Goal: Task Accomplishment & Management: Use online tool/utility

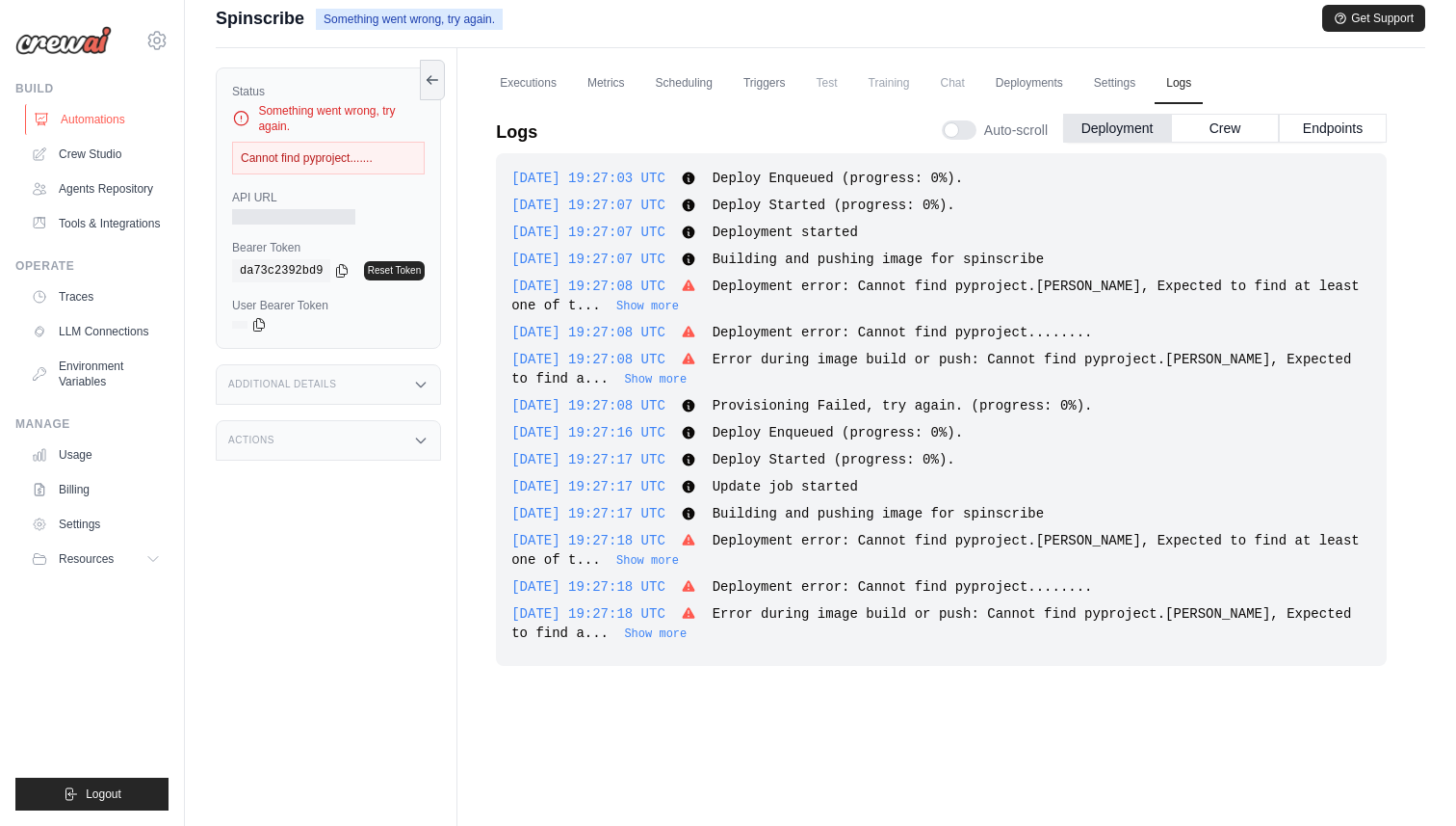
scroll to position [16, 0]
click at [132, 124] on link "Automations" at bounding box center [98, 119] width 145 height 31
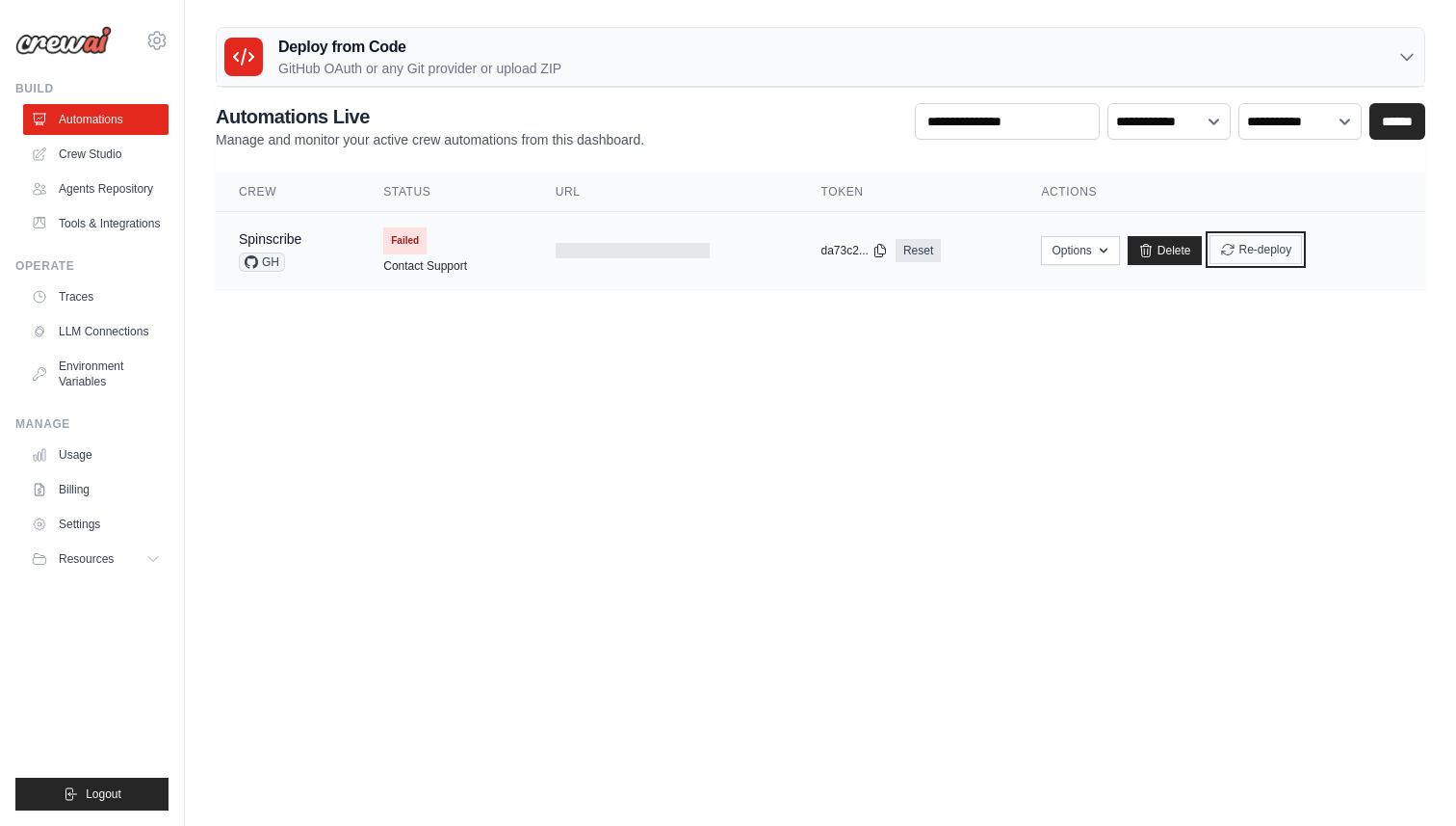
click at [1238, 248] on button "Re-deploy" at bounding box center [1256, 249] width 94 height 29
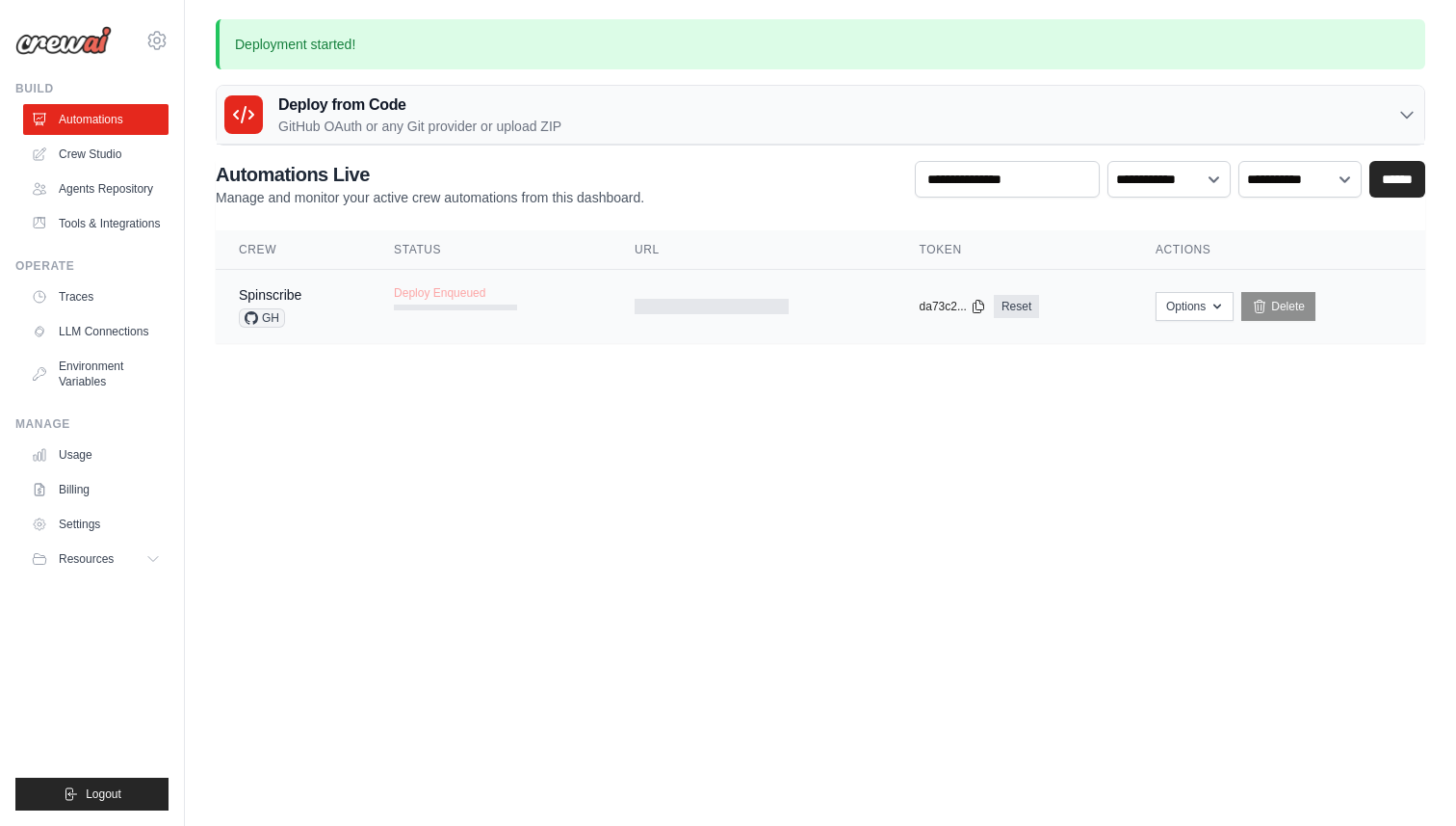
click at [438, 291] on span "Deploy Enqueued" at bounding box center [439, 292] width 92 height 15
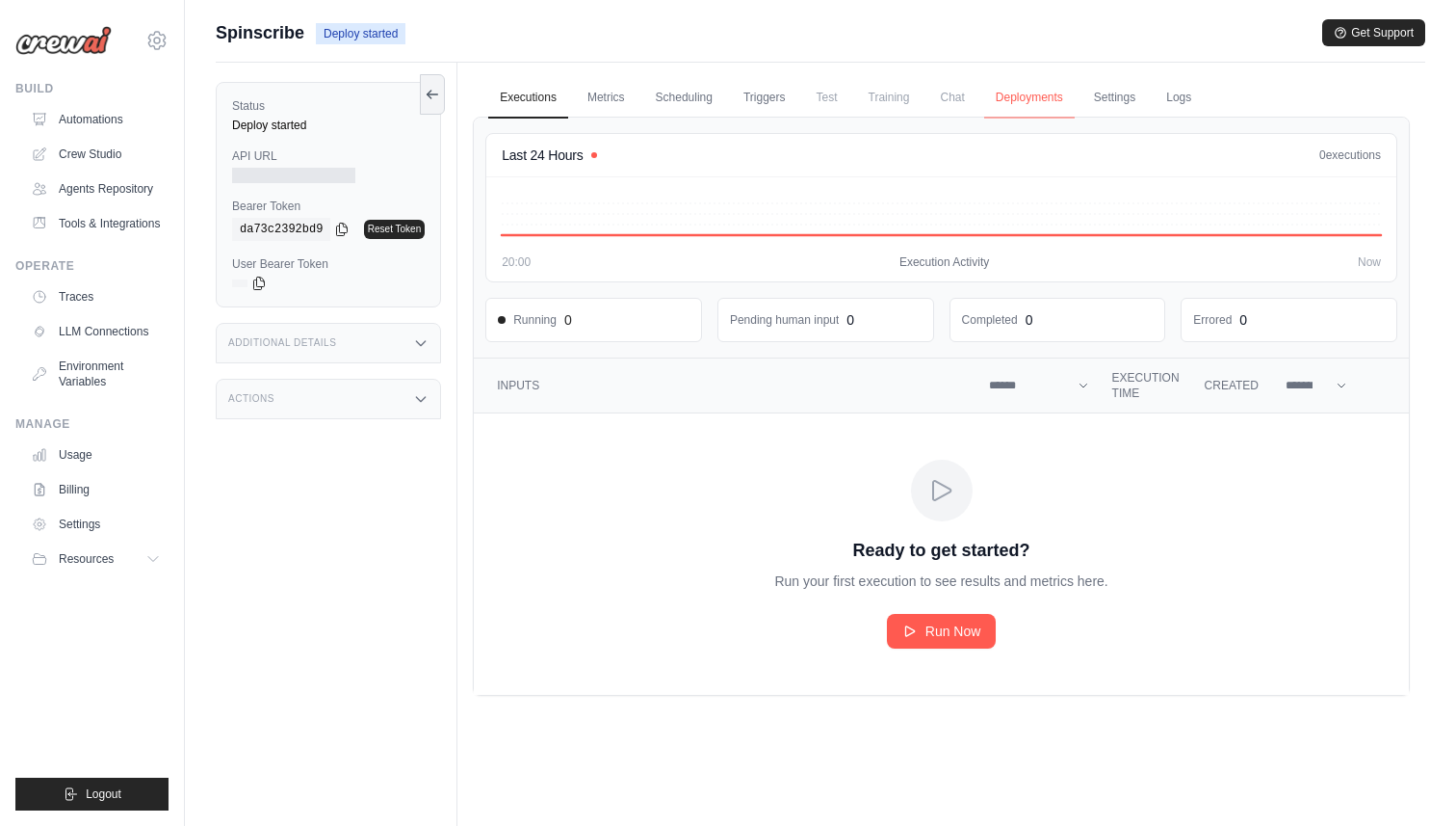
click at [1041, 98] on link "Deployments" at bounding box center [1029, 98] width 91 height 41
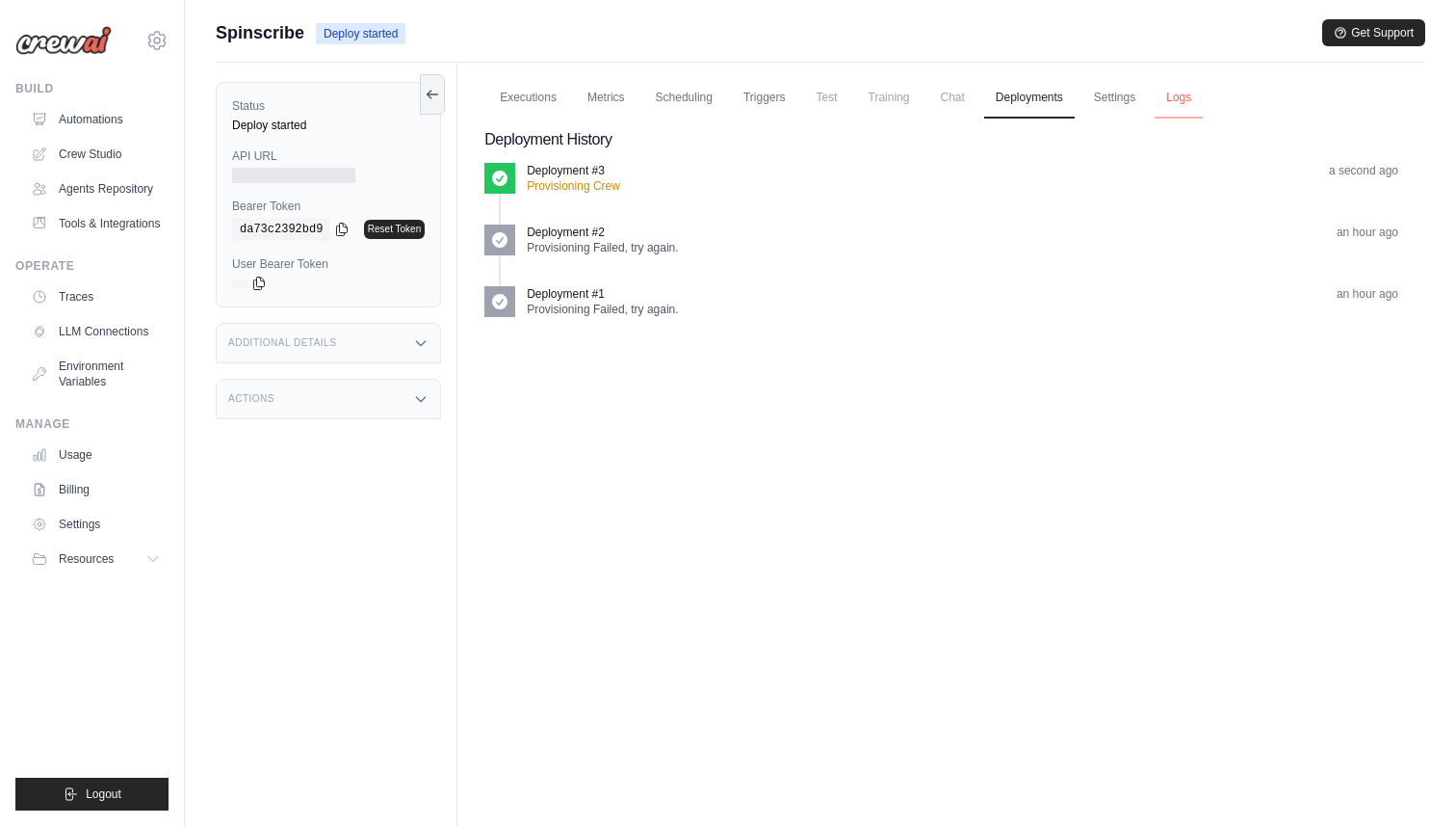
click at [1166, 97] on link "Logs" at bounding box center [1178, 98] width 48 height 41
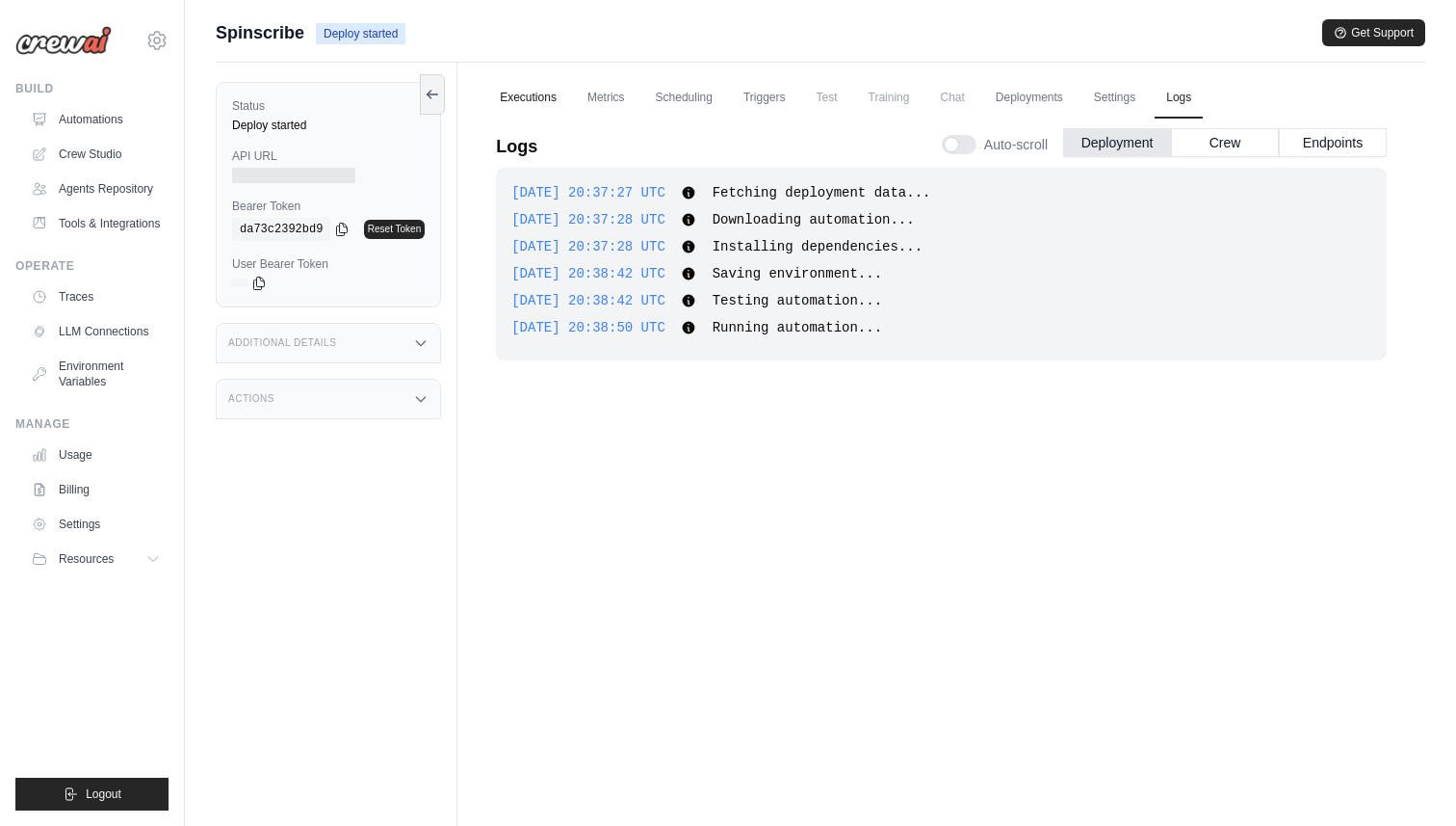
click at [533, 96] on link "Executions" at bounding box center [528, 98] width 80 height 41
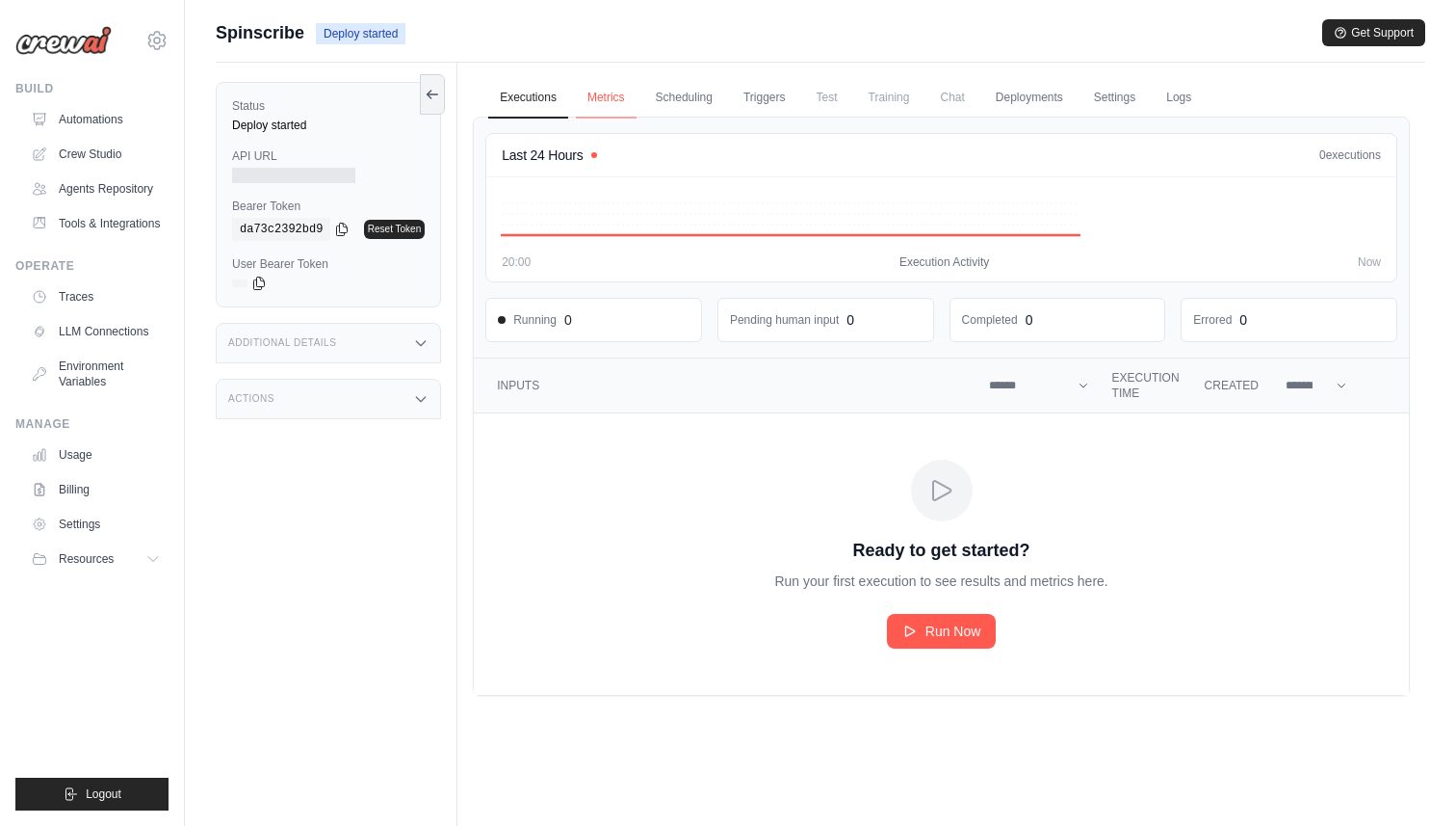
click at [615, 99] on link "Metrics" at bounding box center [606, 98] width 61 height 41
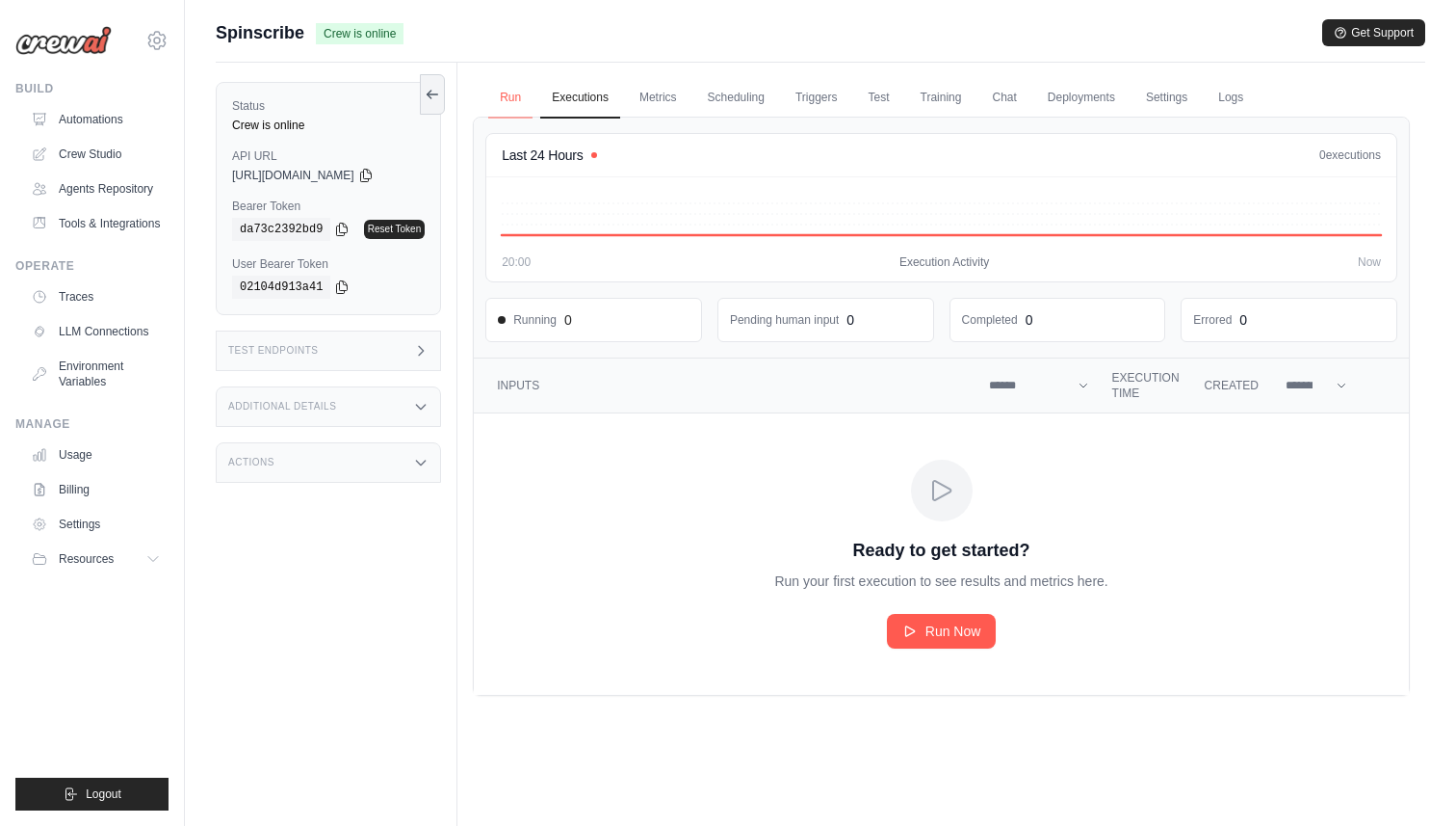
click at [511, 97] on link "Run" at bounding box center [510, 98] width 44 height 41
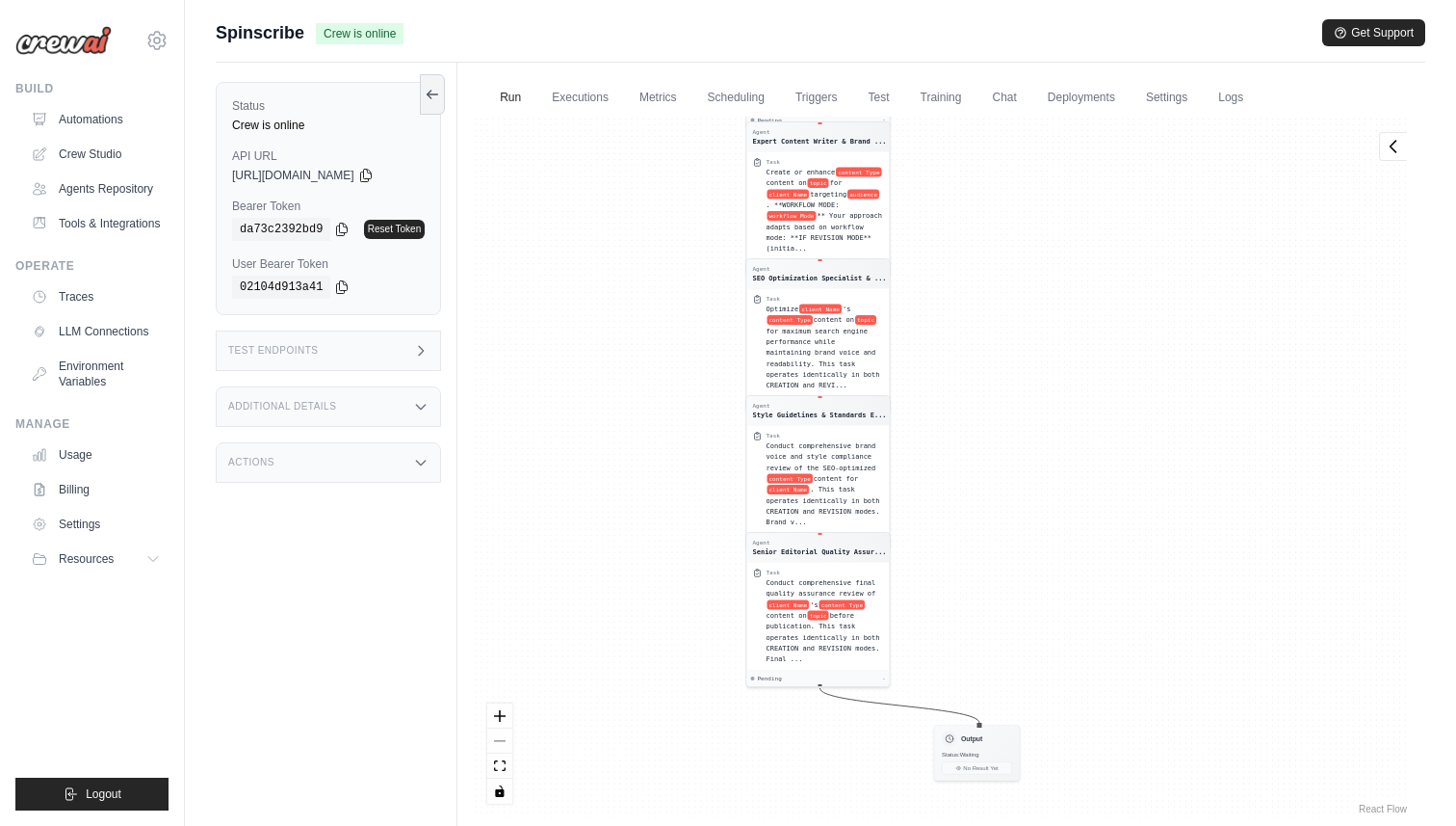
drag, startPoint x: 1119, startPoint y: 479, endPoint x: 1033, endPoint y: 189, distance: 302.5
click at [1032, 190] on div "Agent Content Research & Competitive... Task Conduct comprehensive research and…" at bounding box center [941, 467] width 937 height 701
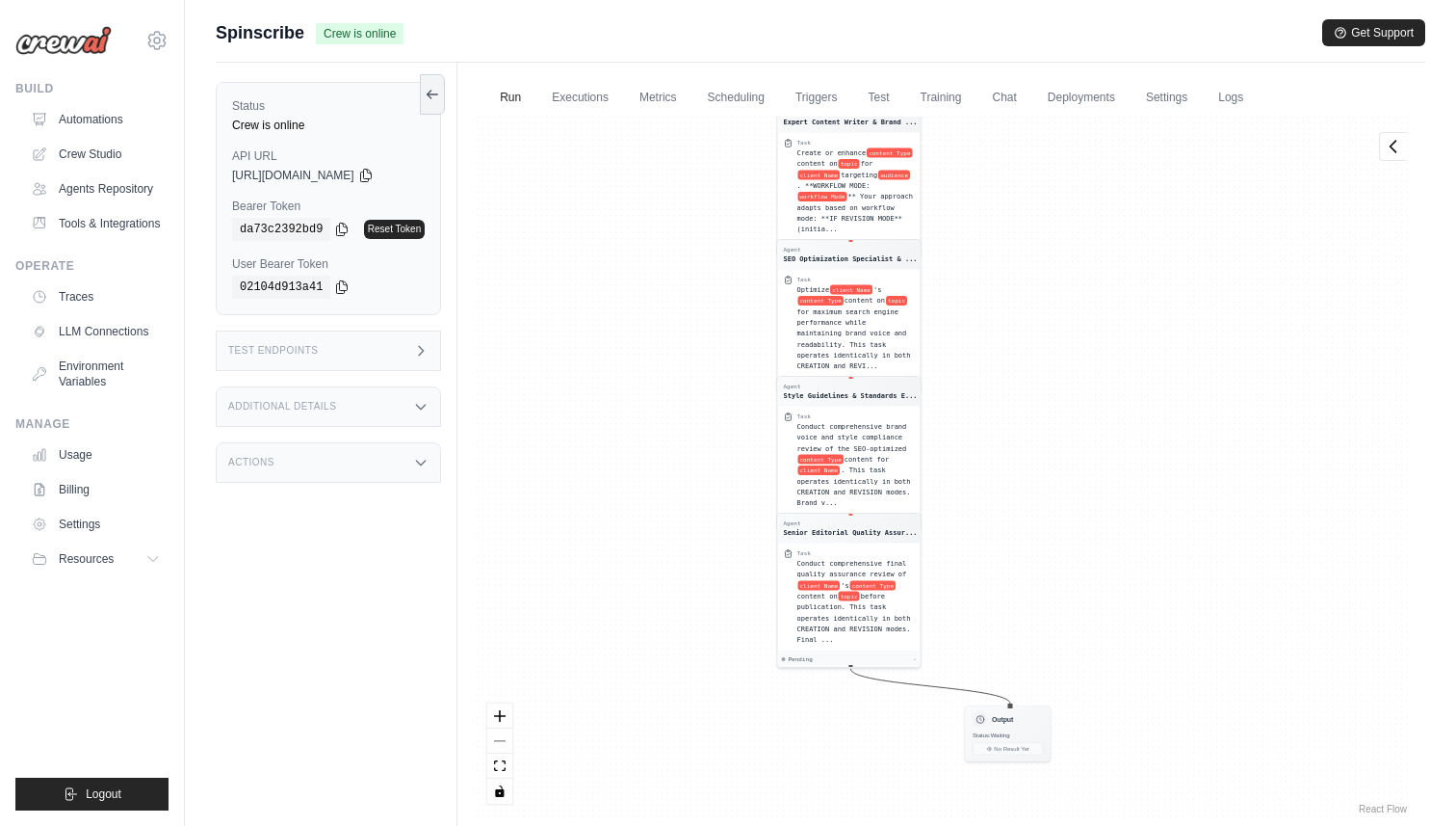
click at [1033, 189] on div "Agent Content Research & Competitive... Task Conduct comprehensive research and…" at bounding box center [941, 467] width 937 height 701
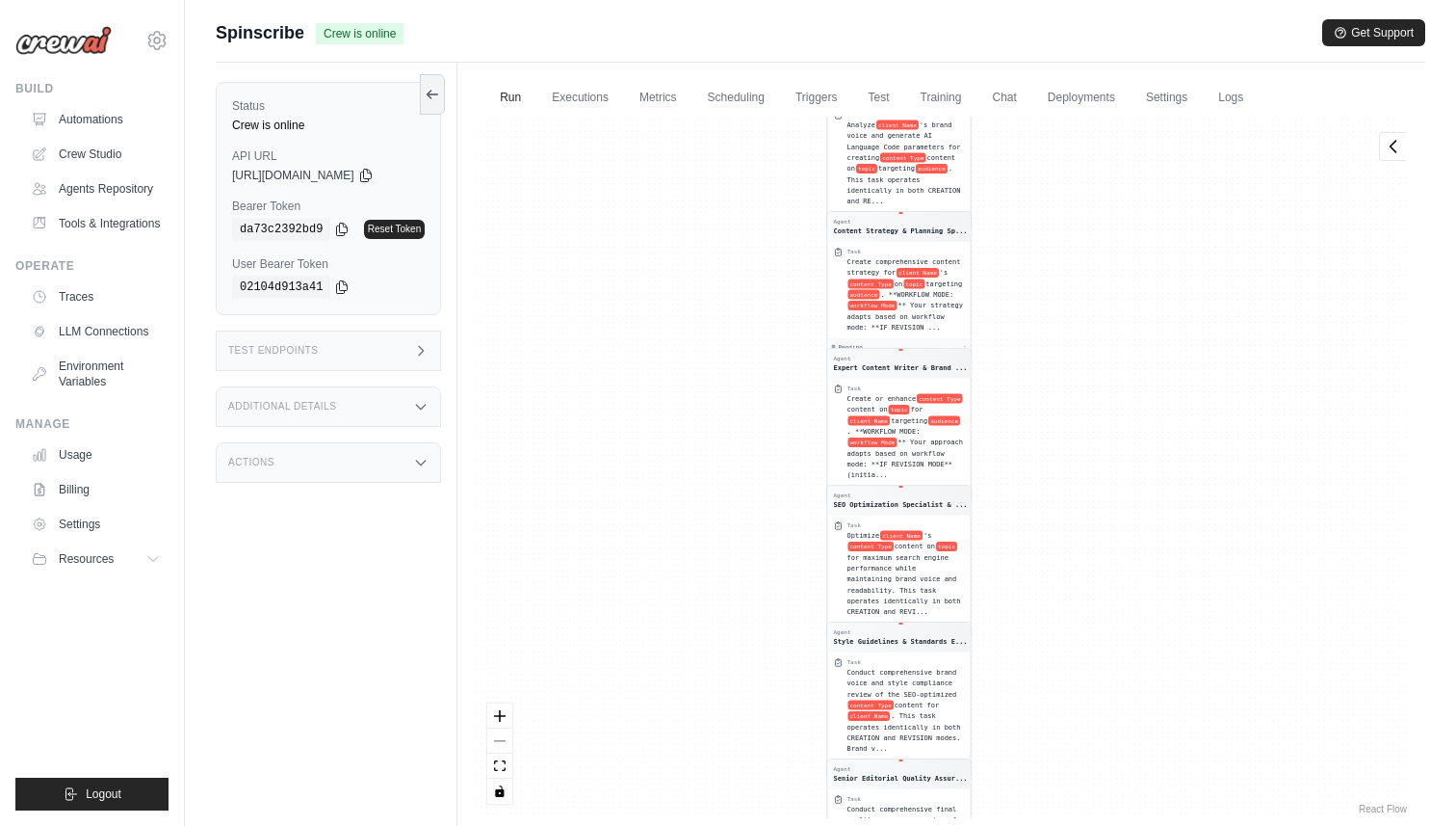
drag, startPoint x: 1149, startPoint y: 538, endPoint x: 1203, endPoint y: 789, distance: 256.7
click at [1203, 789] on div "Agent Content Research & Competitive... Task Conduct comprehensive research and…" at bounding box center [941, 467] width 937 height 701
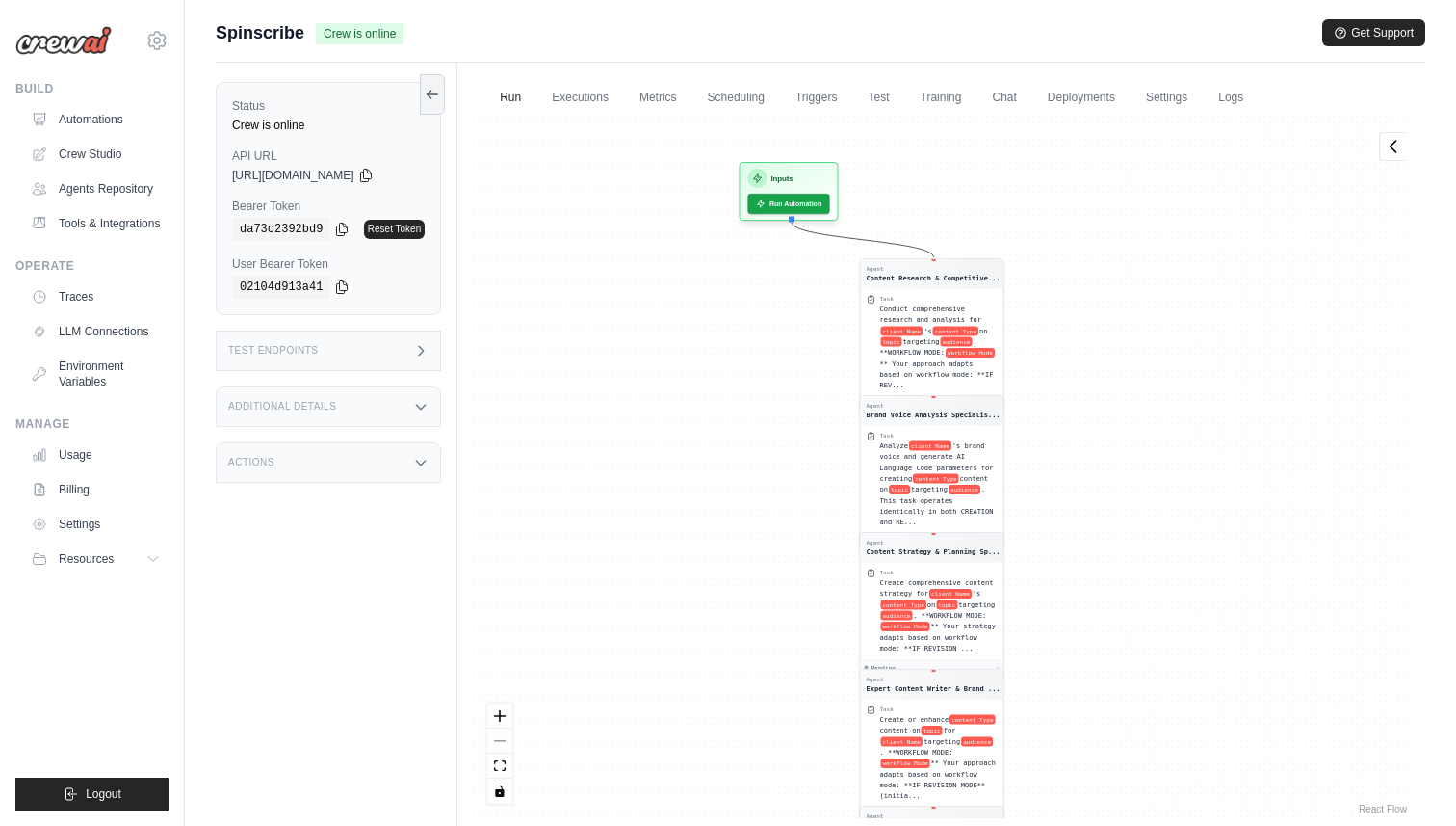
drag, startPoint x: 1058, startPoint y: 397, endPoint x: 1090, endPoint y: 673, distance: 277.8
click at [1090, 673] on div "Agent Content Research & Competitive... Task Conduct comprehensive research and…" at bounding box center [941, 467] width 937 height 701
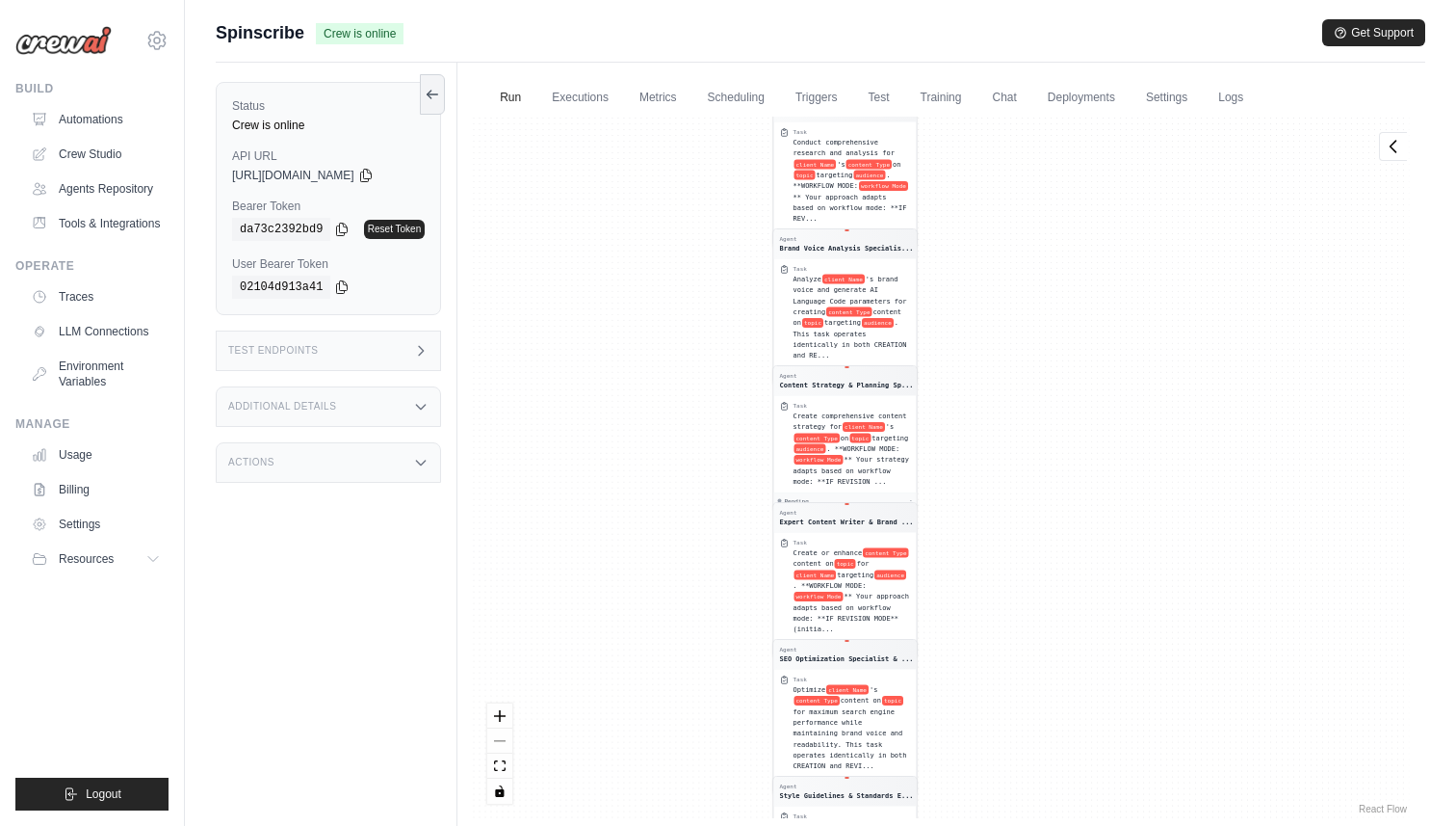
drag, startPoint x: 1075, startPoint y: 574, endPoint x: 988, endPoint y: 408, distance: 187.4
click at [988, 408] on div "Agent Content Research & Competitive... Task Conduct comprehensive research and…" at bounding box center [941, 467] width 937 height 701
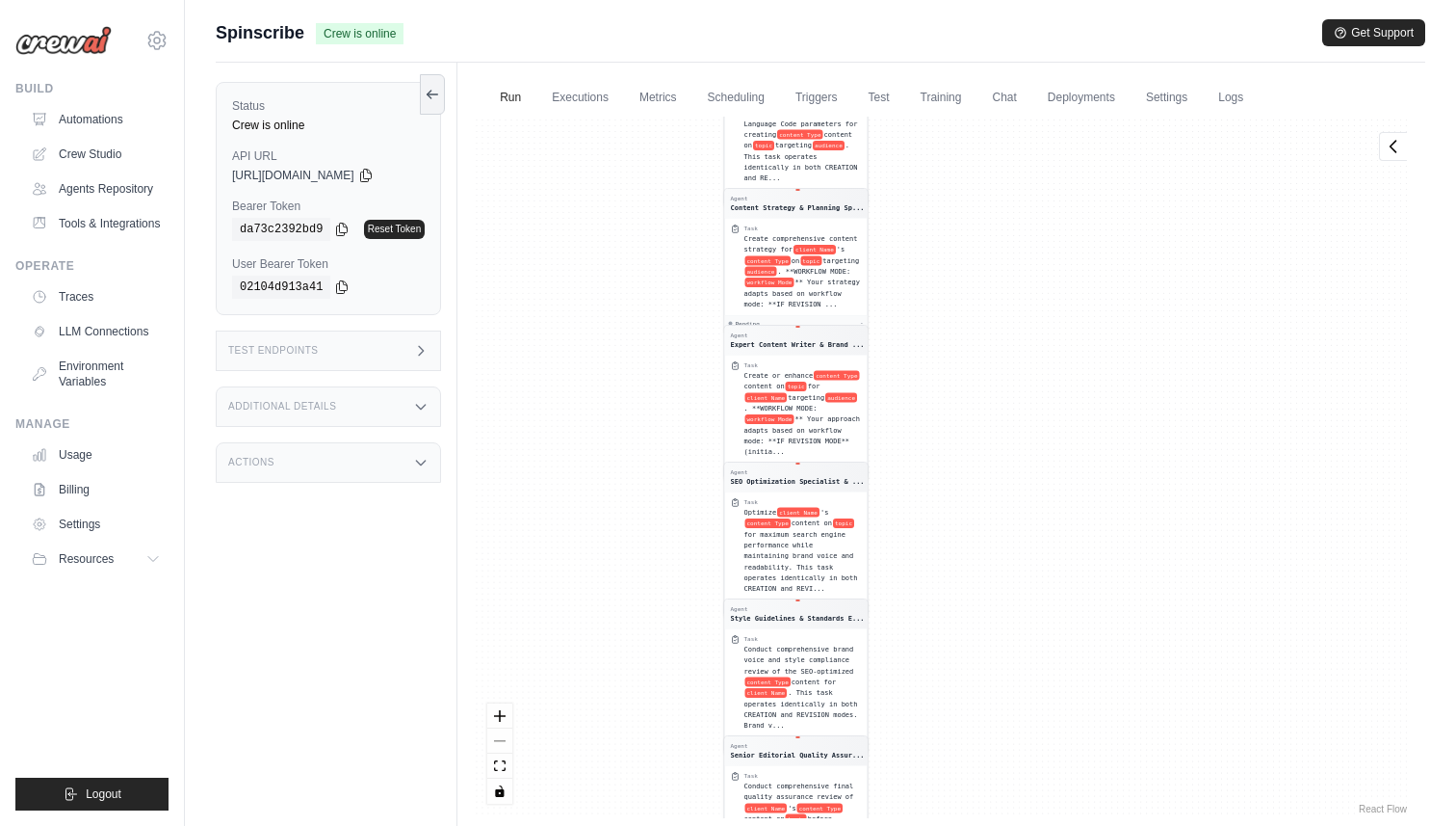
drag, startPoint x: 973, startPoint y: 616, endPoint x: 924, endPoint y: 438, distance: 184.6
click at [924, 438] on div "Agent Content Research & Competitive... Task Conduct comprehensive research and…" at bounding box center [941, 467] width 937 height 701
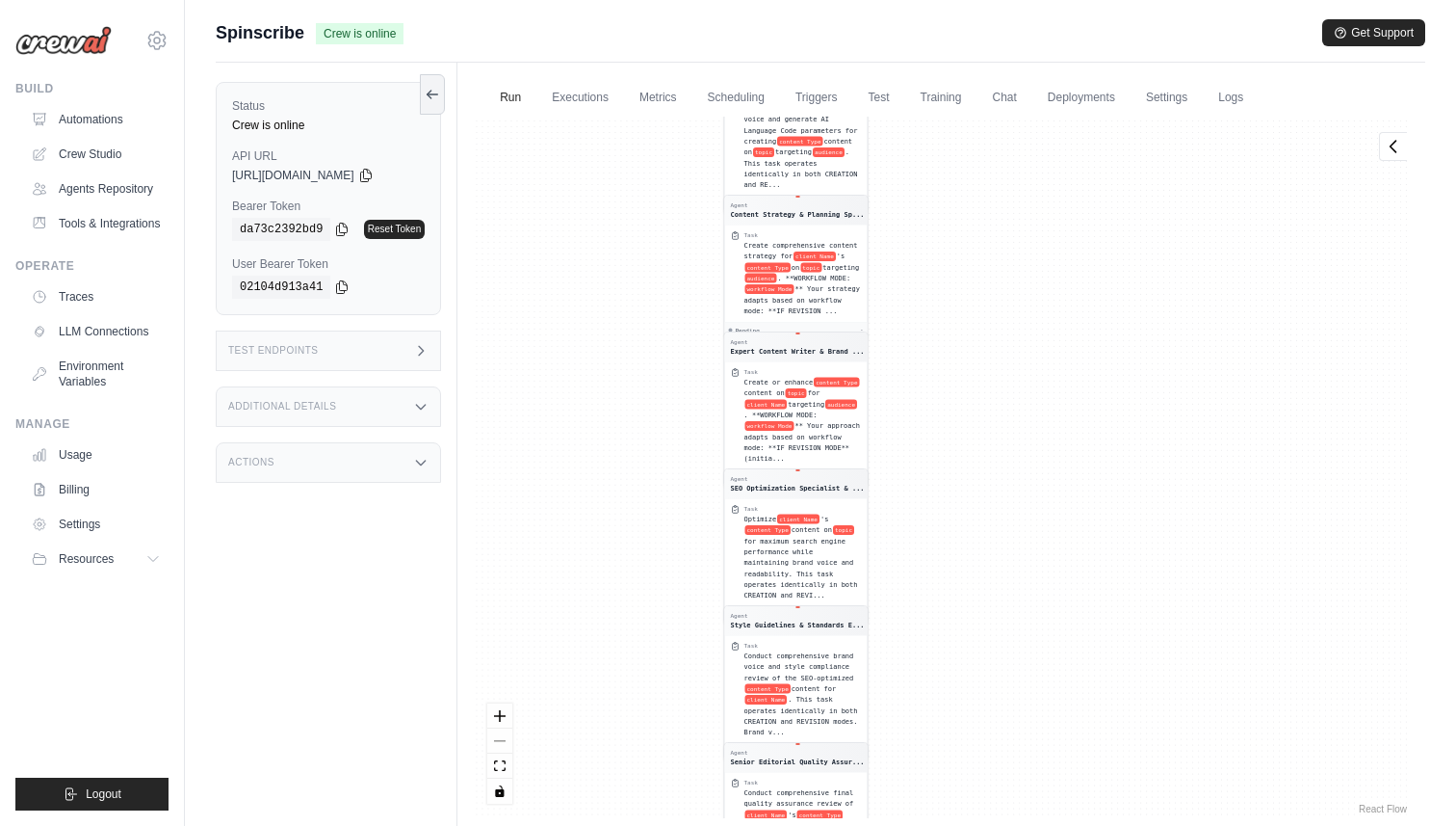
drag, startPoint x: 965, startPoint y: 393, endPoint x: 991, endPoint y: 471, distance: 82.2
click at [991, 471] on div "Agent Content Research & Competitive... Task Conduct comprehensive research and…" at bounding box center [941, 467] width 937 height 701
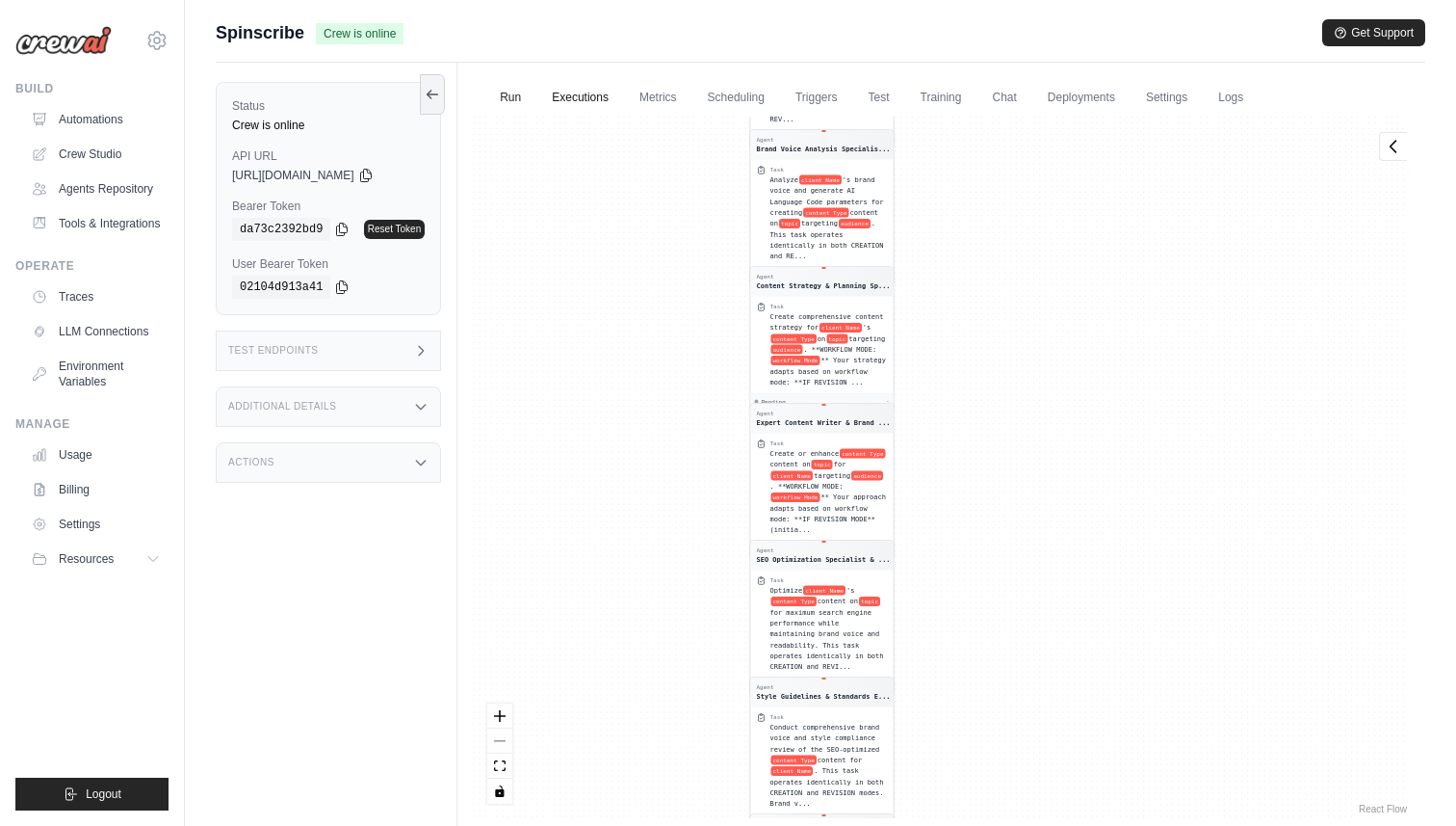
click at [577, 99] on link "Executions" at bounding box center [580, 98] width 80 height 41
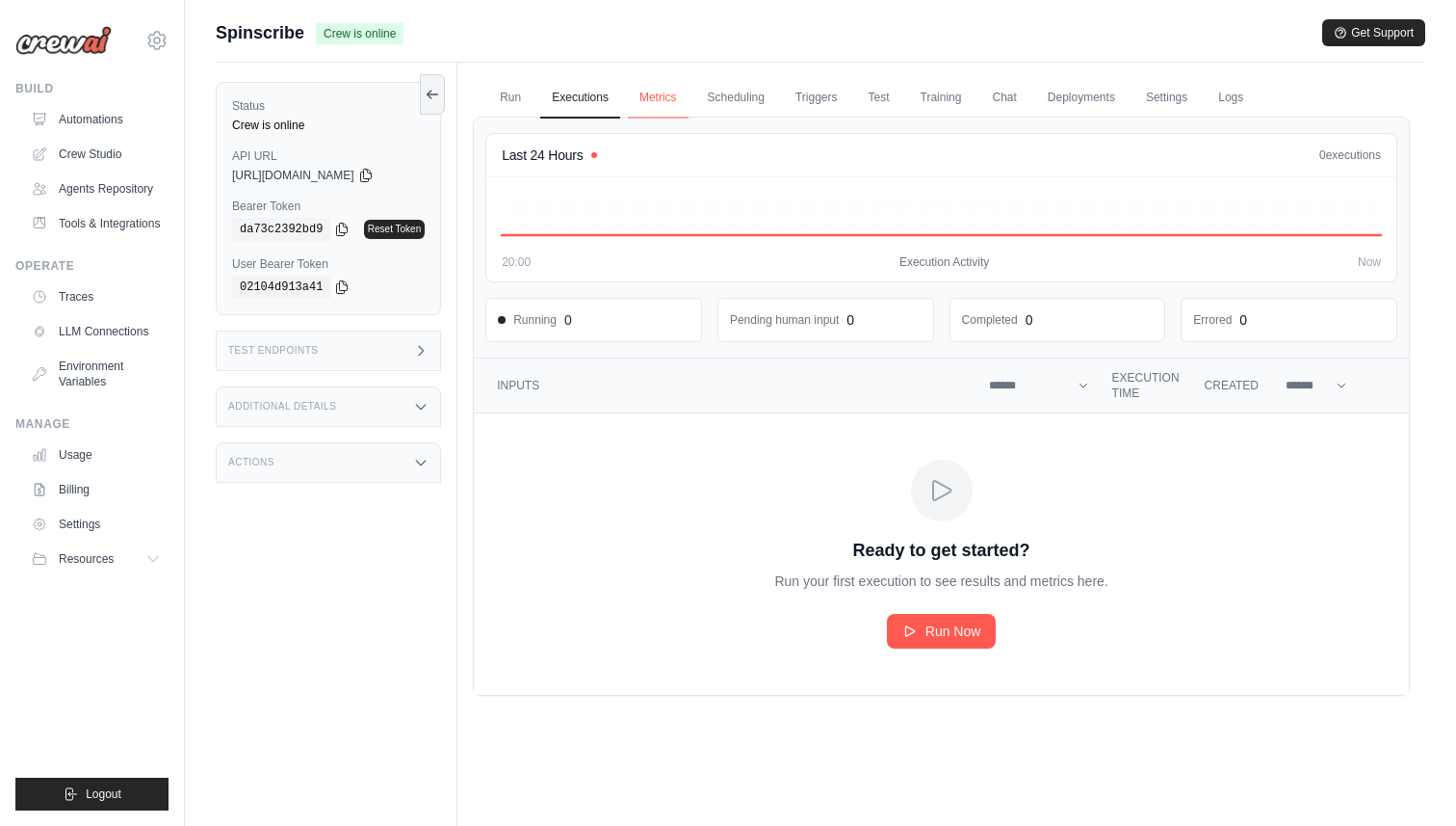
click at [663, 96] on link "Metrics" at bounding box center [657, 98] width 61 height 41
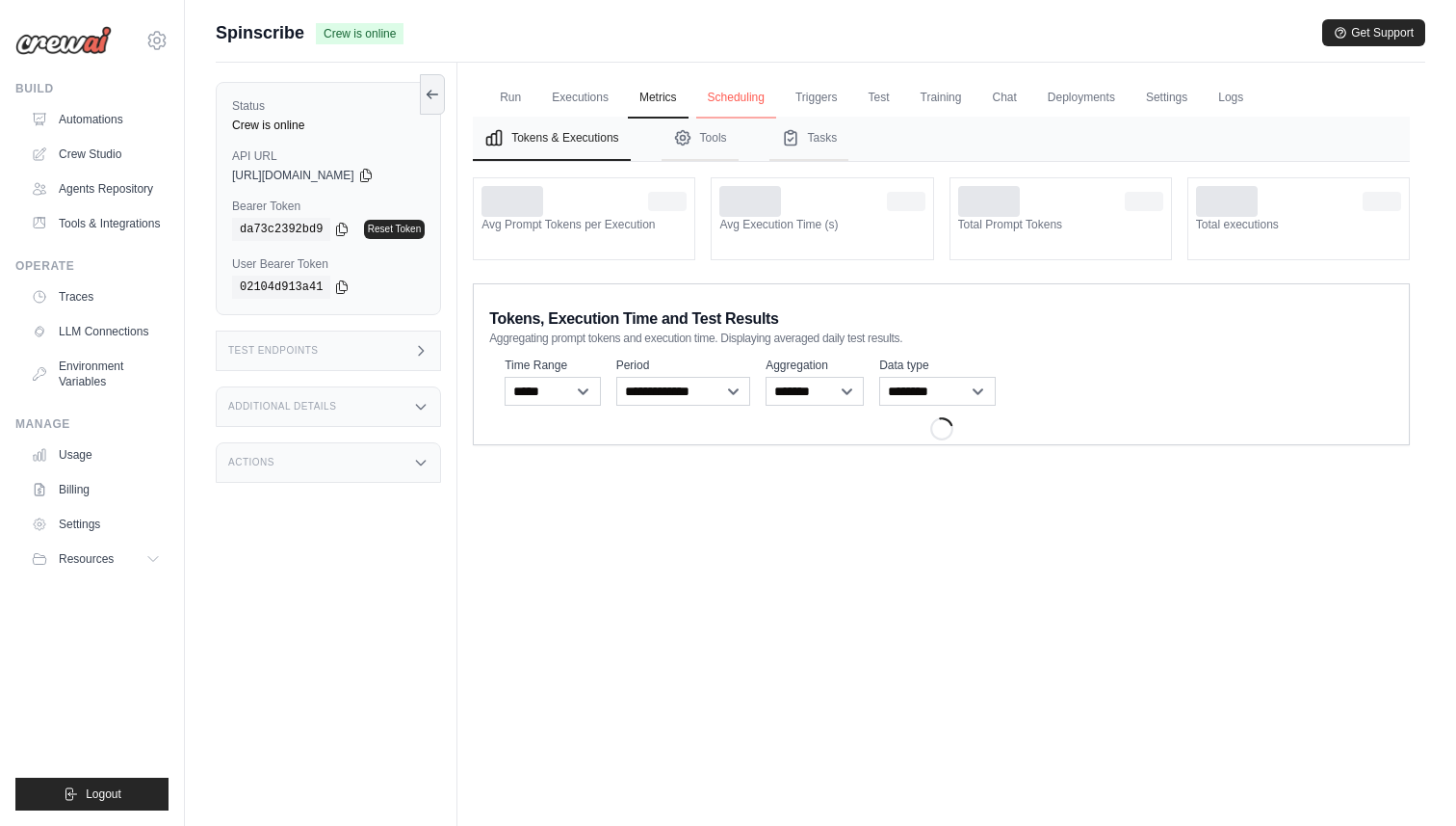
click at [720, 97] on link "Scheduling" at bounding box center [736, 98] width 80 height 41
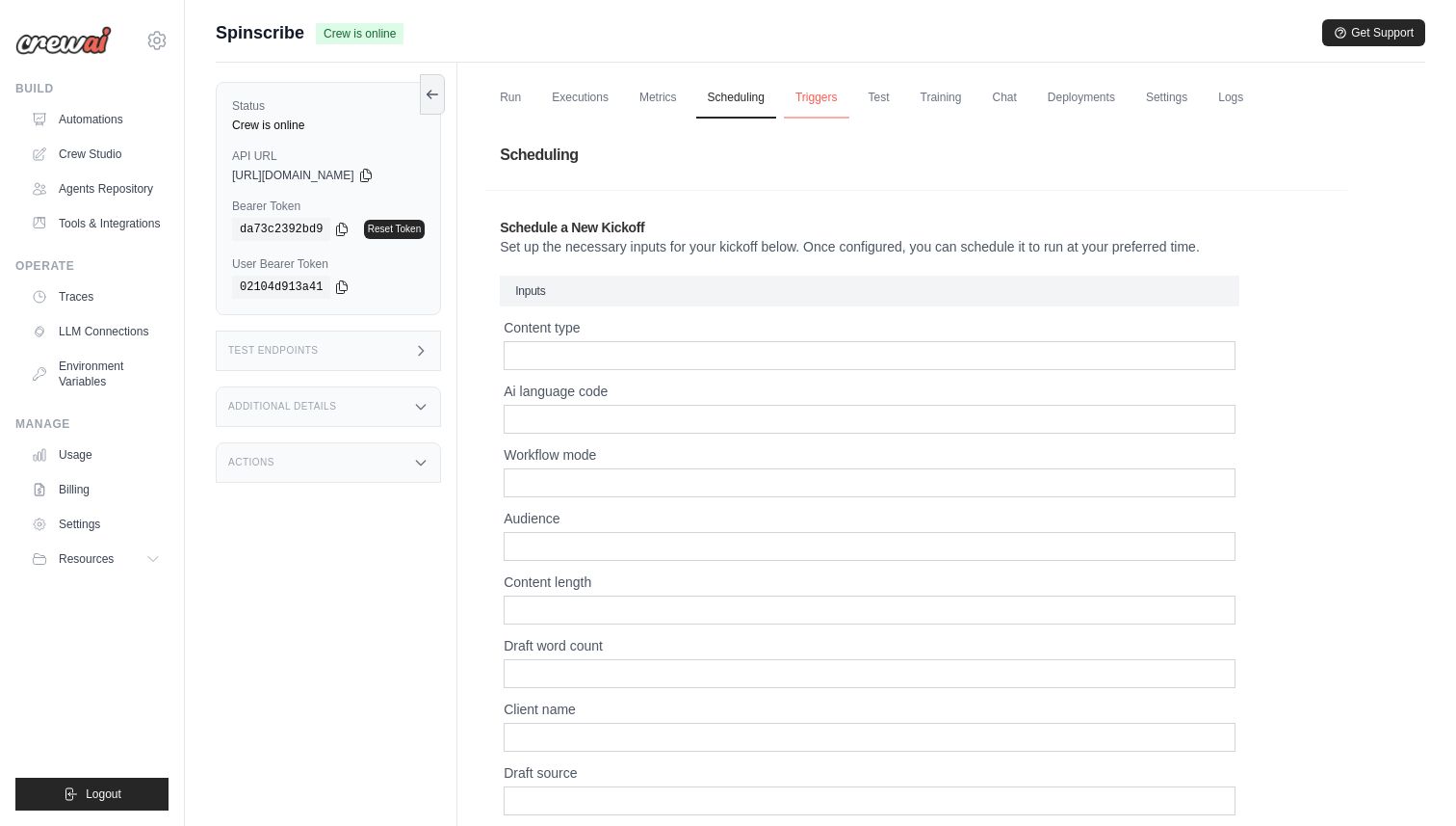
click at [807, 102] on link "Triggers" at bounding box center [817, 98] width 66 height 41
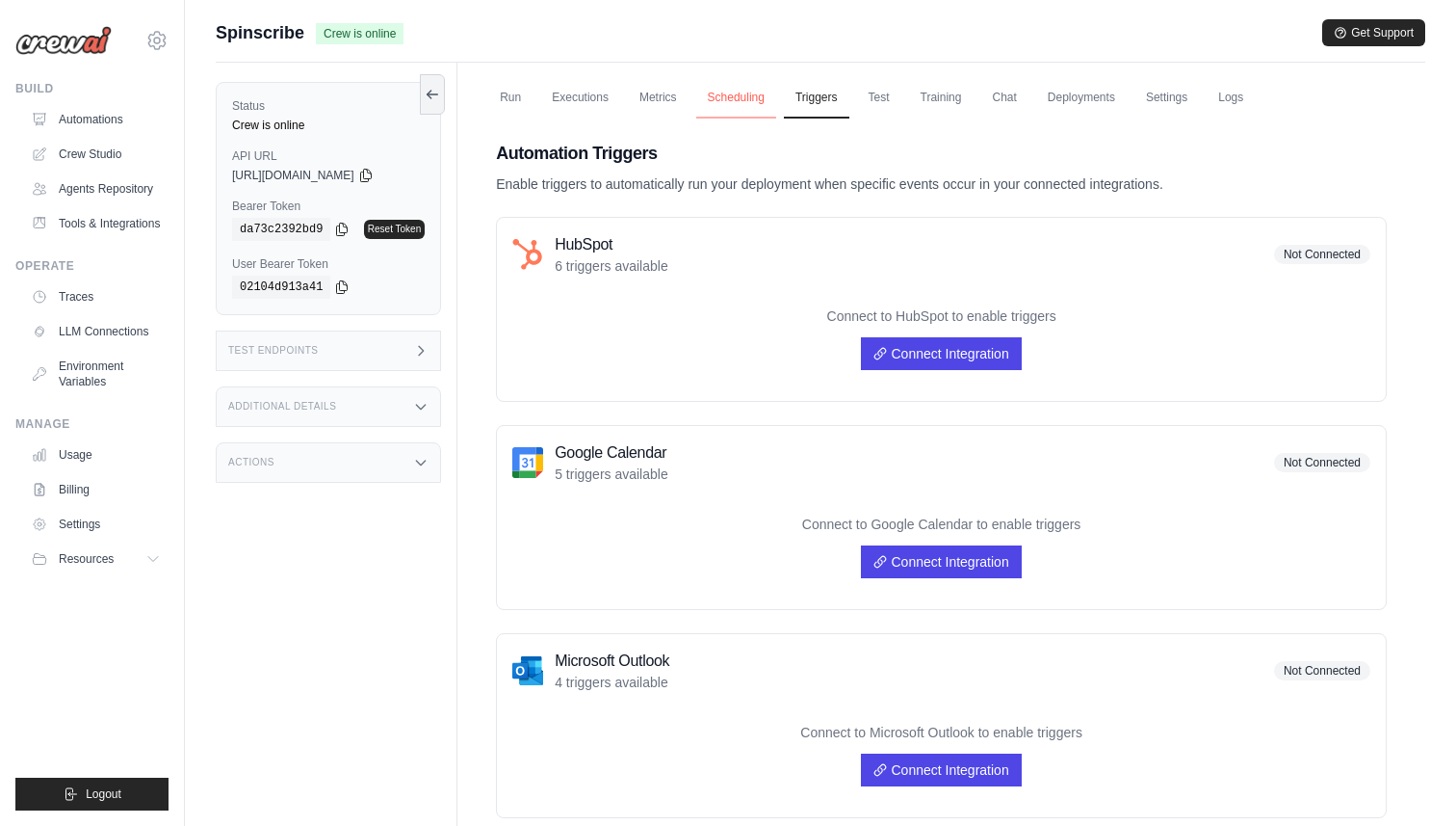
click at [757, 98] on link "Scheduling" at bounding box center [736, 98] width 80 height 41
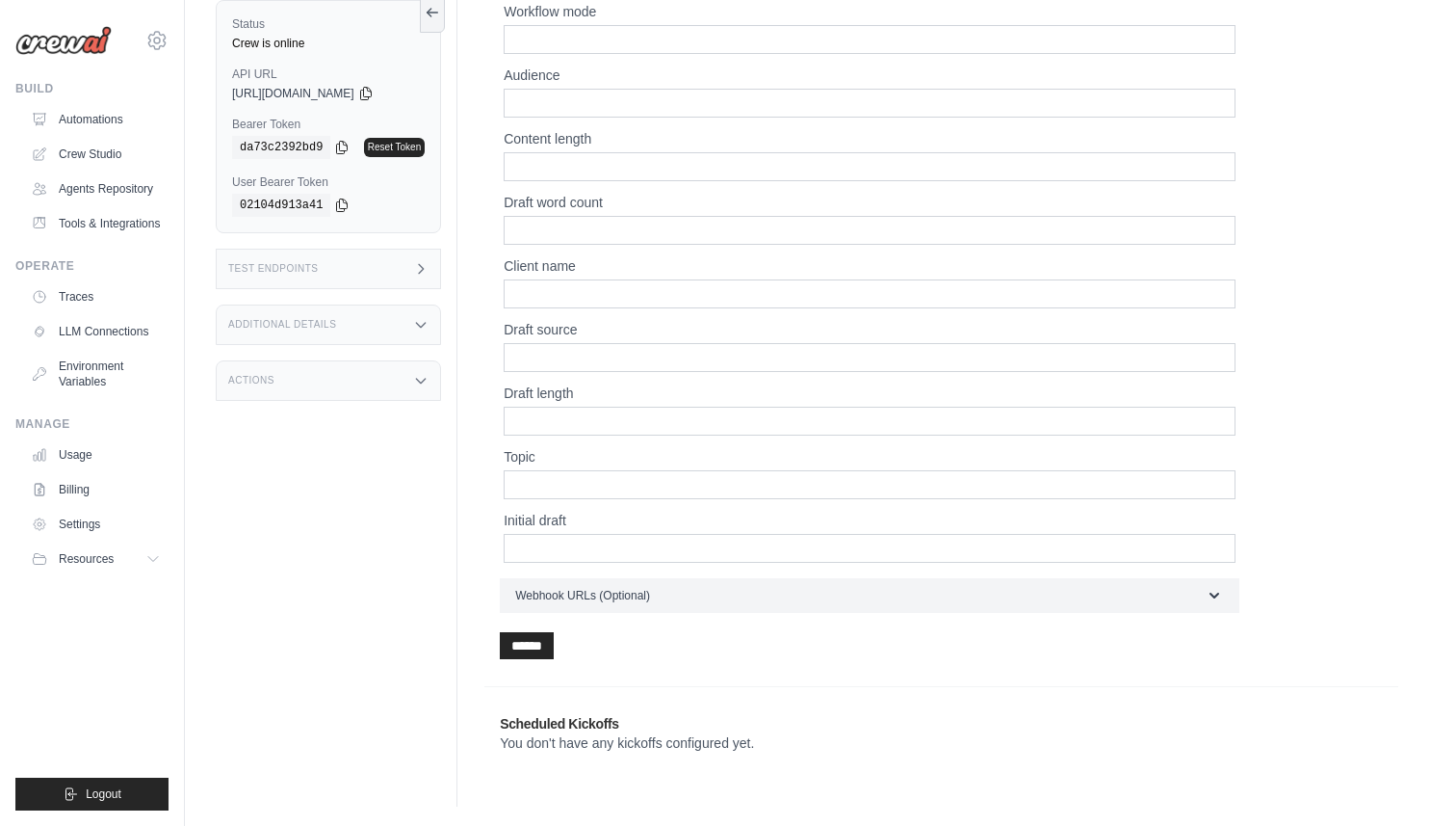
scroll to position [402, 0]
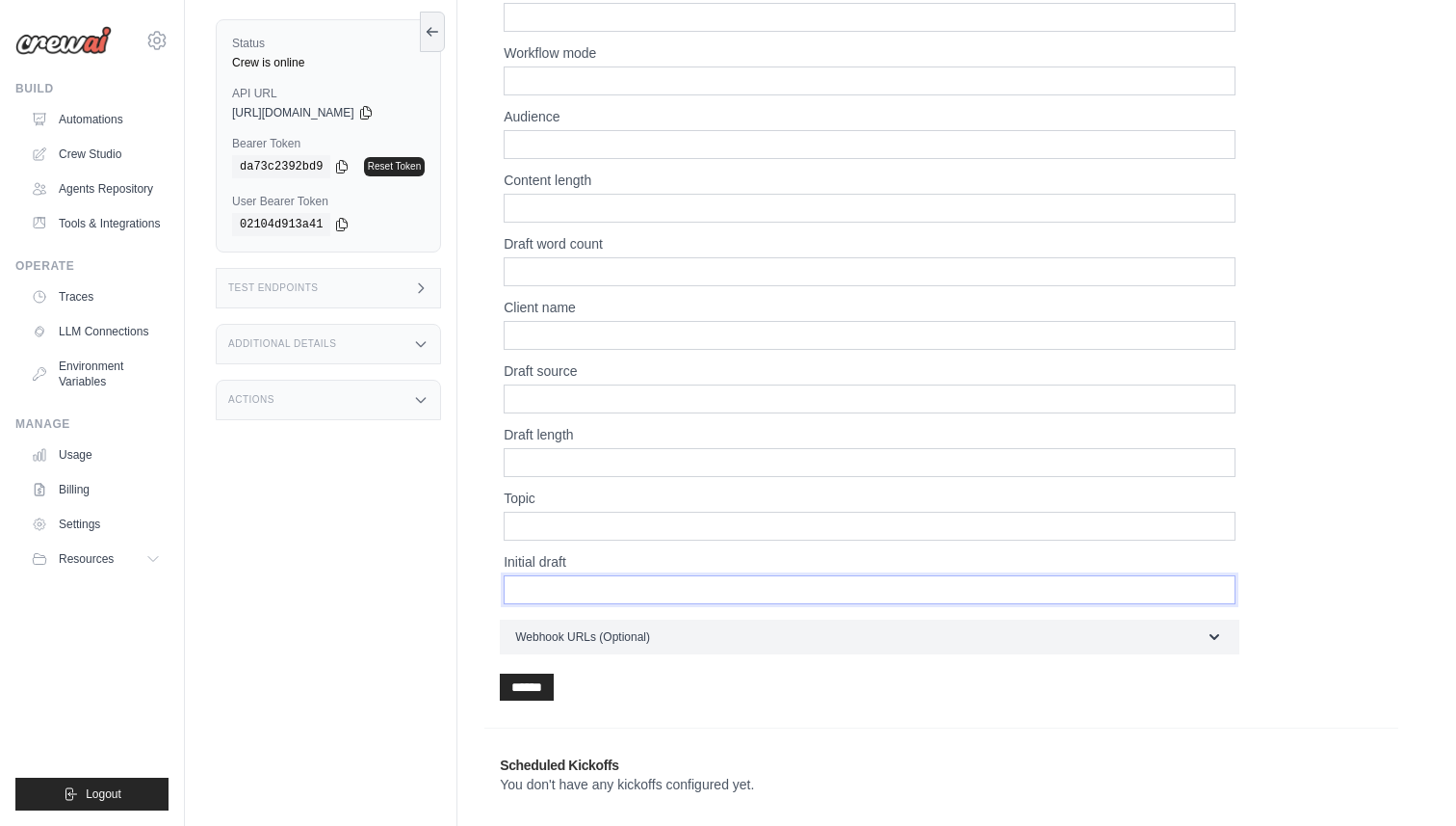
click at [707, 594] on input "Initial draft" at bounding box center [869, 589] width 732 height 29
click at [769, 695] on div "******" at bounding box center [869, 687] width 739 height 27
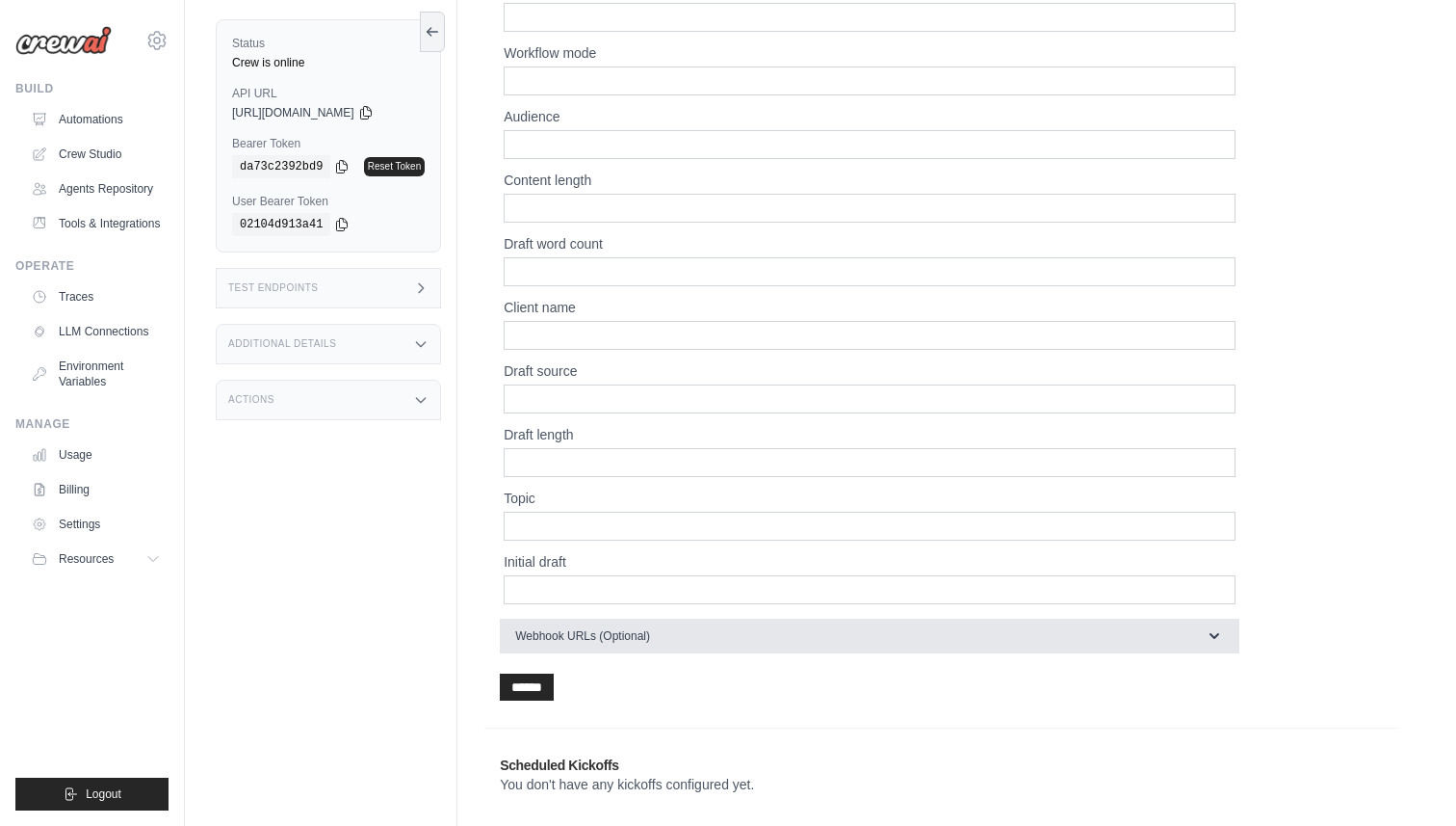
click at [788, 649] on button "Webhook URLs (Optional)" at bounding box center [869, 636] width 739 height 35
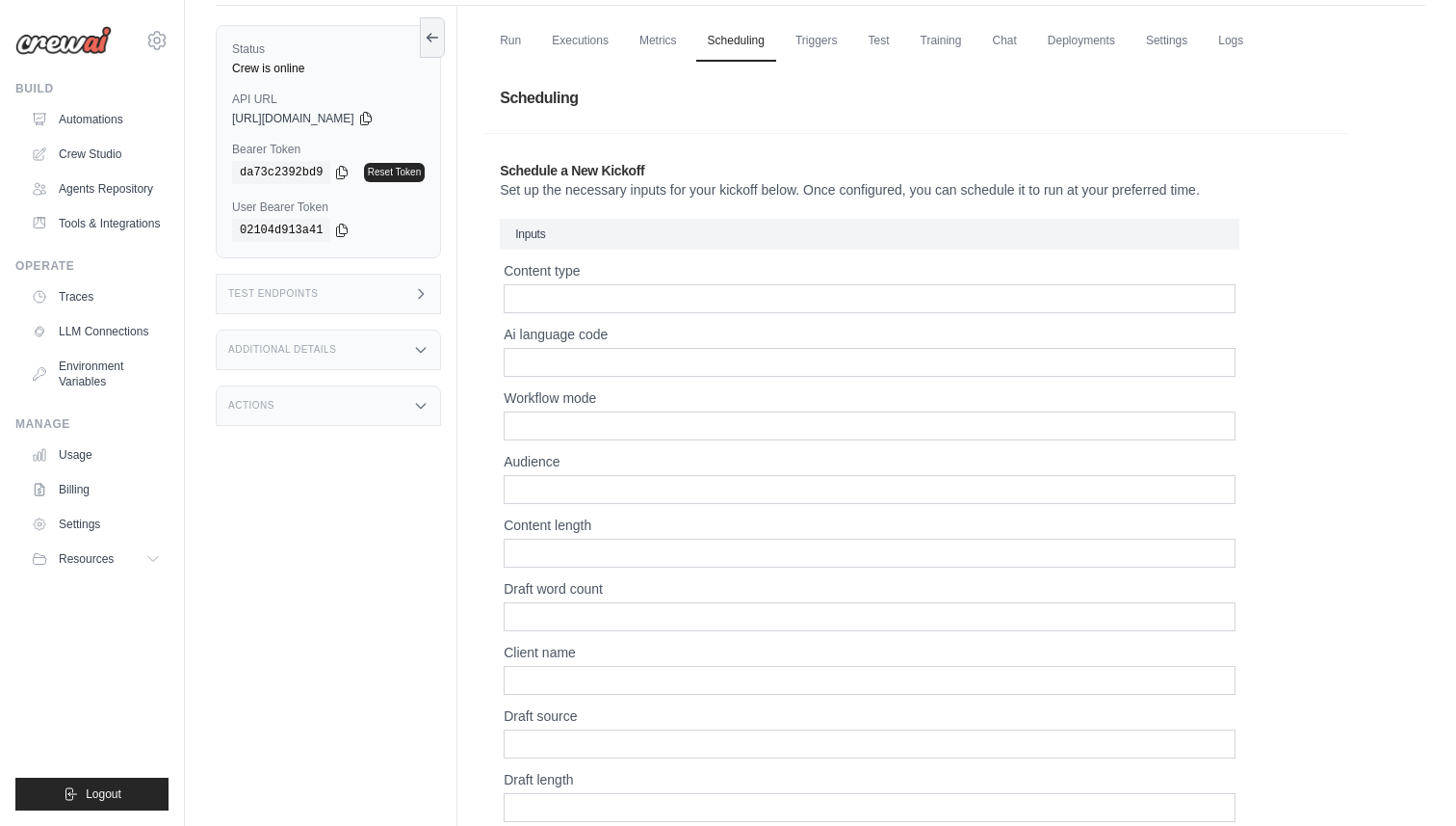
scroll to position [0, 0]
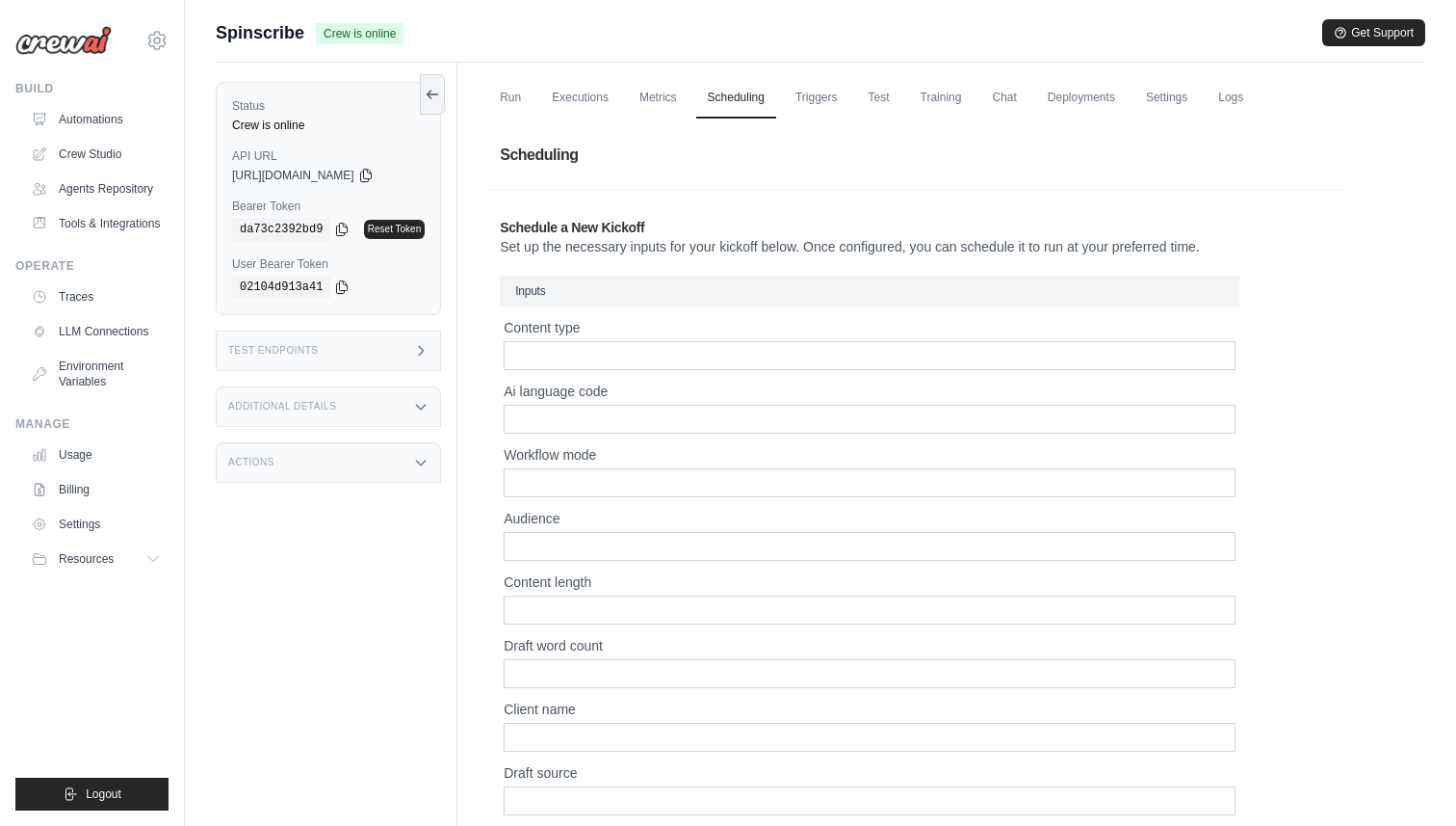
click at [585, 232] on h2 "Schedule a New Kickoff" at bounding box center [915, 226] width 832 height 19
click at [698, 249] on p "Set up the necessary inputs for your kickoff below. Once configured, you can sc…" at bounding box center [915, 246] width 832 height 19
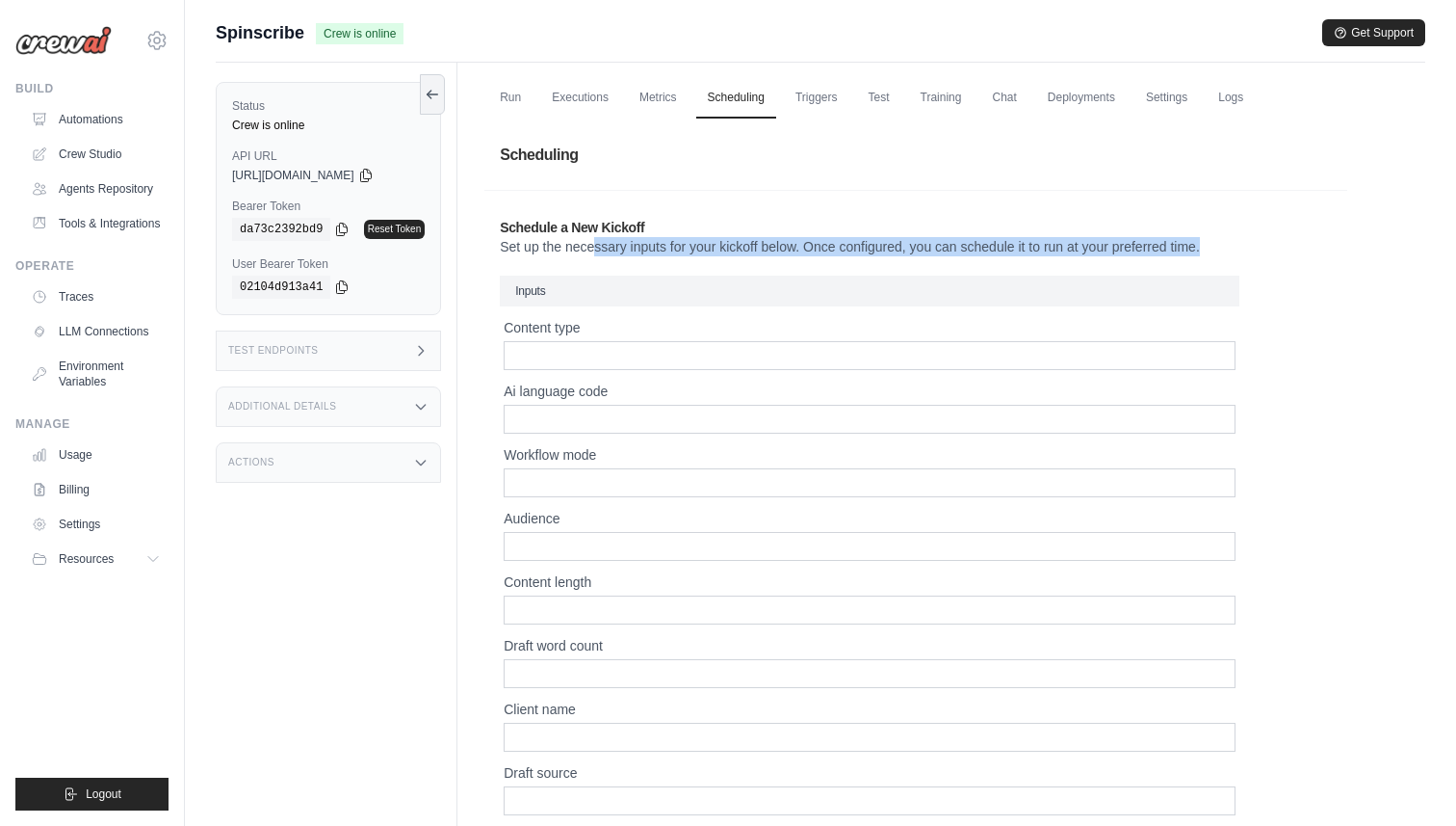
click at [698, 249] on p "Set up the necessary inputs for your kickoff below. Once configured, you can sc…" at bounding box center [915, 246] width 832 height 19
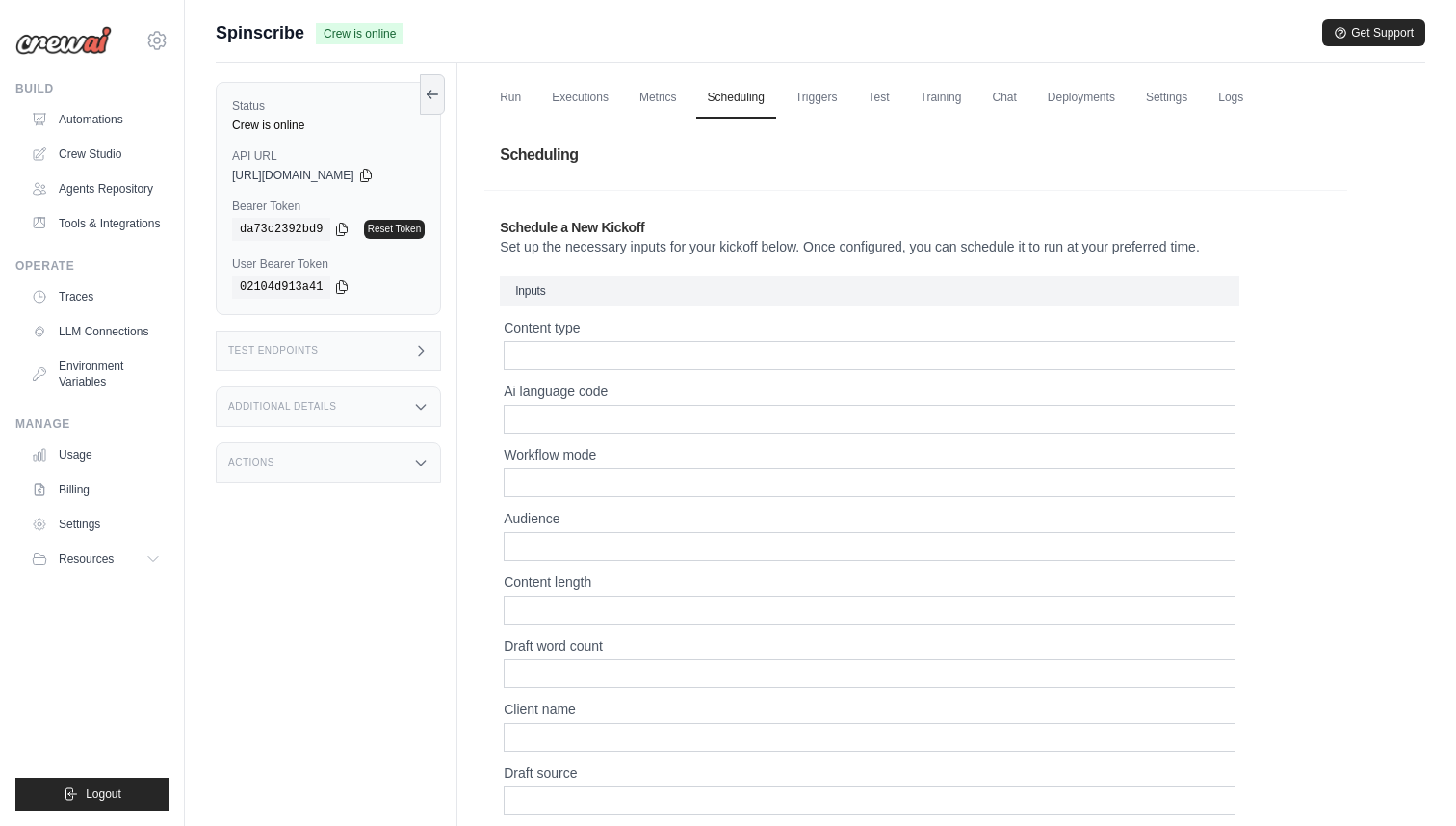
click at [797, 205] on div "Schedule a New Kickoff Set up the necessary inputs for your kickoff below. Once…" at bounding box center [915, 755] width 862 height 1106
click at [886, 251] on p "Set up the necessary inputs for your kickoff below. Once configured, you can sc…" at bounding box center [915, 246] width 832 height 19
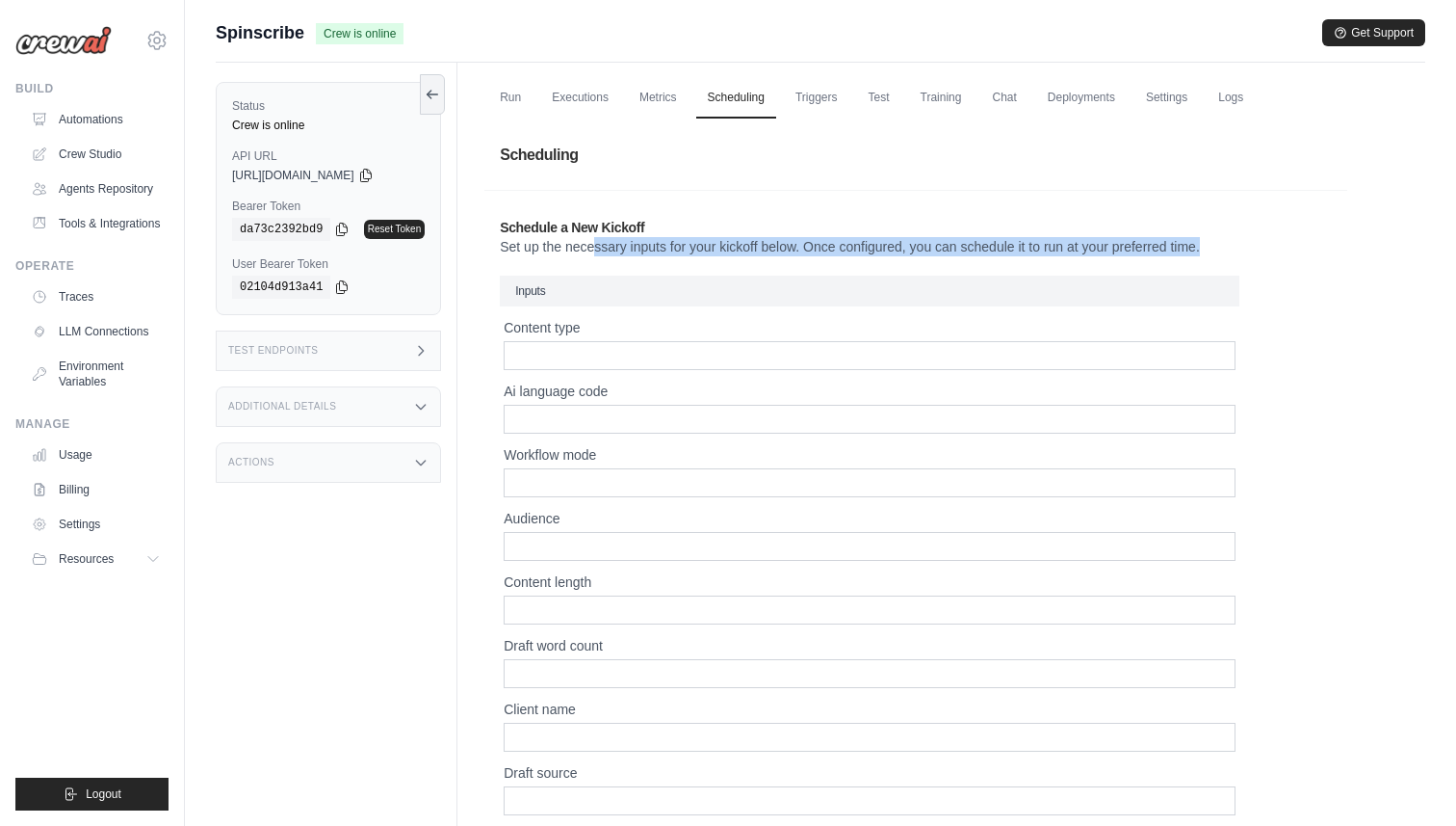
click at [886, 251] on p "Set up the necessary inputs for your kickoff below. Once configured, you can sc…" at bounding box center [915, 246] width 832 height 19
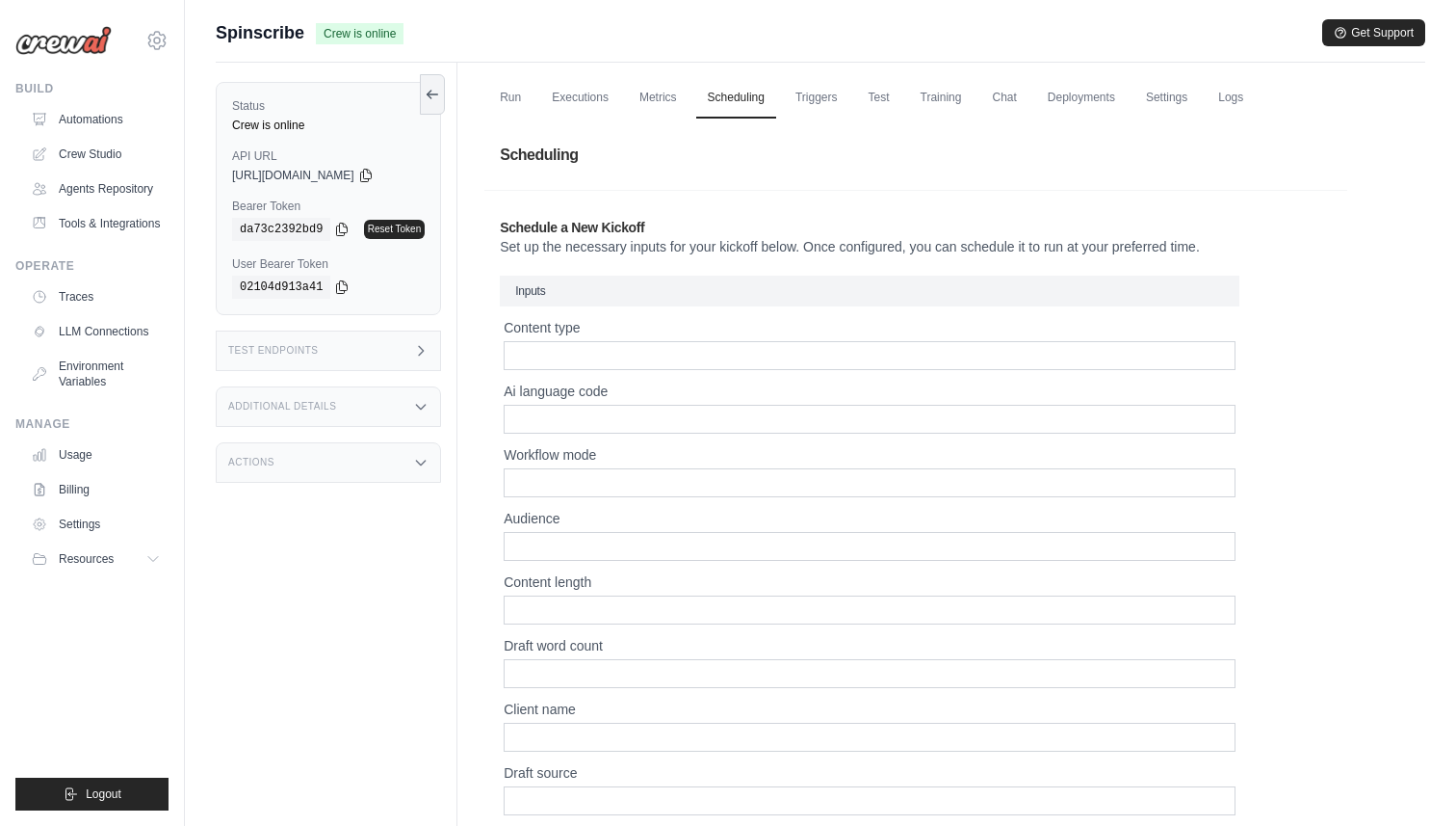
click at [927, 193] on section "Schedule a New Kickoff Set up the necessary inputs for your kickoff below. Once…" at bounding box center [915, 754] width 862 height 1130
click at [811, 102] on link "Triggers" at bounding box center [817, 98] width 66 height 41
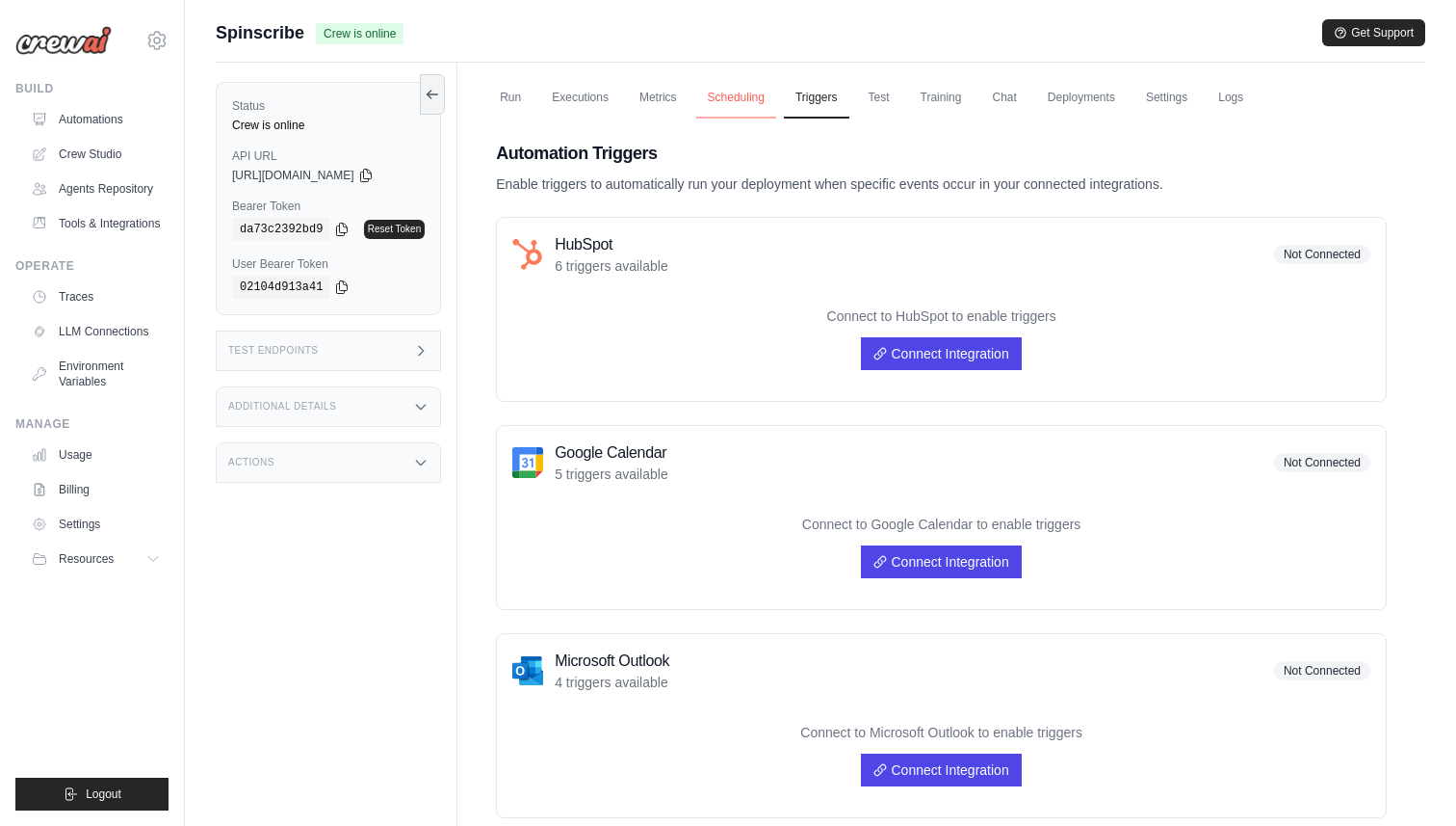
click at [700, 98] on link "Scheduling" at bounding box center [736, 98] width 80 height 41
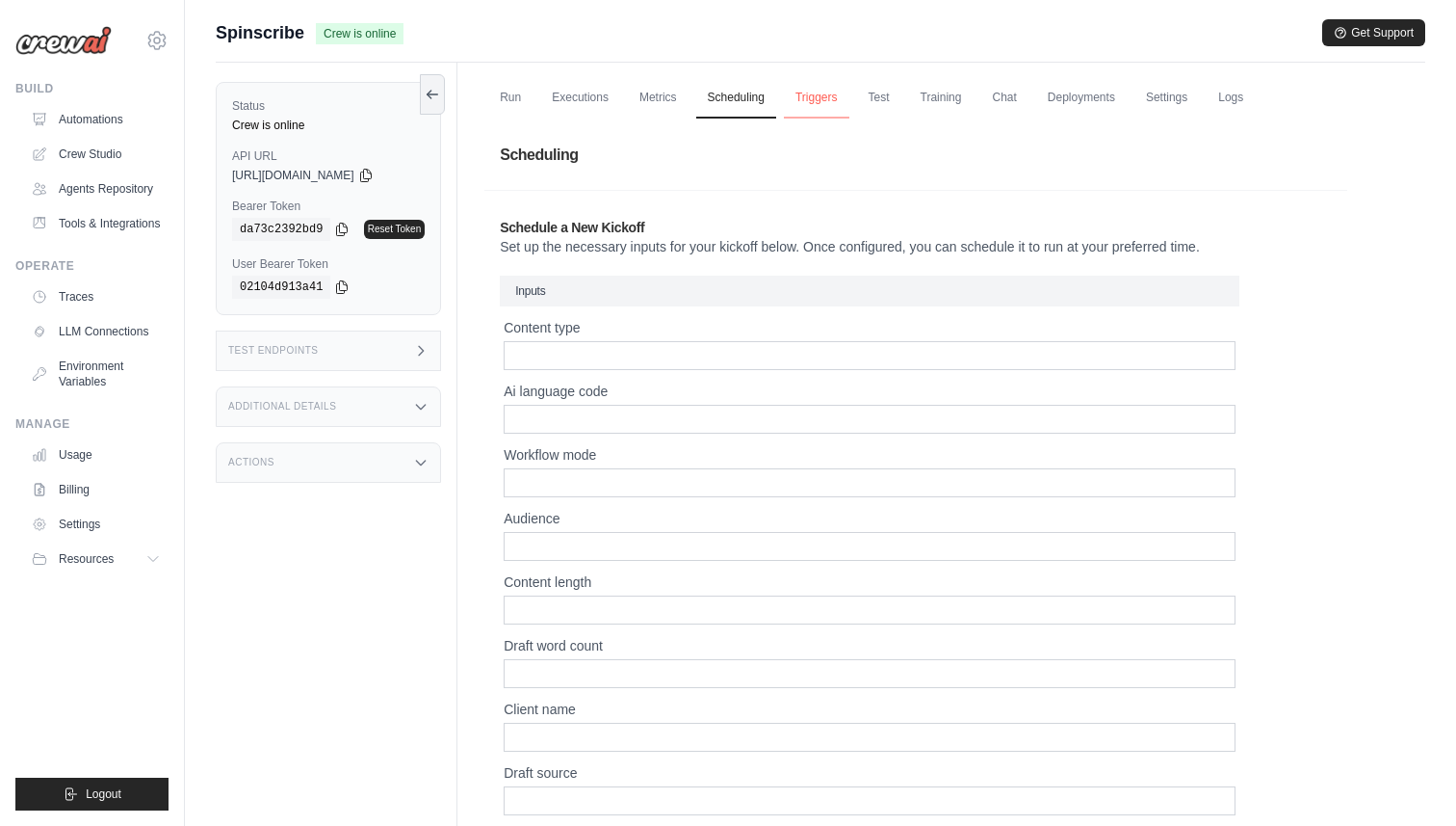
click at [823, 95] on link "Triggers" at bounding box center [817, 98] width 66 height 41
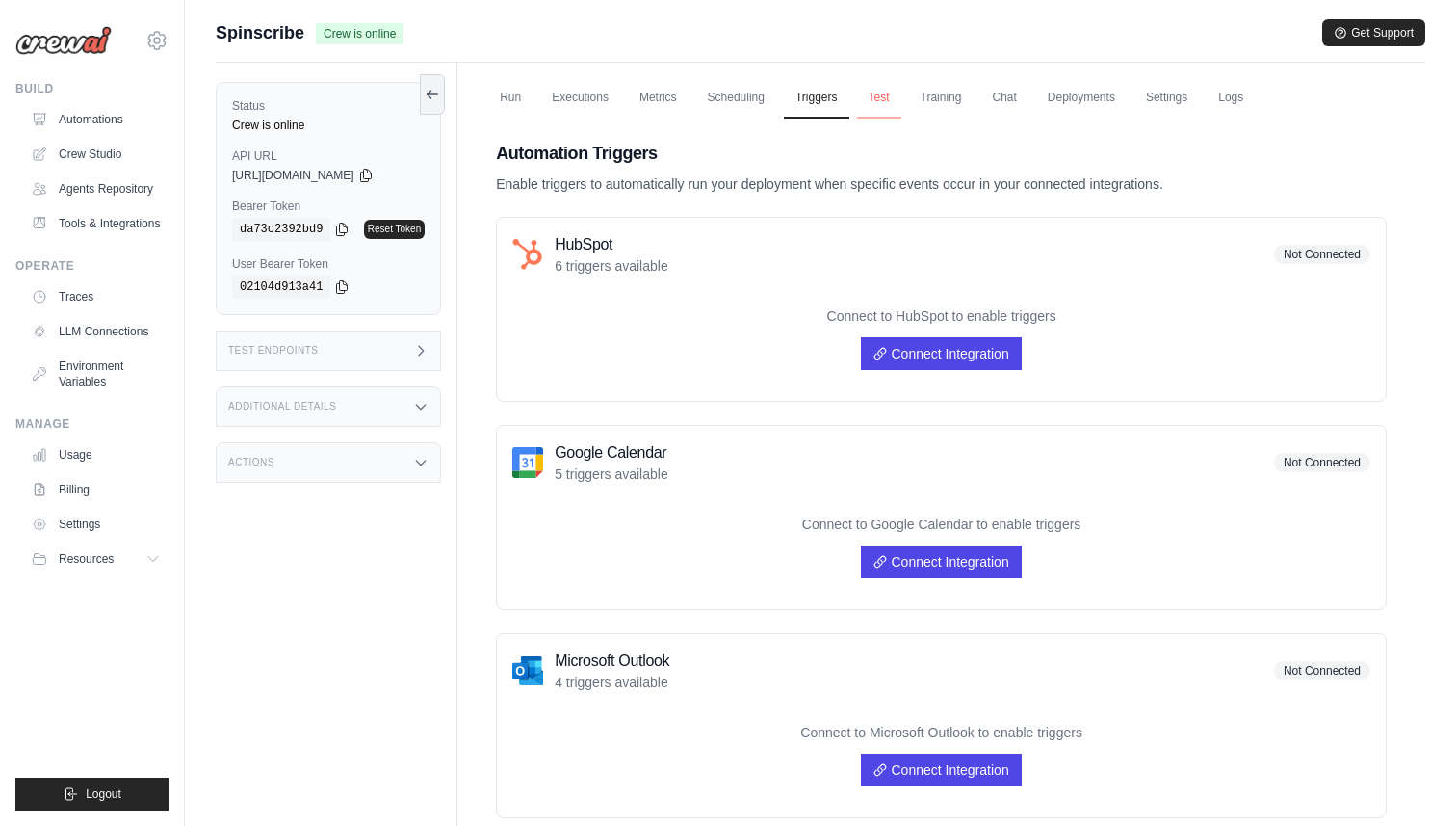
click at [873, 99] on link "Test" at bounding box center [878, 98] width 44 height 41
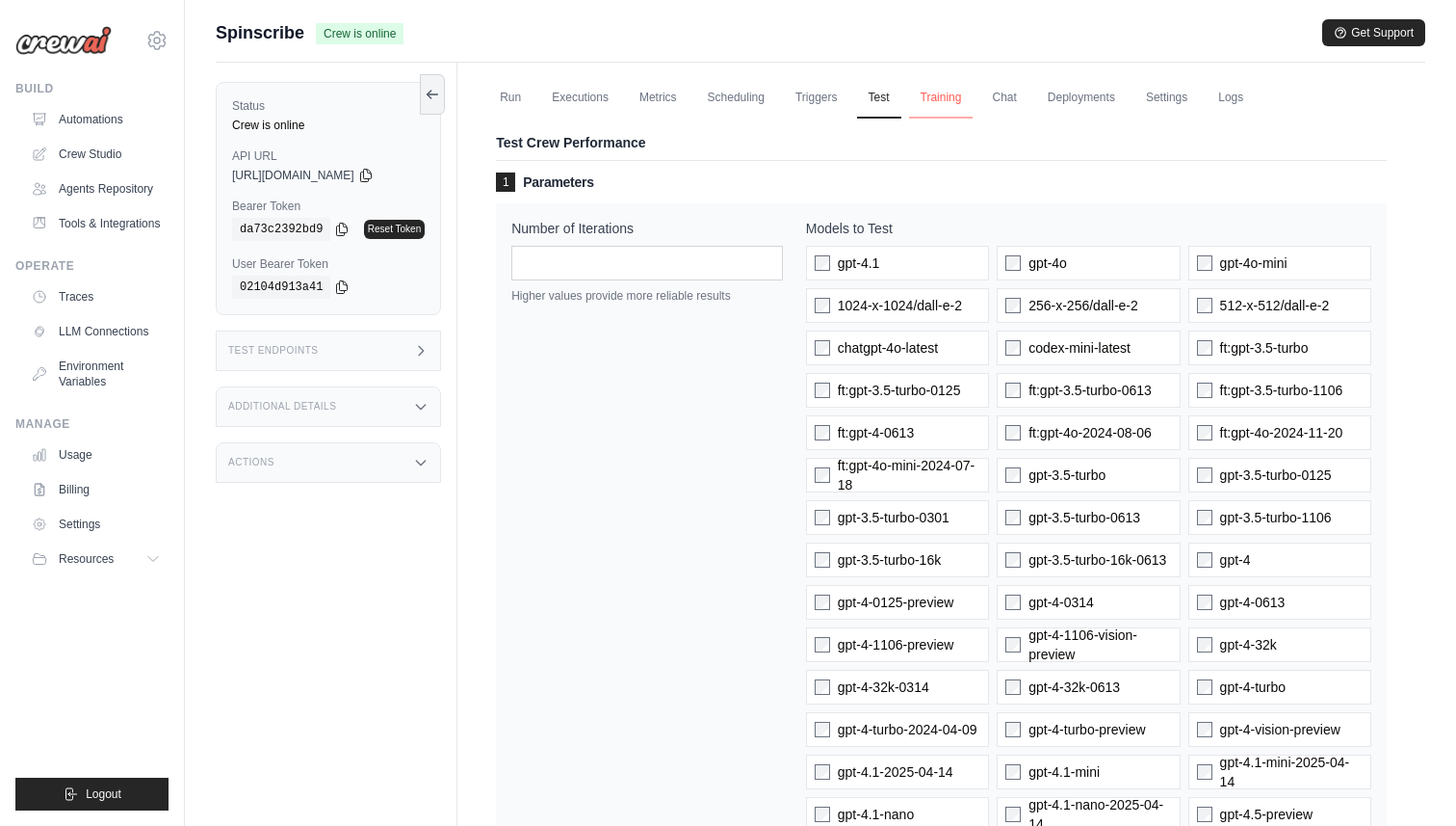
click at [949, 98] on link "Training" at bounding box center [941, 98] width 65 height 41
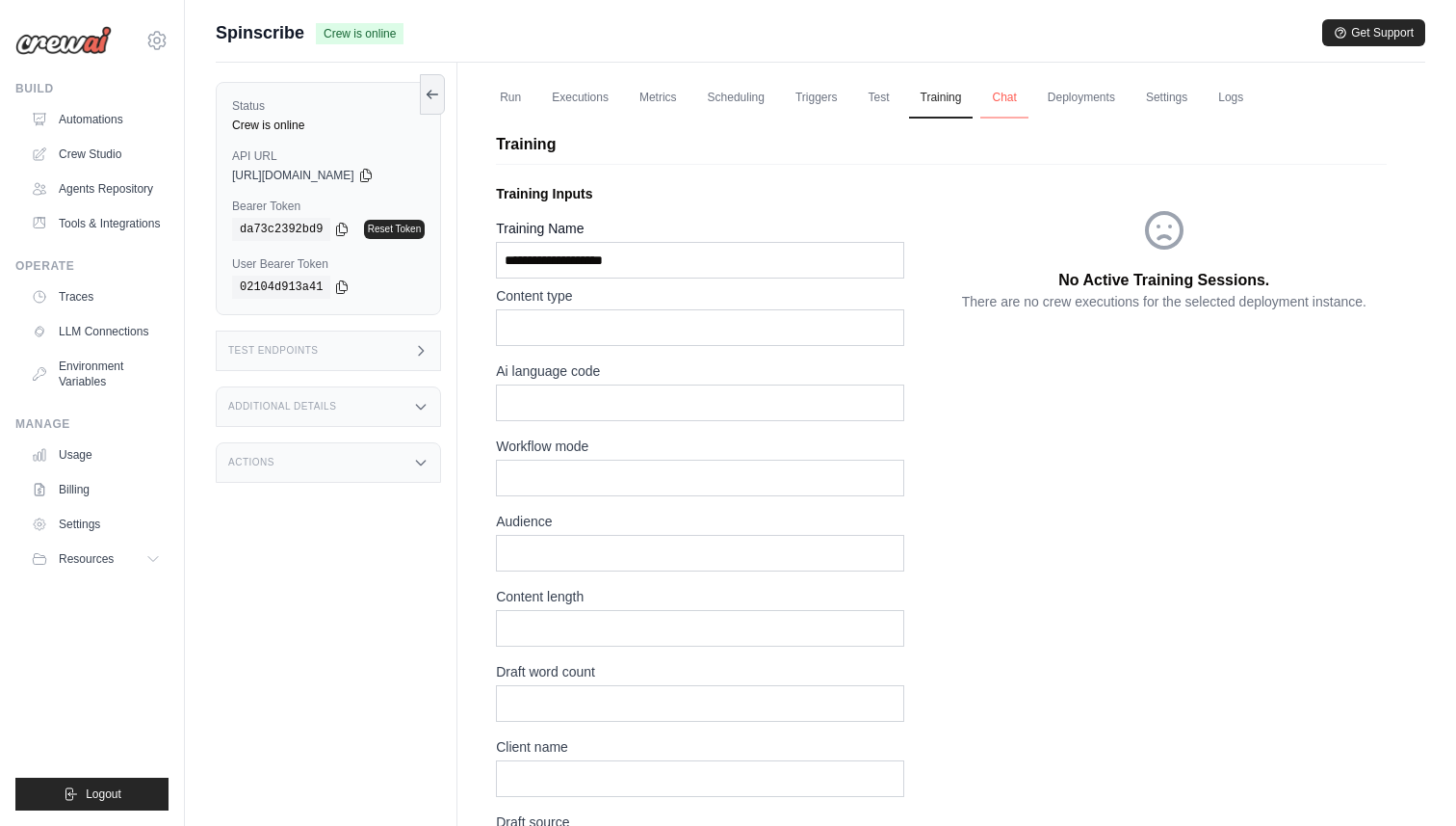
click at [1028, 100] on link "Chat" at bounding box center [1003, 98] width 47 height 41
click at [1072, 96] on link "Deployments" at bounding box center [1081, 98] width 91 height 41
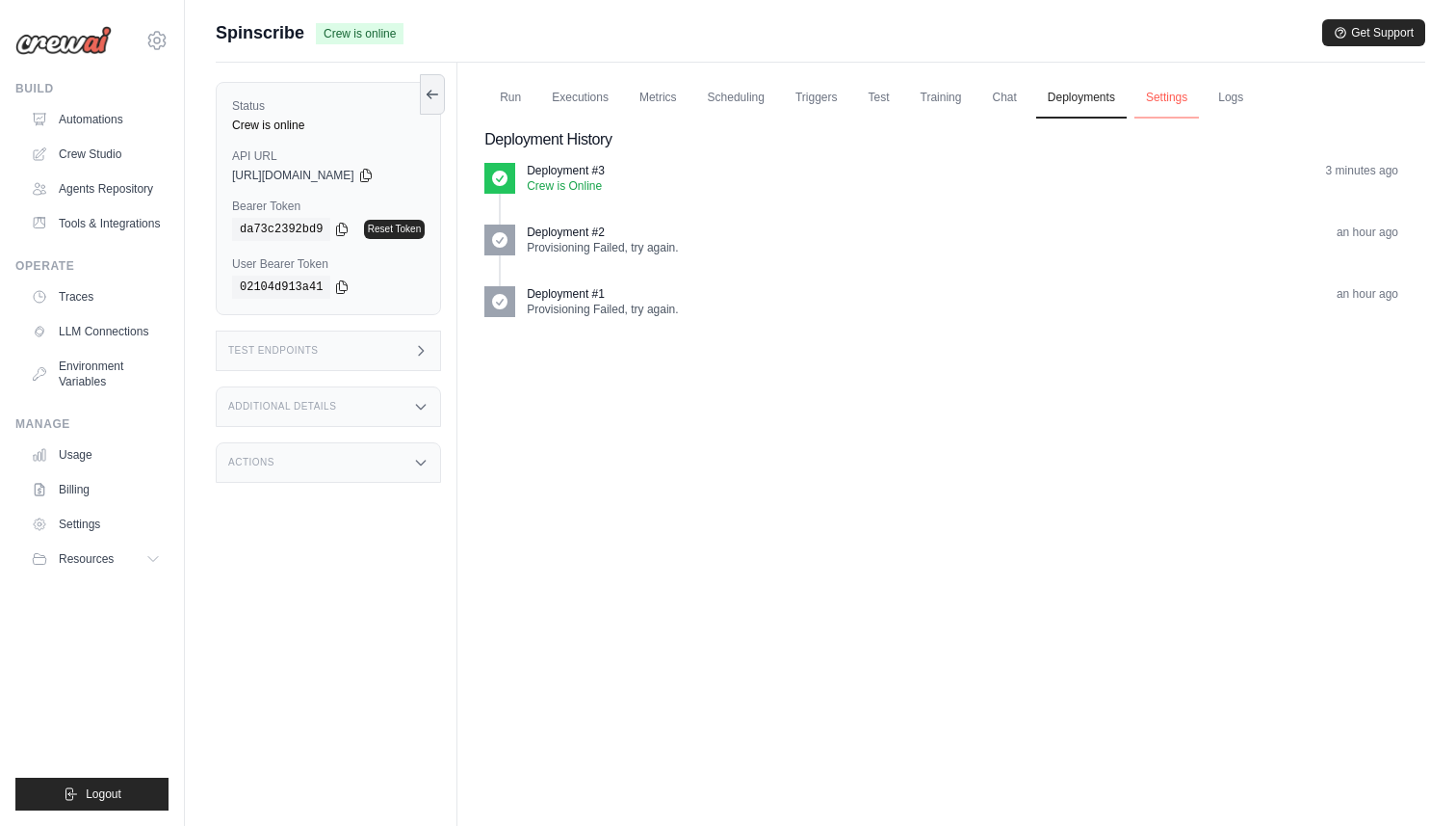
click at [1161, 95] on link "Settings" at bounding box center [1166, 98] width 65 height 41
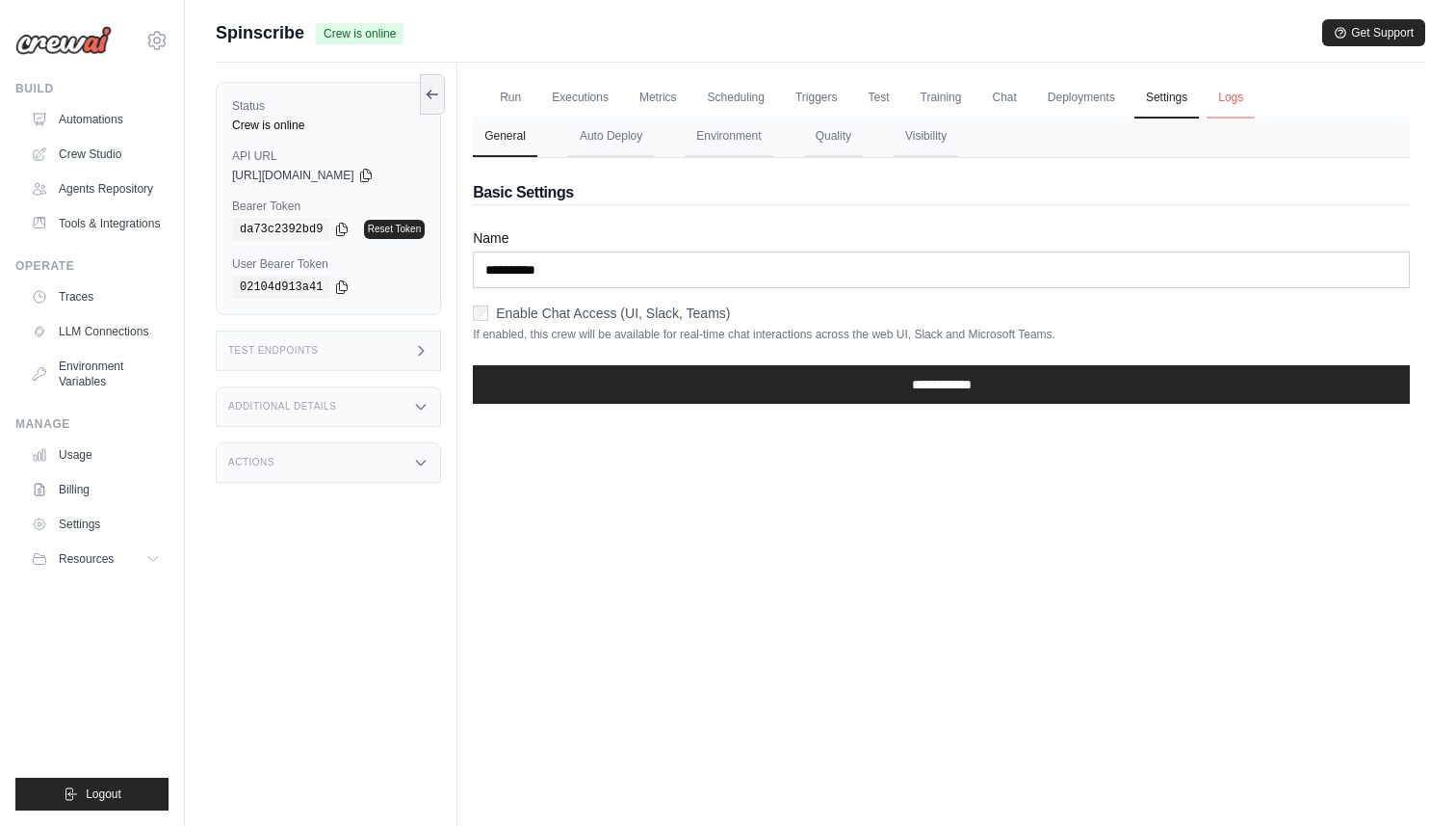
click at [1237, 99] on link "Logs" at bounding box center [1230, 98] width 48 height 41
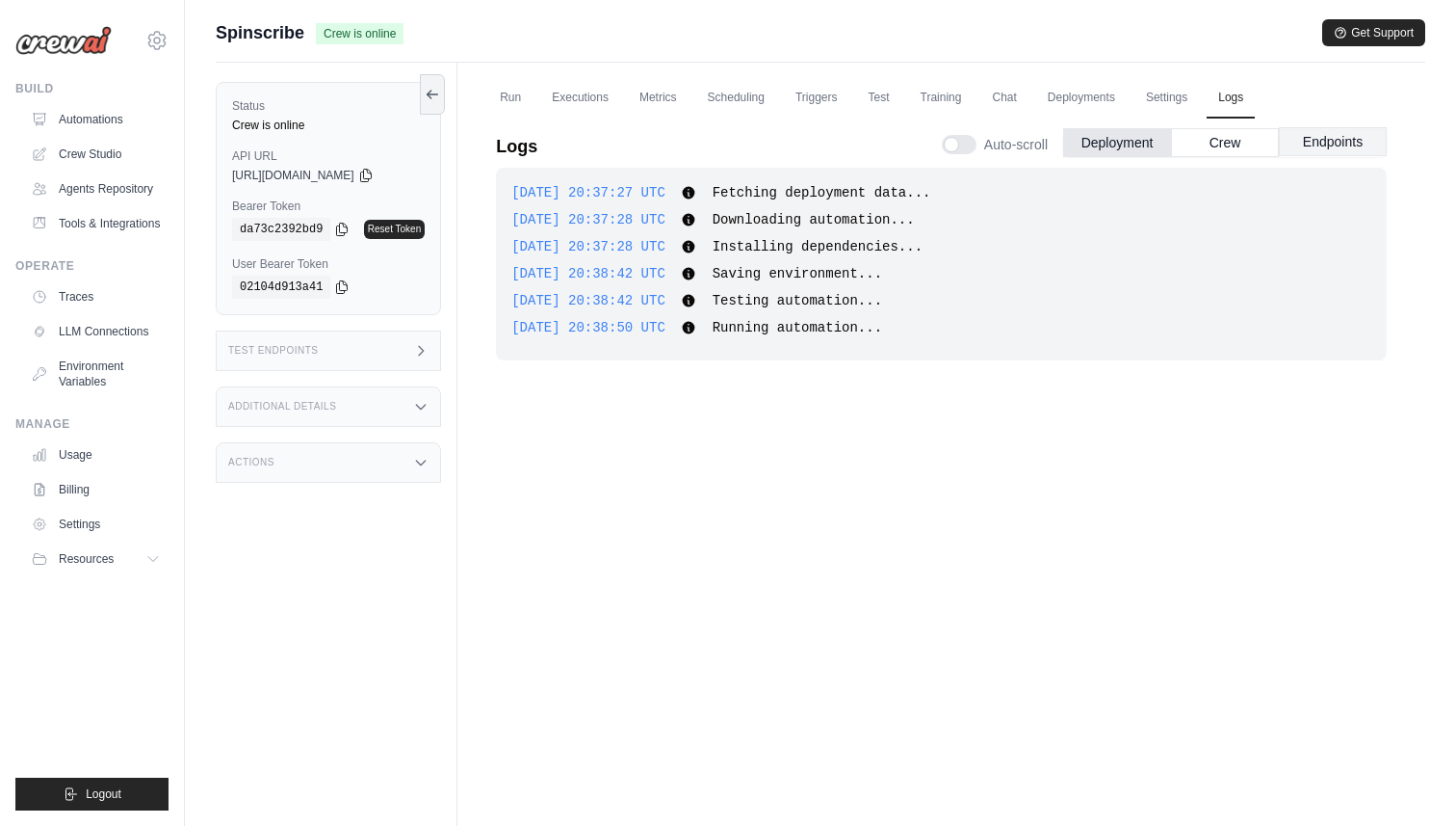
click at [1309, 146] on button "Endpoints" at bounding box center [1333, 141] width 108 height 29
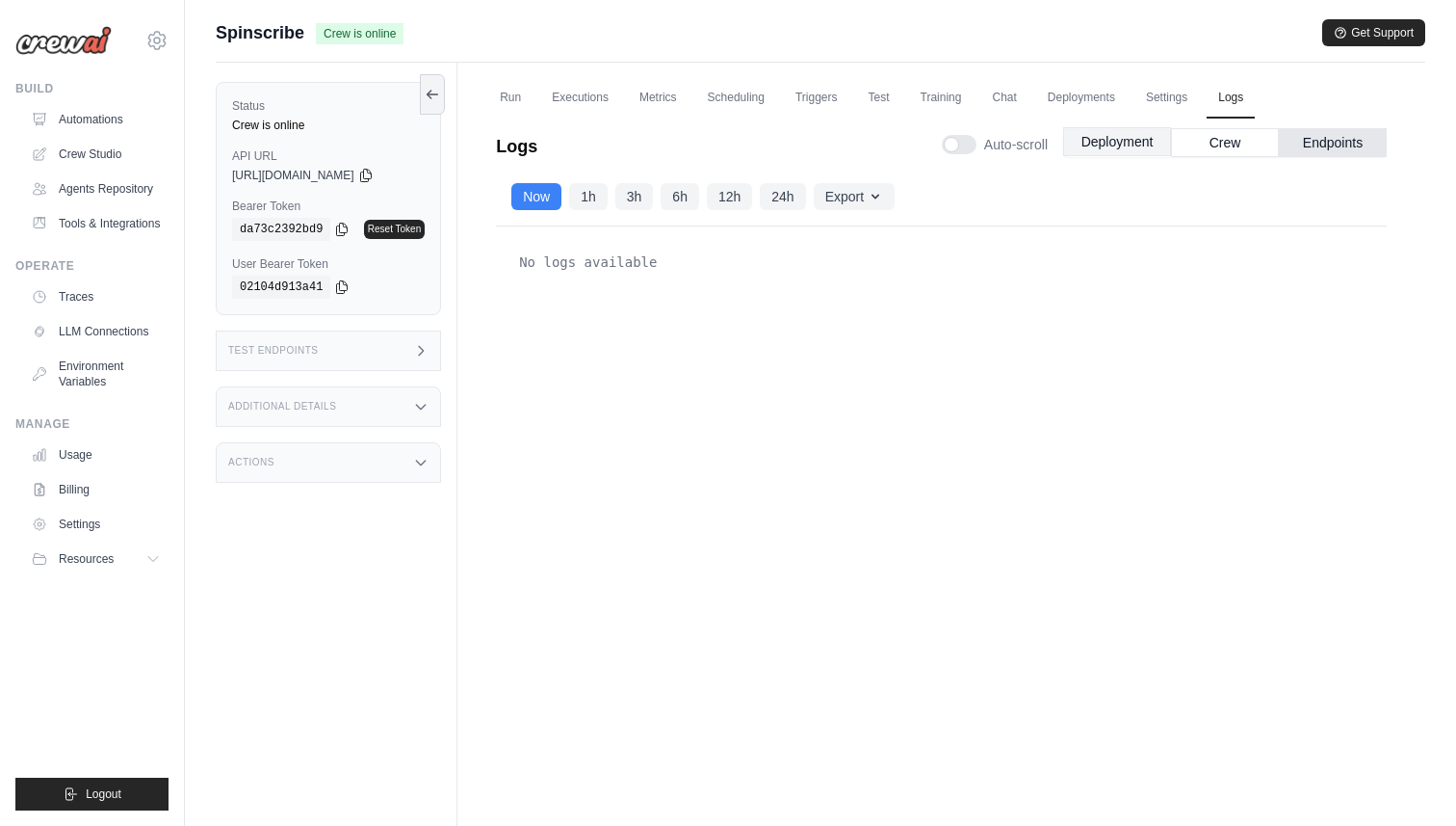
click at [1131, 146] on button "Deployment" at bounding box center [1116, 141] width 108 height 29
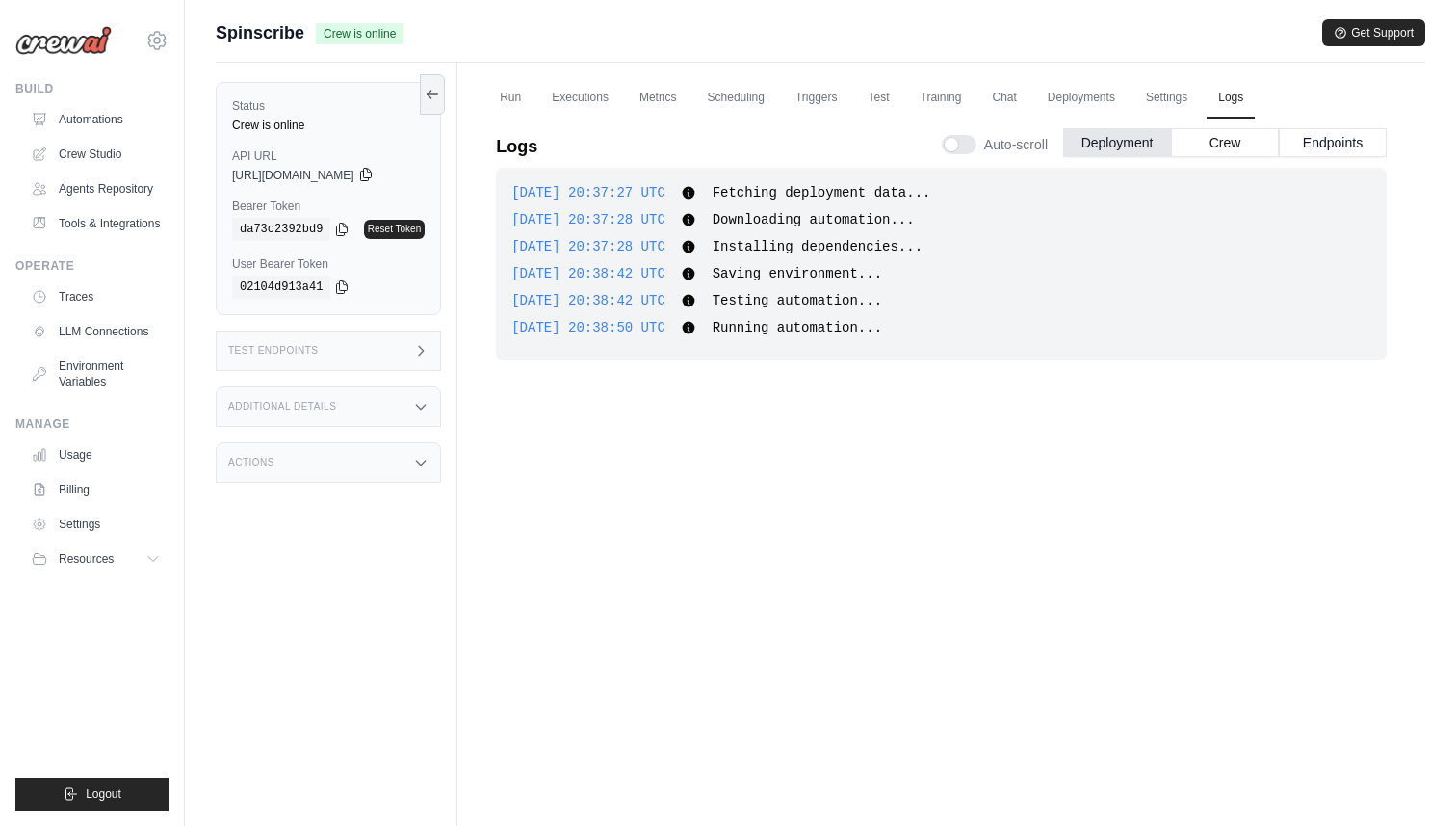
click at [373, 174] on icon at bounding box center [365, 173] width 15 height 15
click at [272, 209] on div "copied" at bounding box center [261, 217] width 42 height 23
click at [254, 203] on label "Bearer Token" at bounding box center [328, 205] width 192 height 15
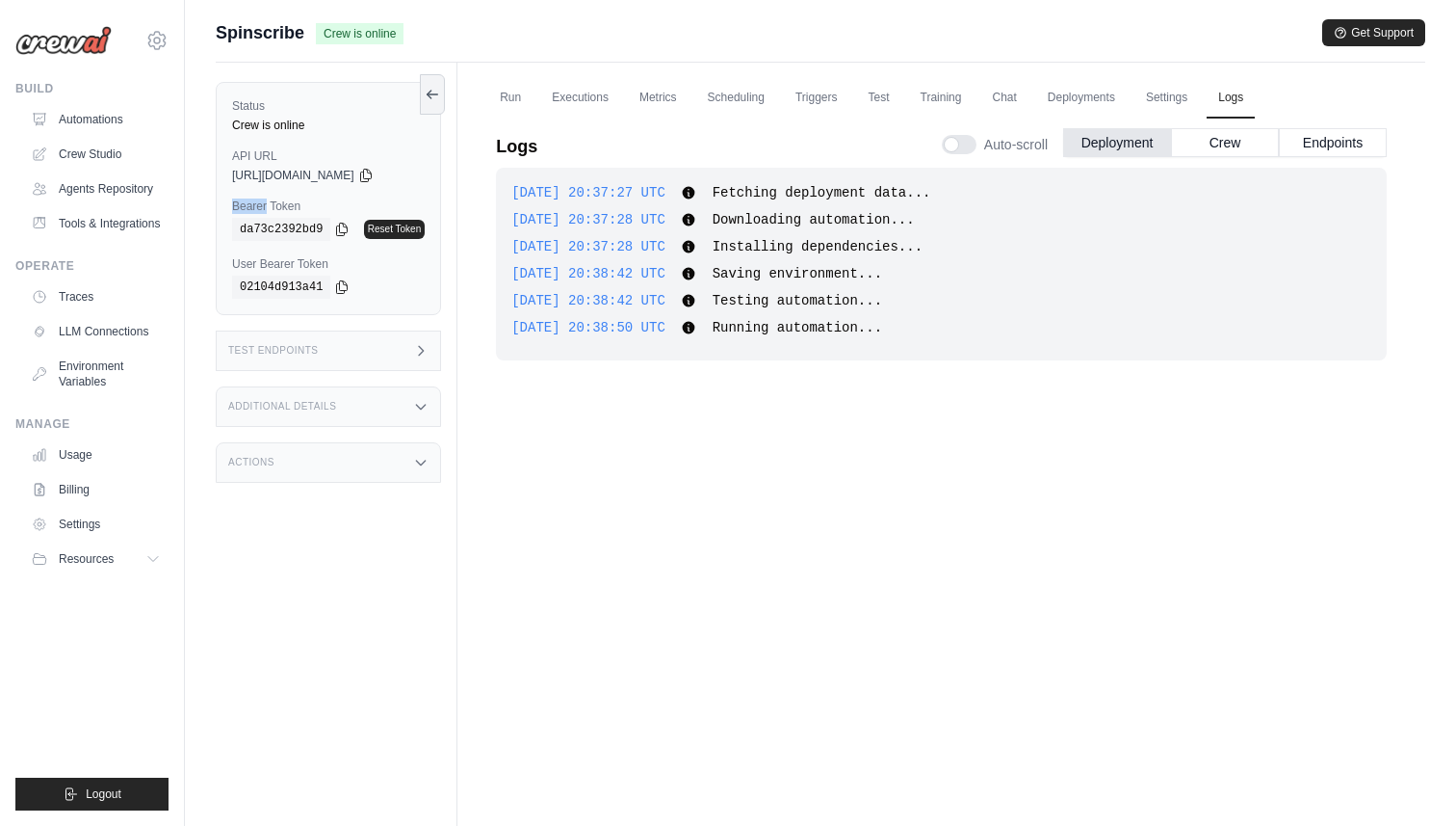
click at [266, 202] on label "Bearer Token" at bounding box center [328, 205] width 192 height 15
copy div "Bearer Token"
click at [340, 229] on icon at bounding box center [342, 228] width 11 height 13
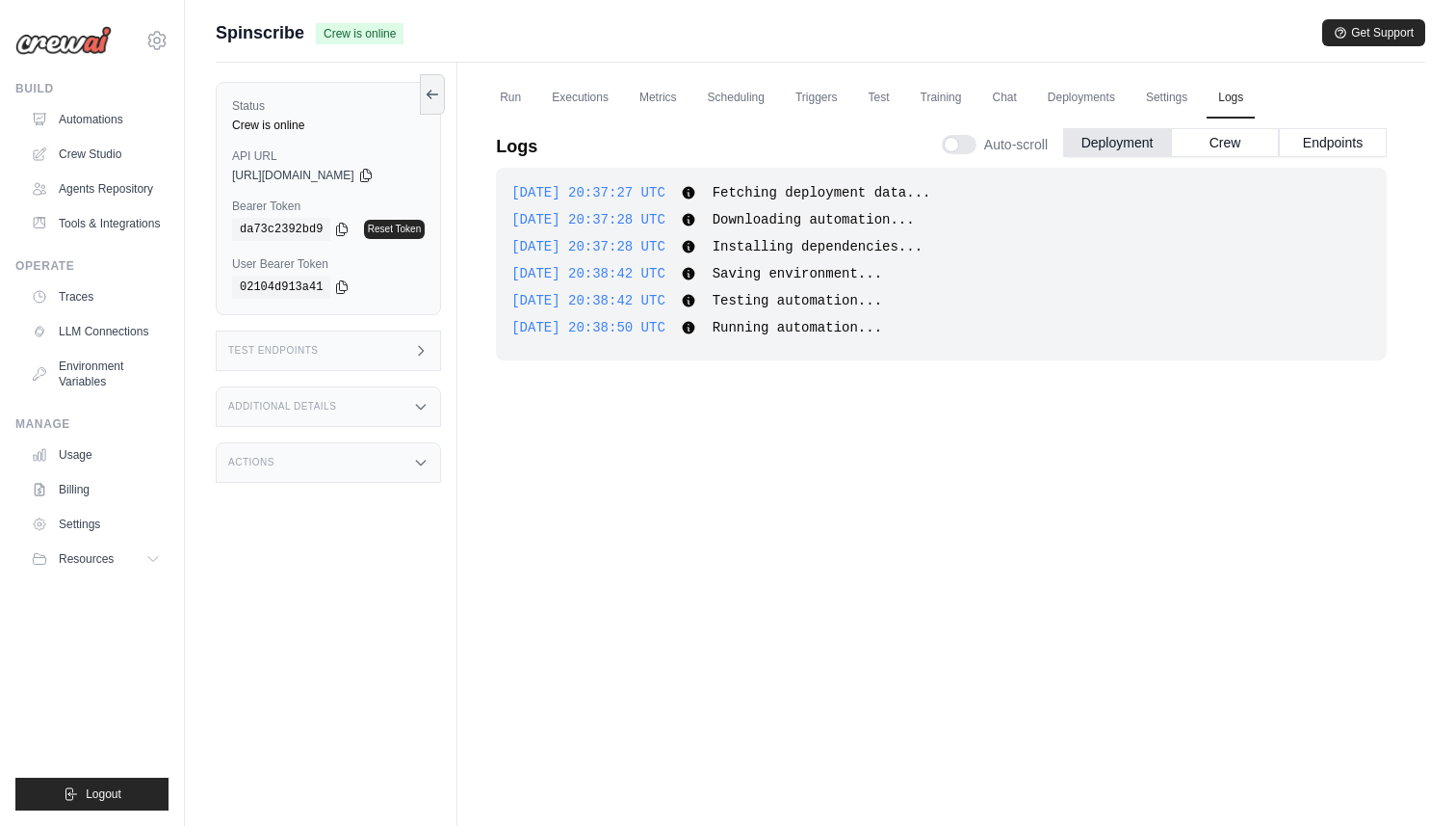
click at [281, 251] on div "Status Crew is online API URL copied https://spinscribe-c673487f-3907-44f7-a511…" at bounding box center [329, 198] width 225 height 233
copy div "User Bearer Token"
click at [340, 291] on icon at bounding box center [341, 285] width 15 height 15
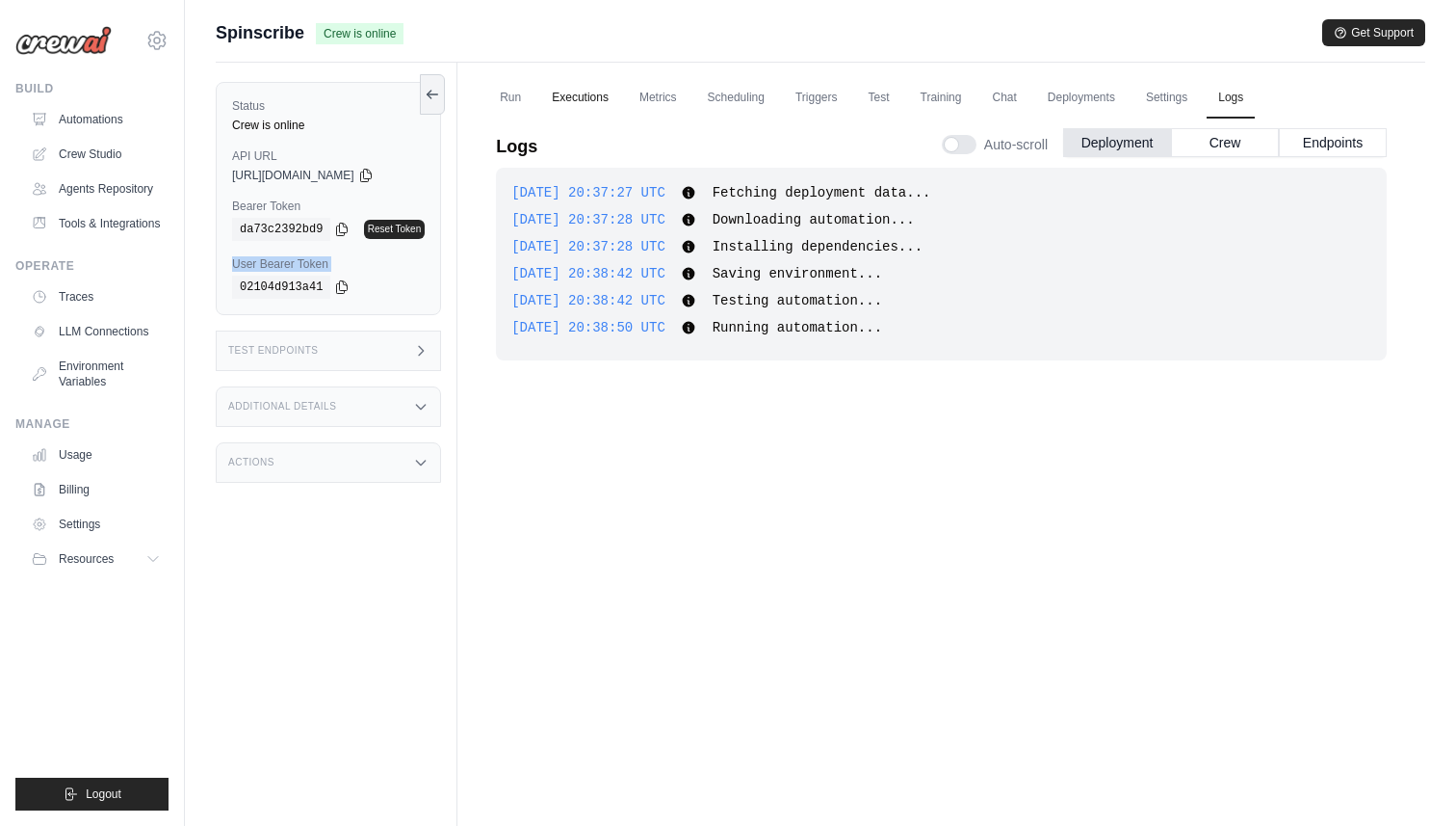
click at [567, 96] on link "Executions" at bounding box center [580, 98] width 80 height 41
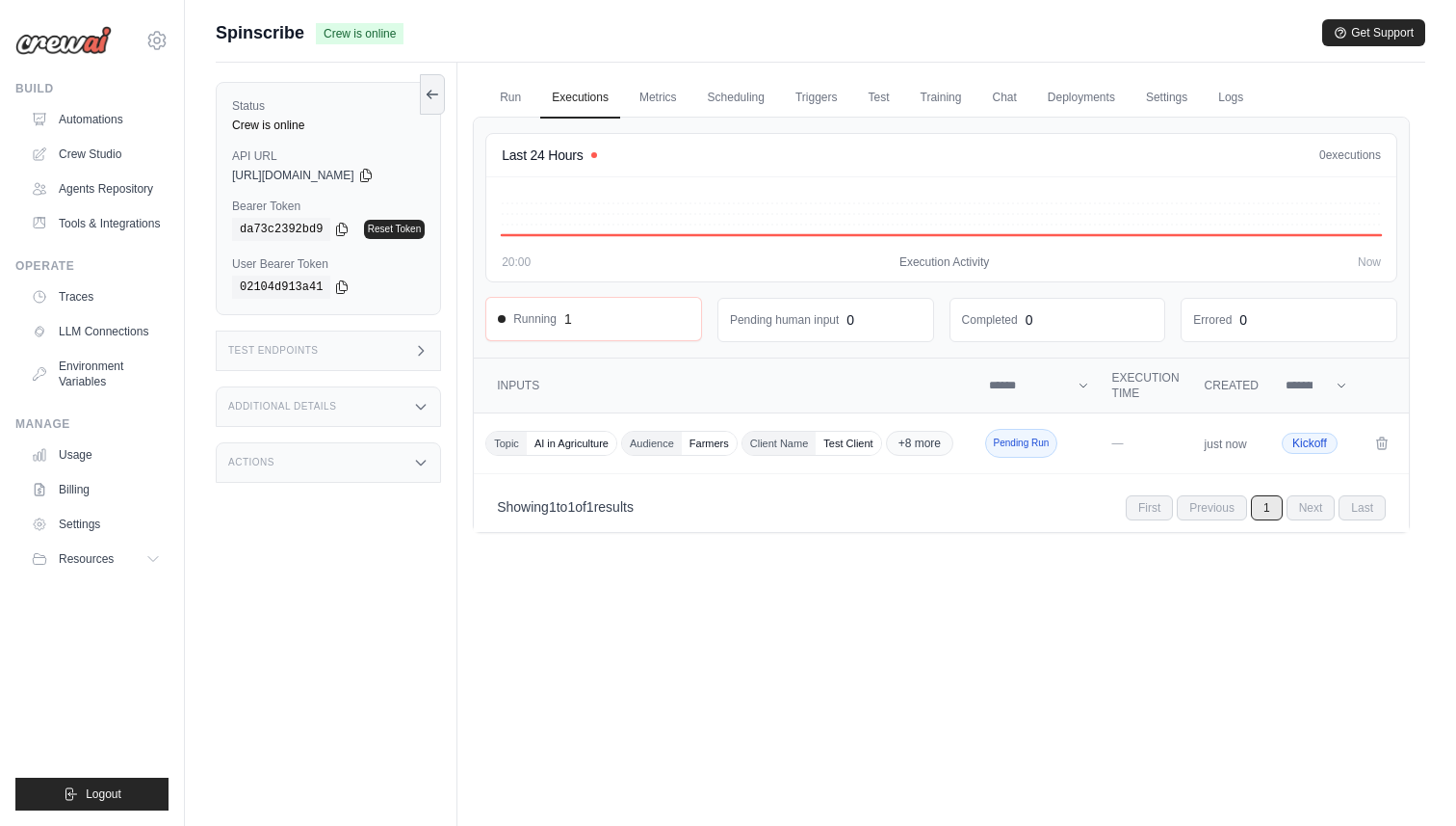
click at [550, 318] on span "Running" at bounding box center [527, 318] width 59 height 15
click at [515, 102] on link "Run" at bounding box center [510, 98] width 44 height 41
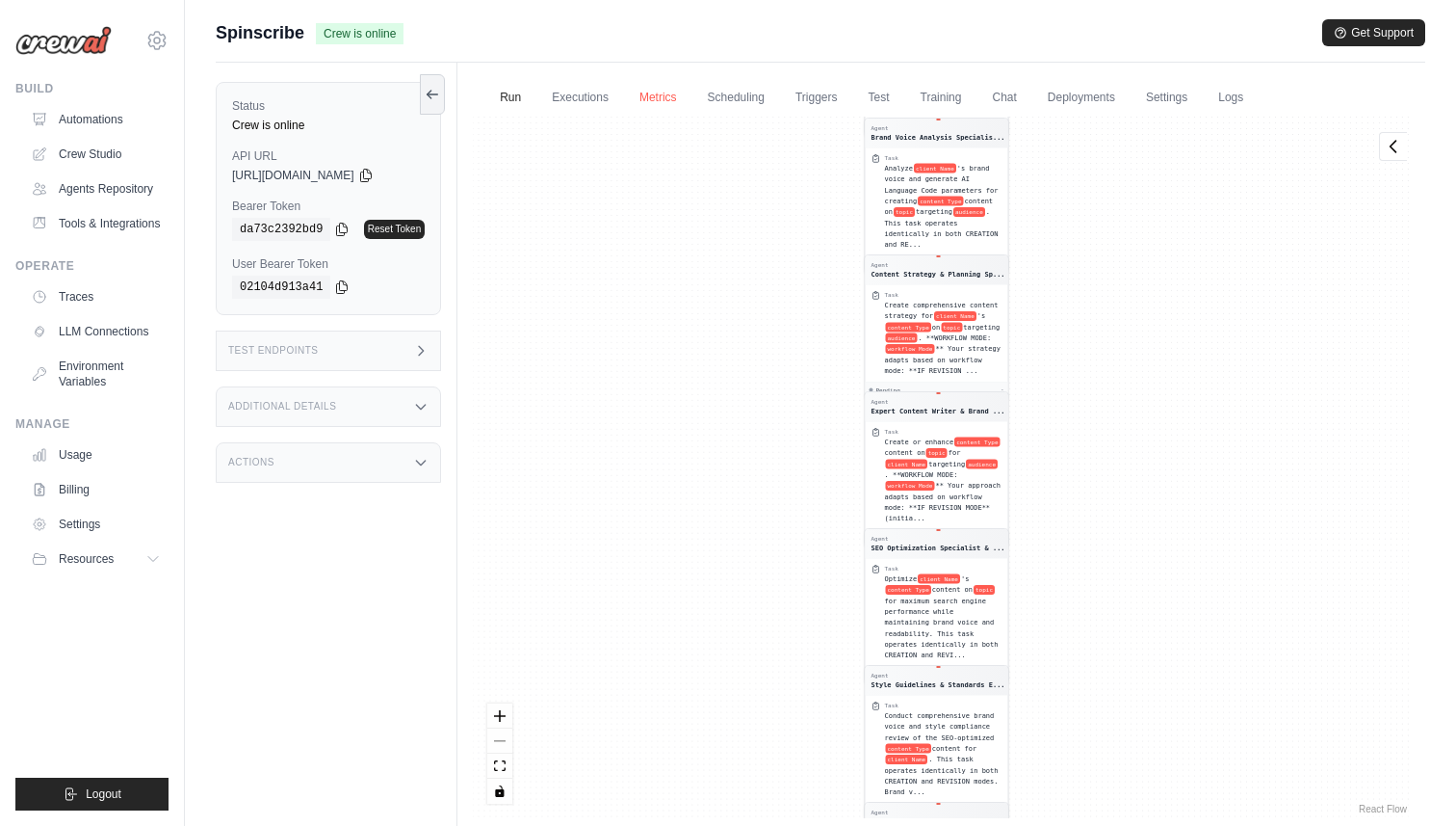
click at [638, 98] on link "Metrics" at bounding box center [657, 98] width 61 height 41
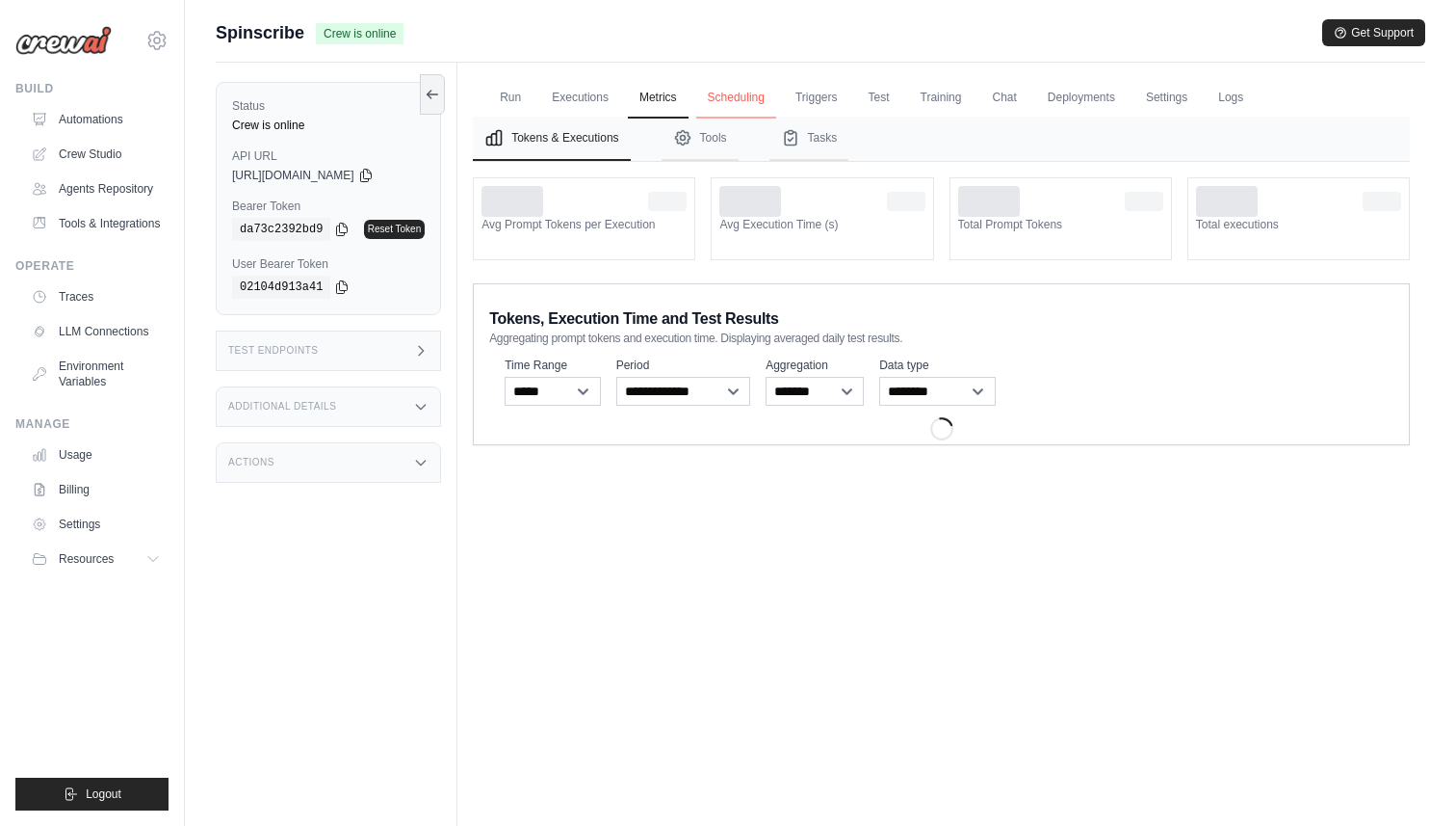
click at [752, 97] on link "Scheduling" at bounding box center [736, 98] width 80 height 41
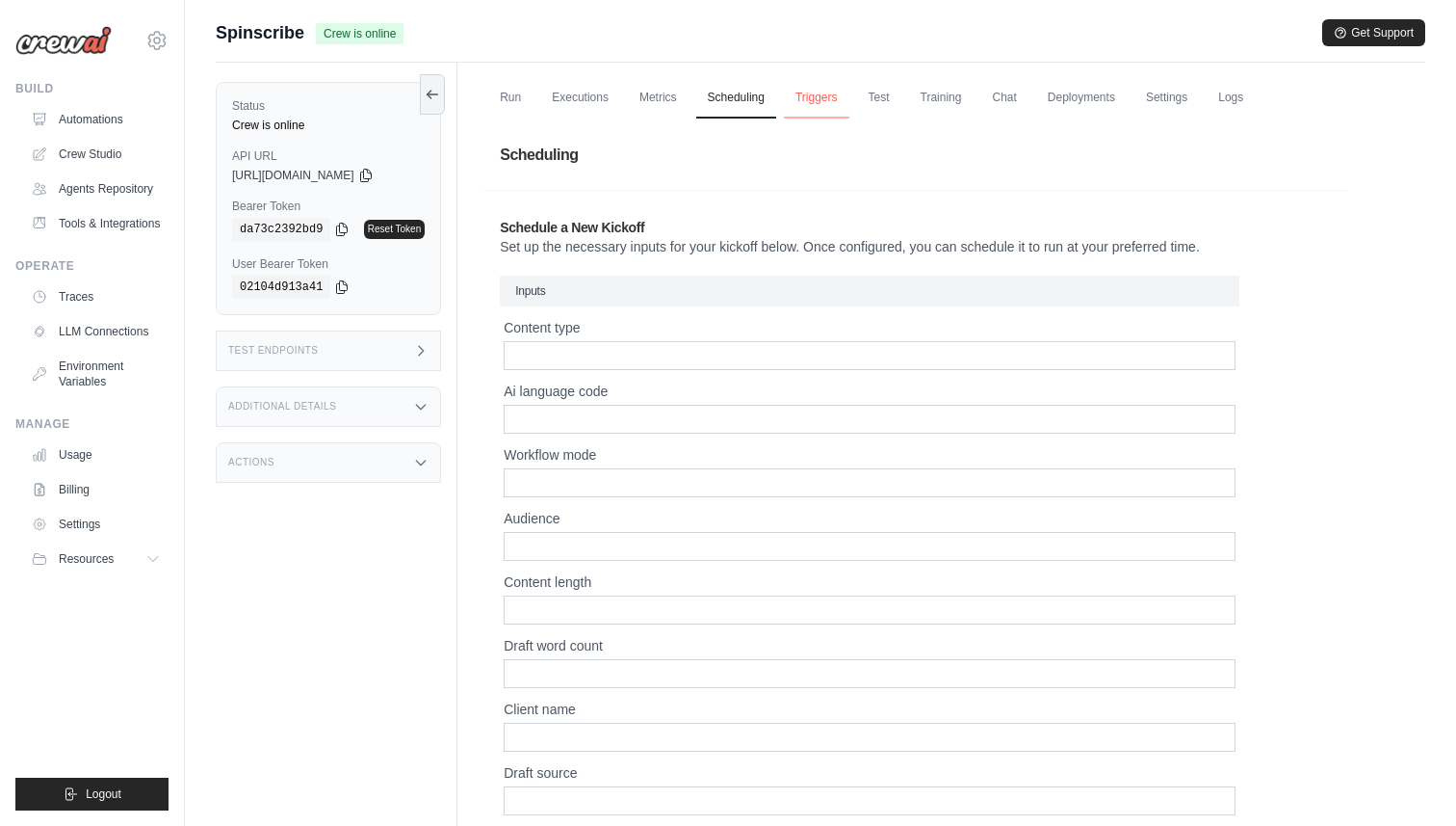
click at [797, 95] on link "Triggers" at bounding box center [817, 98] width 66 height 41
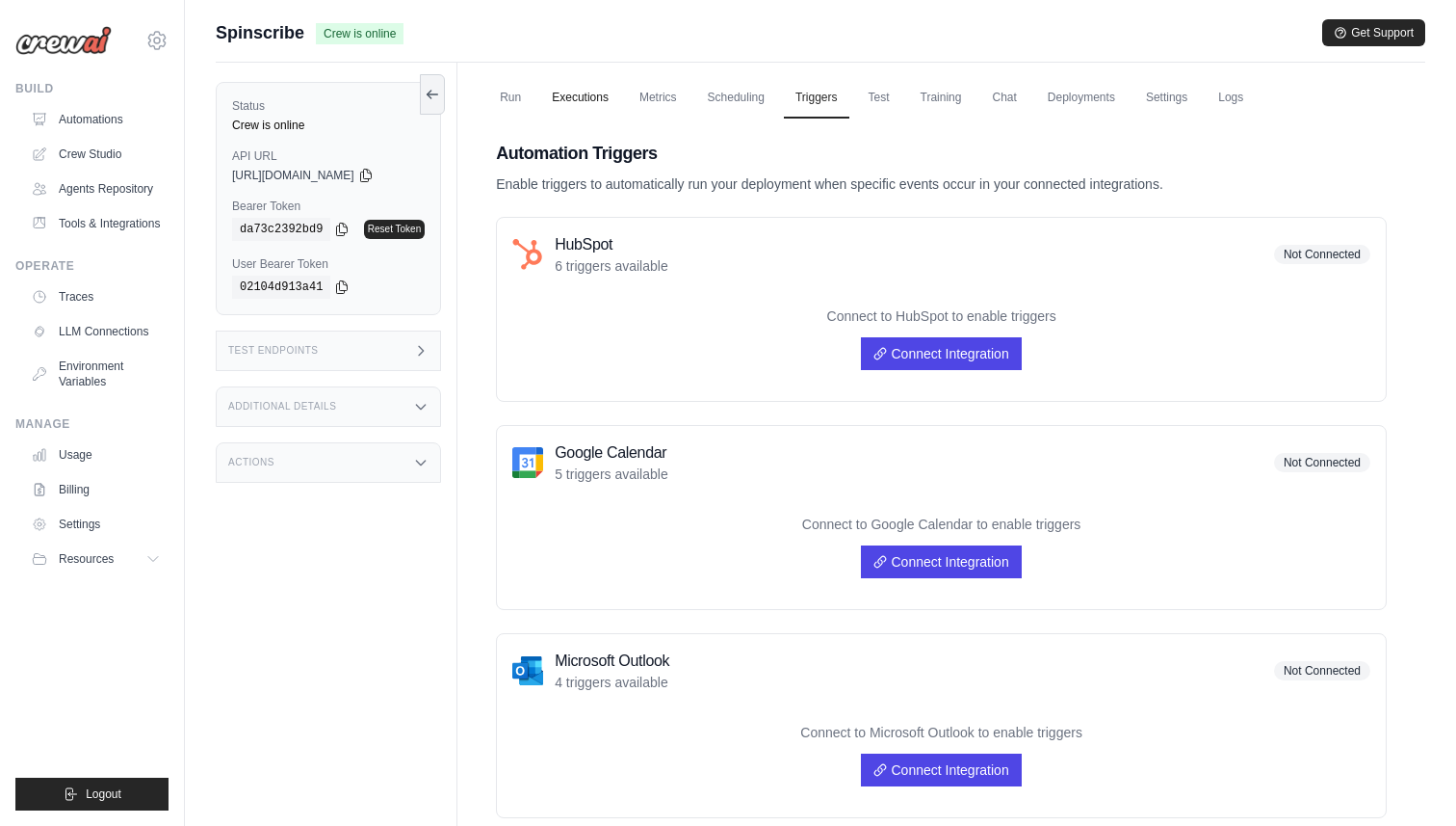
click at [608, 102] on link "Executions" at bounding box center [580, 98] width 80 height 41
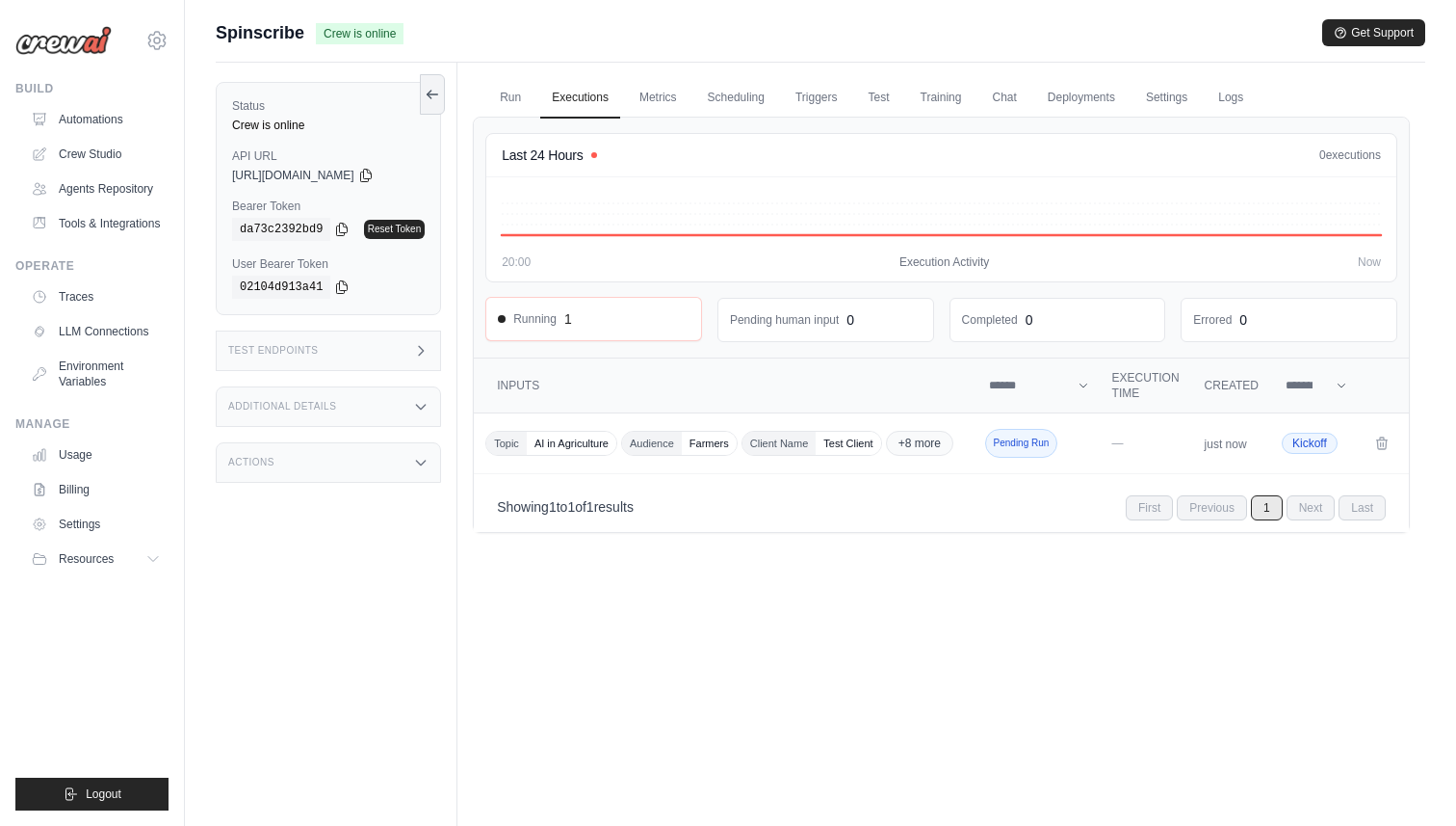
click at [575, 323] on div "Running 1" at bounding box center [594, 318] width 191 height 19
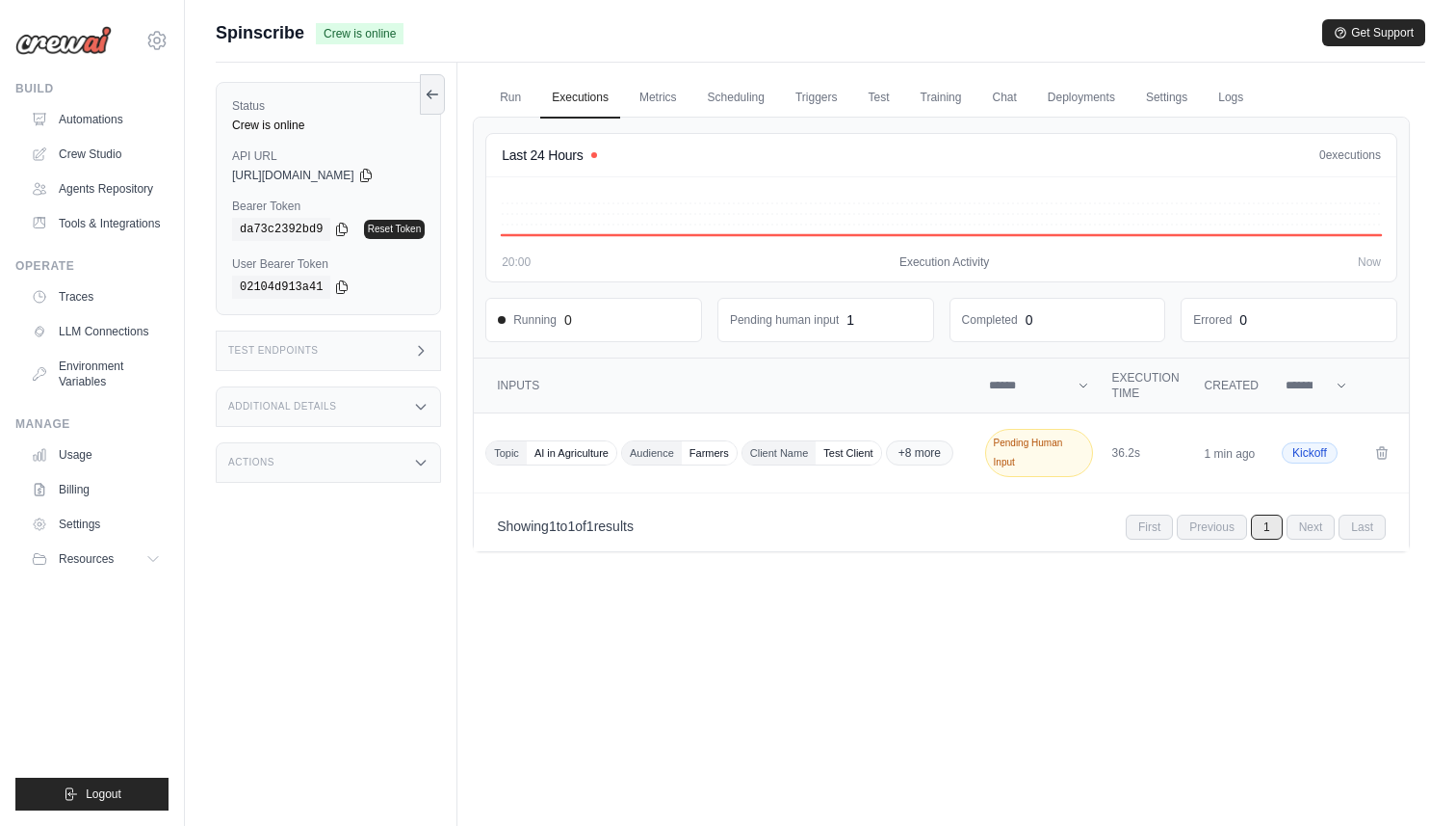
click at [1077, 652] on div "Run Executions Metrics Scheduling Triggers Test Training Chat Deployments Setti…" at bounding box center [941, 475] width 968 height 826
click at [1051, 456] on span "Pending Human Input" at bounding box center [1039, 452] width 108 height 48
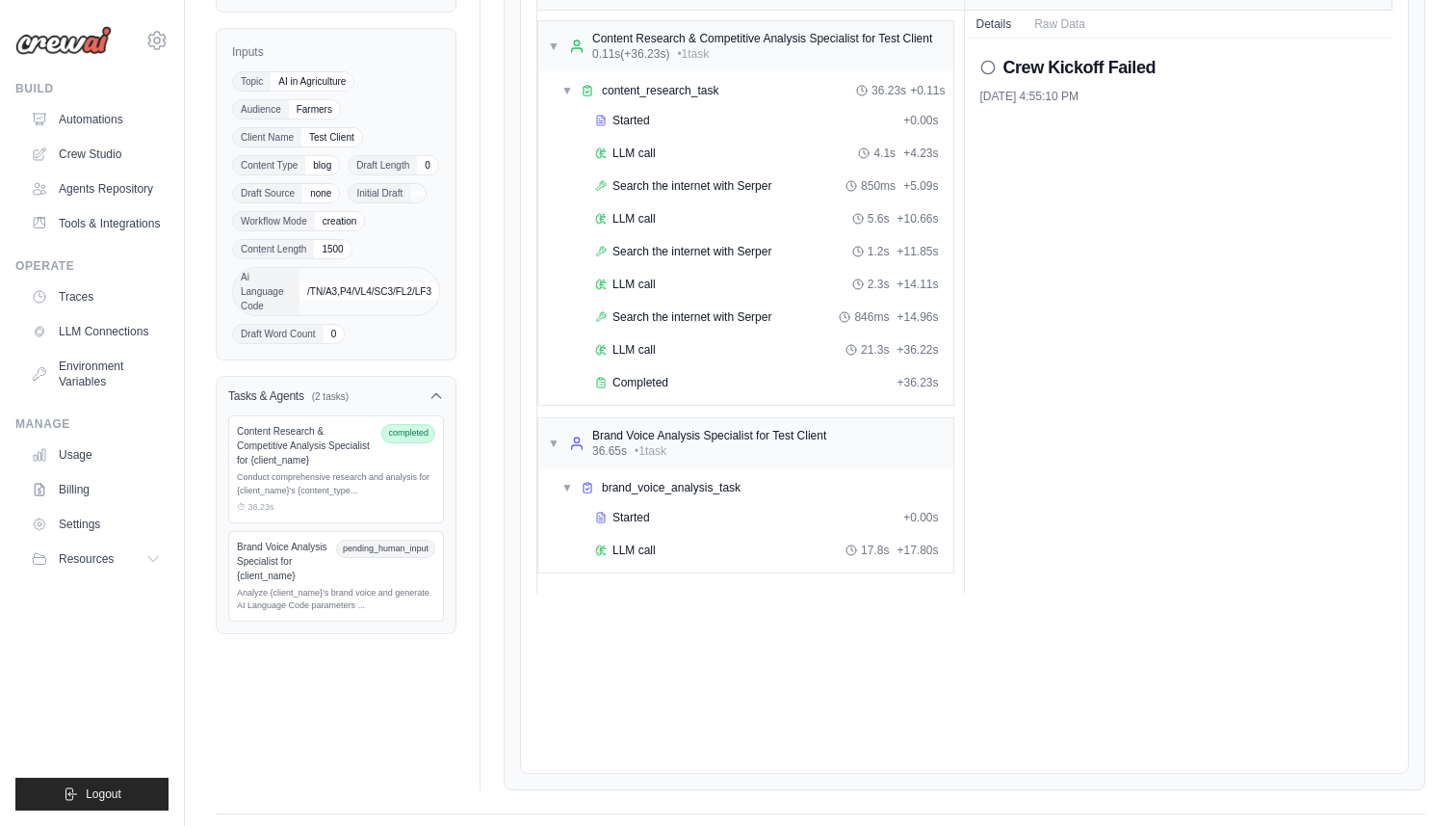
scroll to position [262, 0]
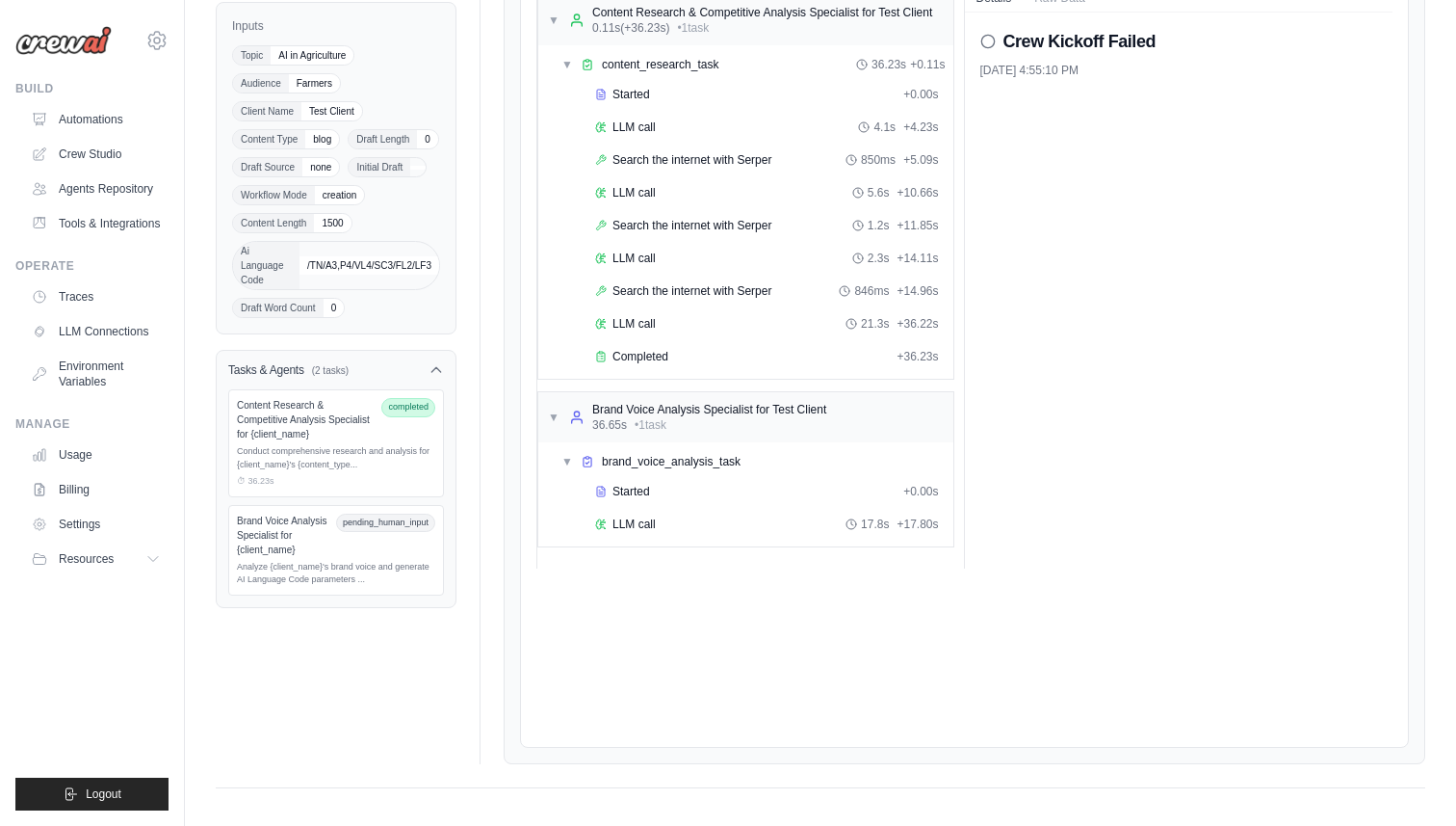
click at [299, 537] on div "Brand Voice Analysis Specialist for {client_name}" at bounding box center [283, 535] width 92 height 44
click at [310, 575] on div "Analyze {client_name}'s brand voice and generate AI Language Code parameters ..." at bounding box center [336, 574] width 198 height 26
click at [381, 572] on div "Analyze {client_name}'s brand voice and generate AI Language Code parameters ..." at bounding box center [336, 574] width 198 height 26
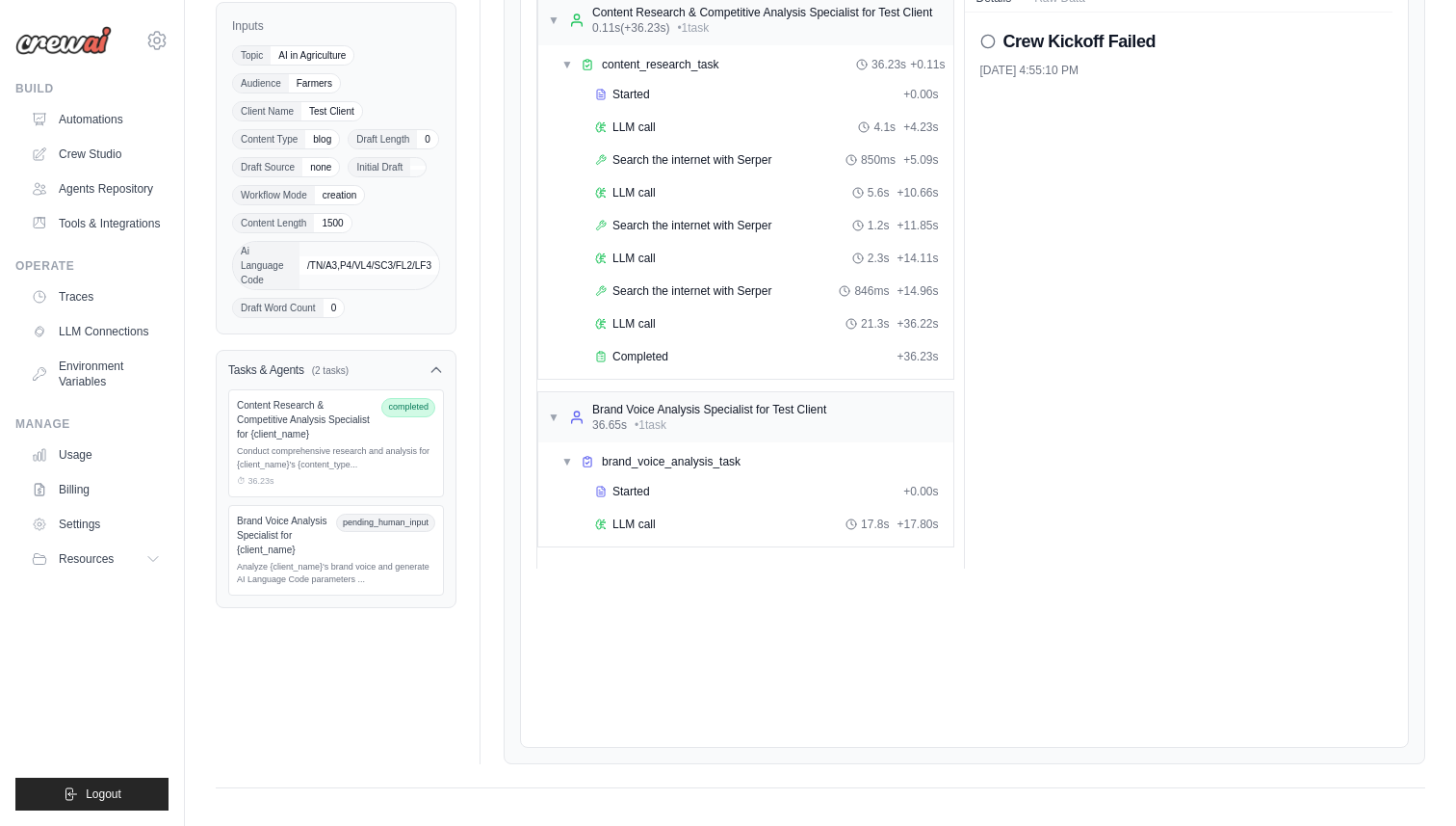
click at [330, 441] on div "Content Research & Competitive Analysis Specialist for {client_name}" at bounding box center [305, 419] width 136 height 44
click at [390, 529] on span "pending_human_input" at bounding box center [385, 522] width 100 height 19
click at [628, 492] on span "Started" at bounding box center [631, 490] width 38 height 15
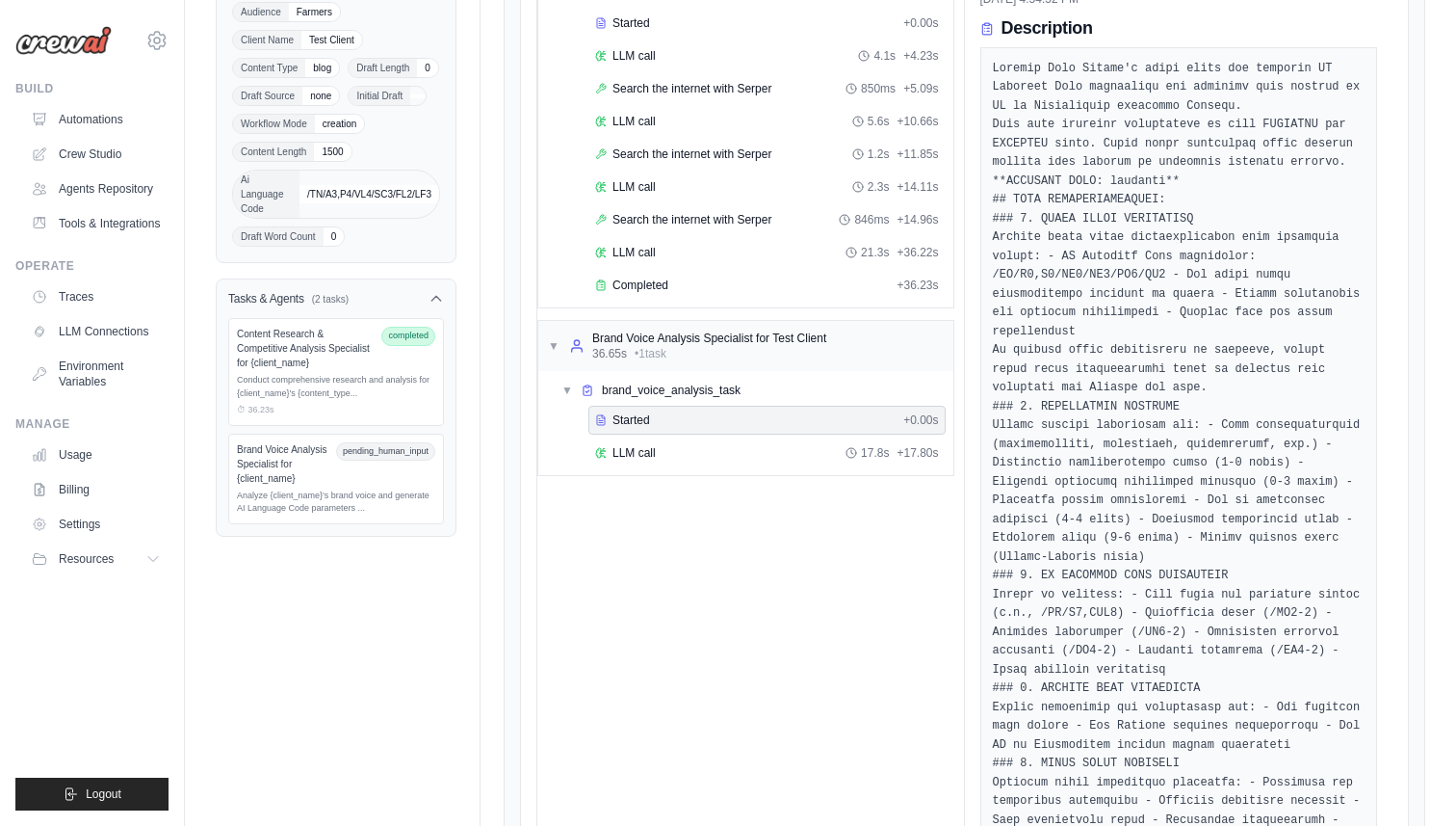
scroll to position [0, 0]
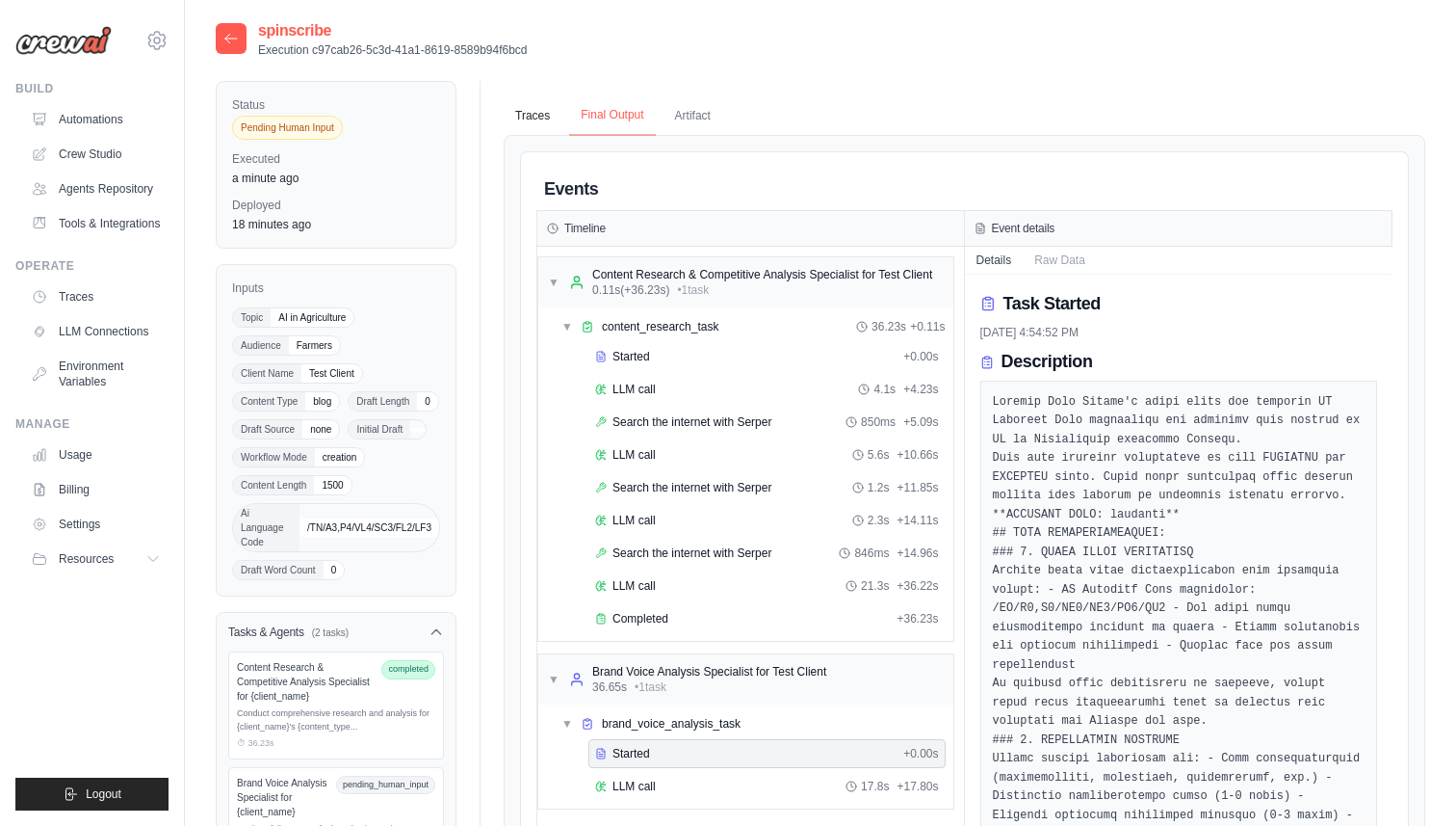
click at [620, 117] on button "Final Output" at bounding box center [611, 116] width 86 height 41
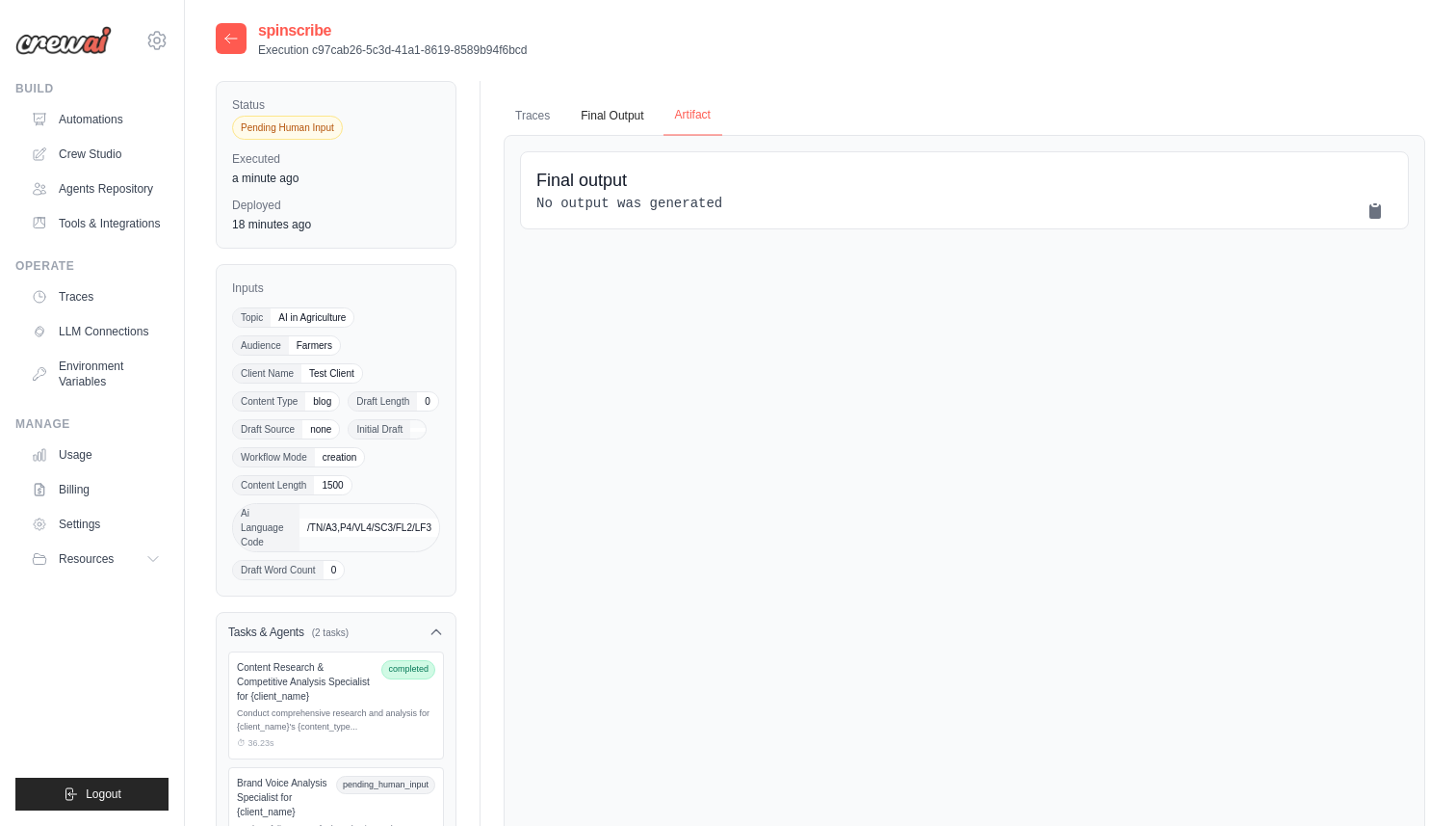
click at [689, 118] on button "Artifact" at bounding box center [692, 116] width 59 height 41
click at [605, 122] on button "Final Output" at bounding box center [611, 116] width 86 height 41
click at [526, 118] on button "Traces" at bounding box center [533, 116] width 58 height 41
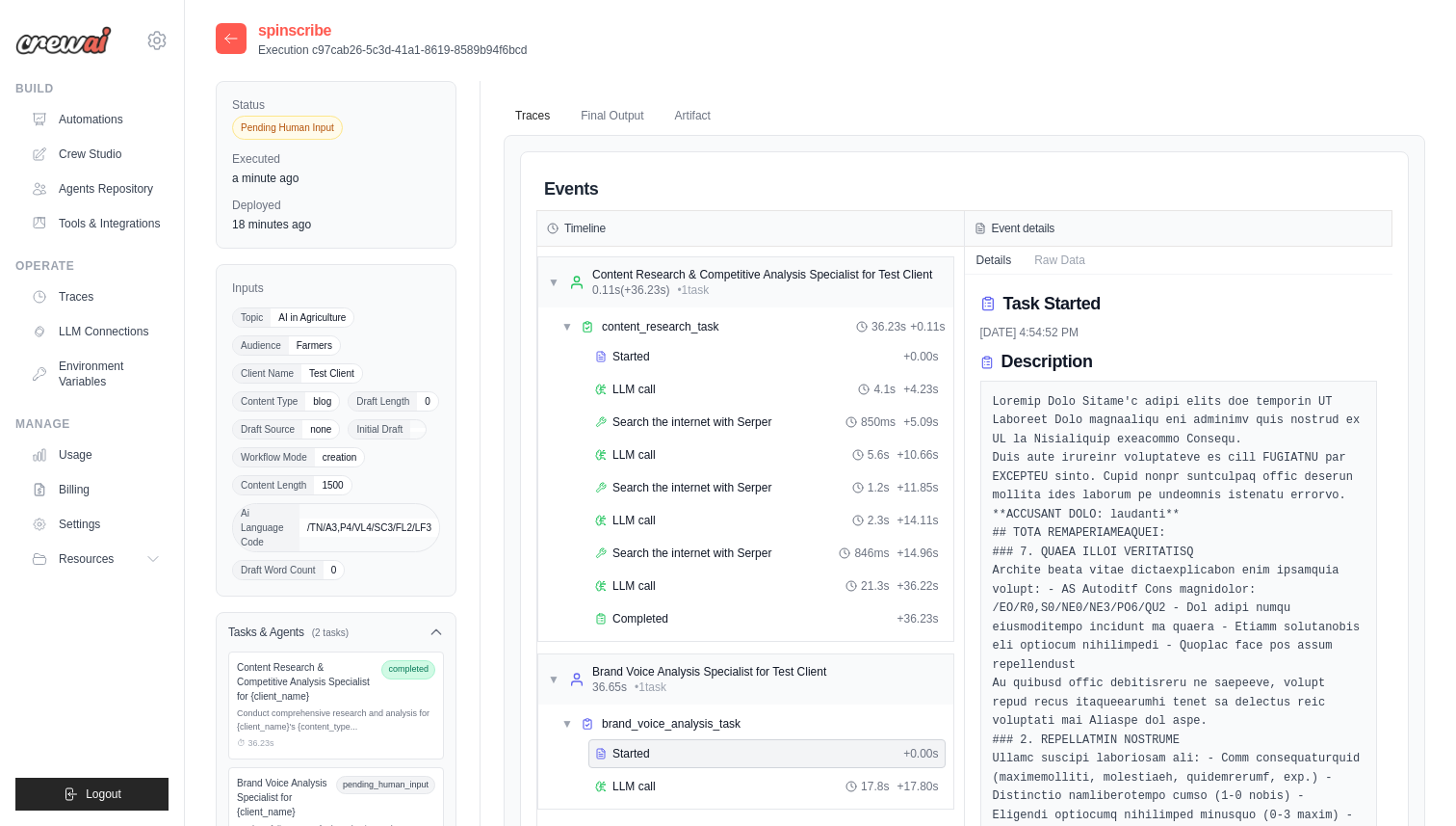
click at [296, 132] on span "Pending Human Input" at bounding box center [287, 128] width 111 height 24
click at [79, 105] on link "Automations" at bounding box center [98, 119] width 145 height 31
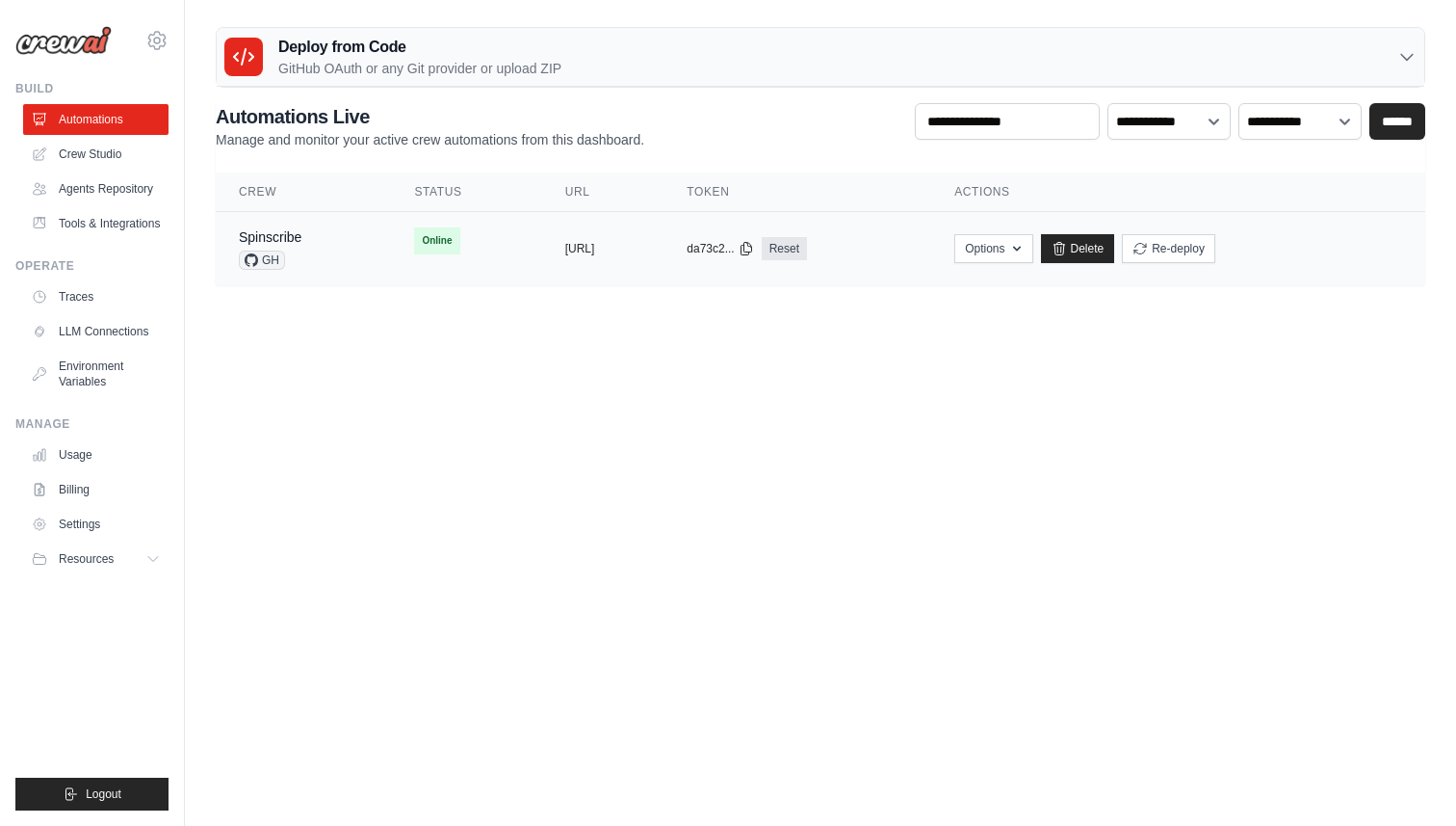
click at [318, 237] on div "Spinscribe GH" at bounding box center [304, 248] width 129 height 43
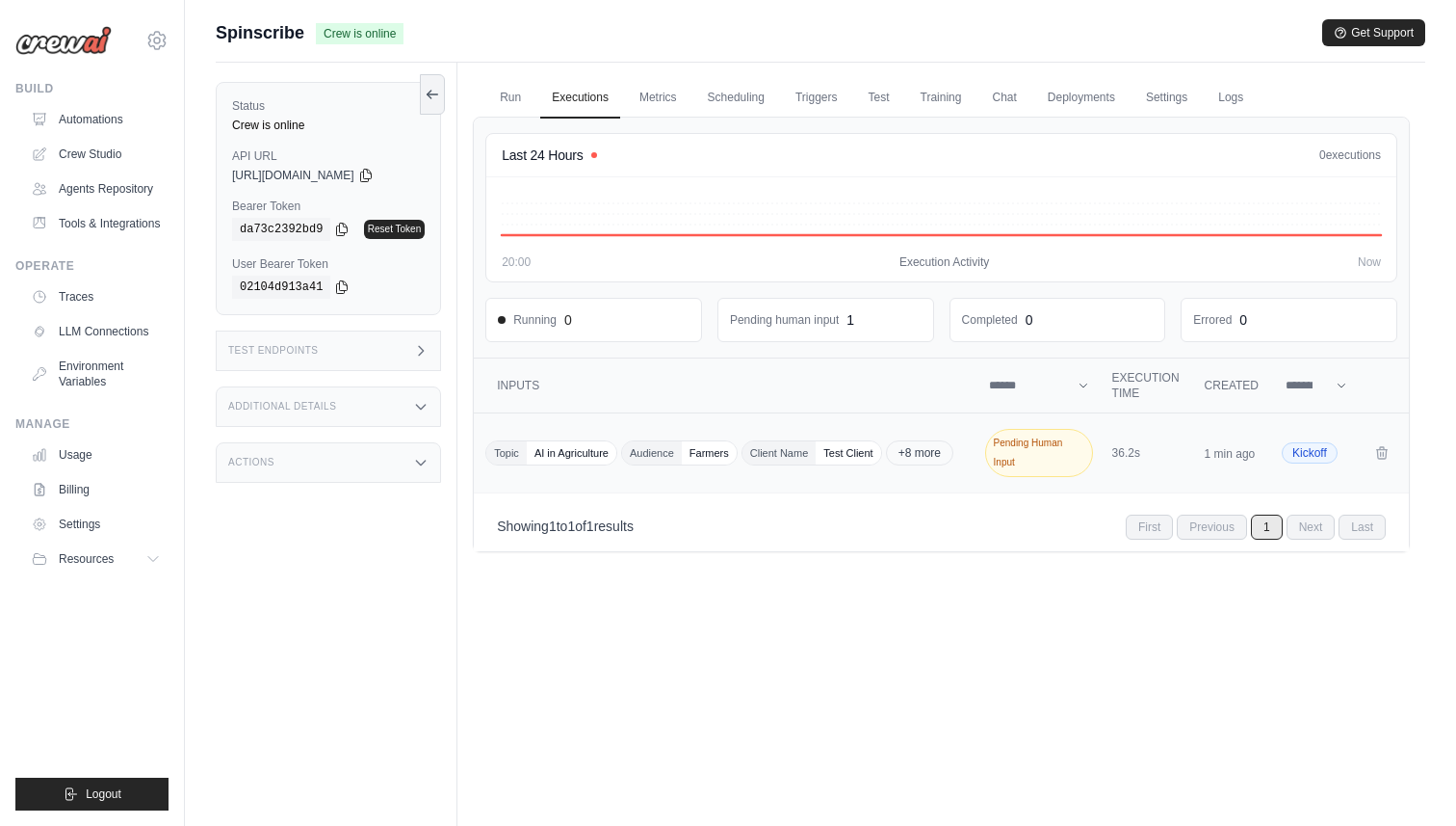
click at [1025, 452] on span "Pending Human Input" at bounding box center [1039, 452] width 108 height 48
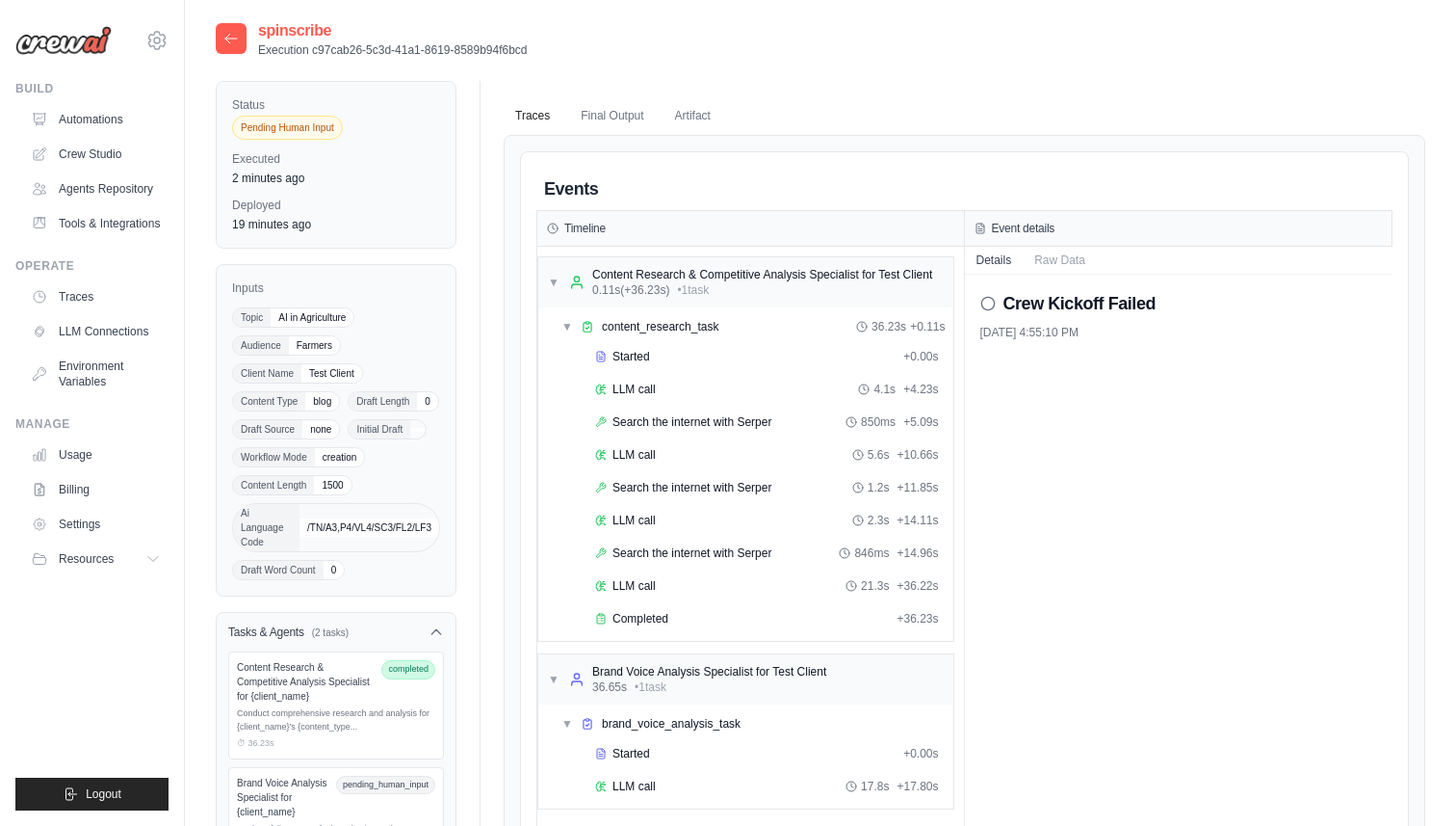
click at [235, 42] on icon at bounding box center [230, 38] width 15 height 15
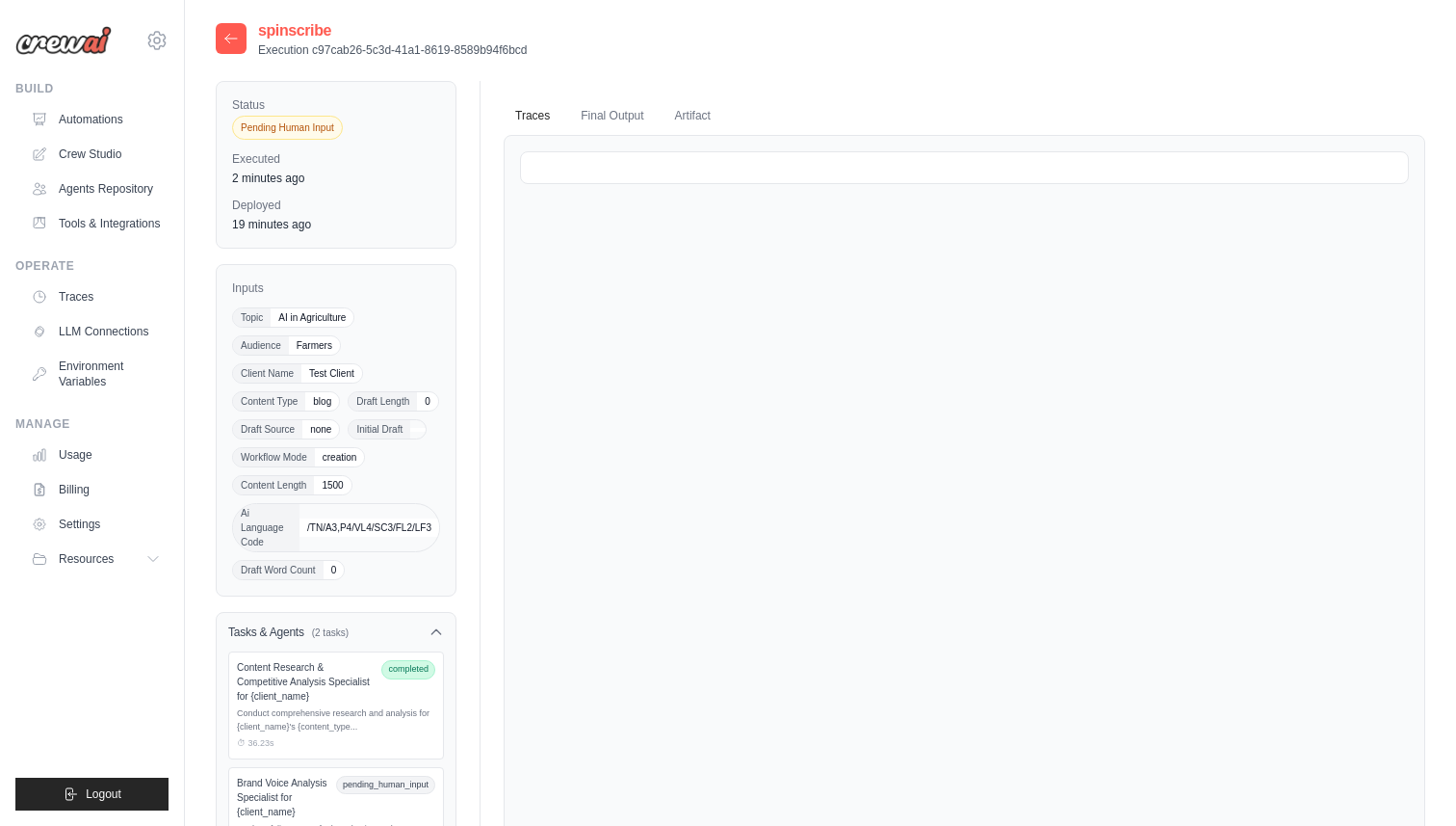
scroll to position [4, 0]
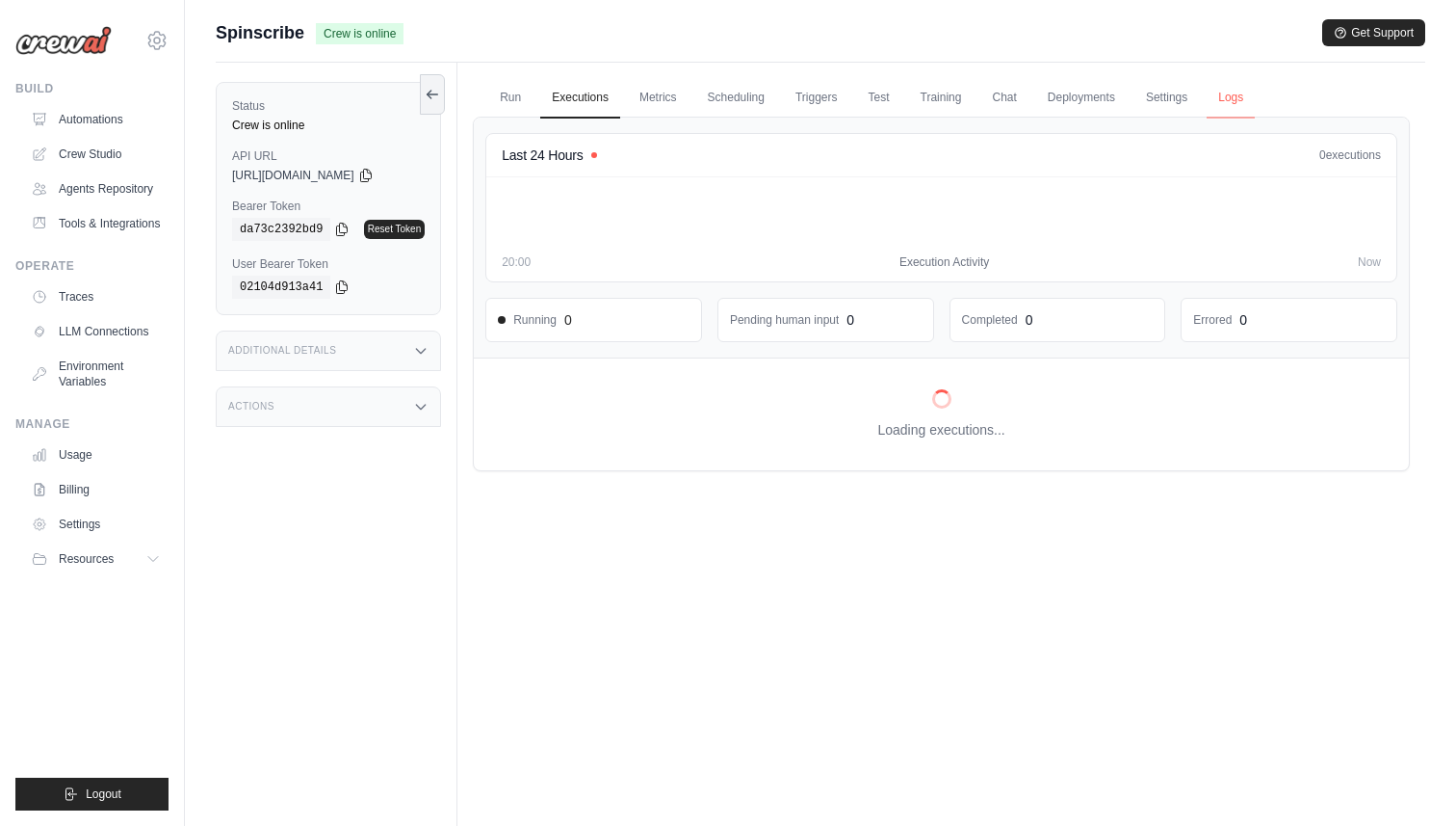
click at [1219, 98] on link "Logs" at bounding box center [1230, 98] width 48 height 41
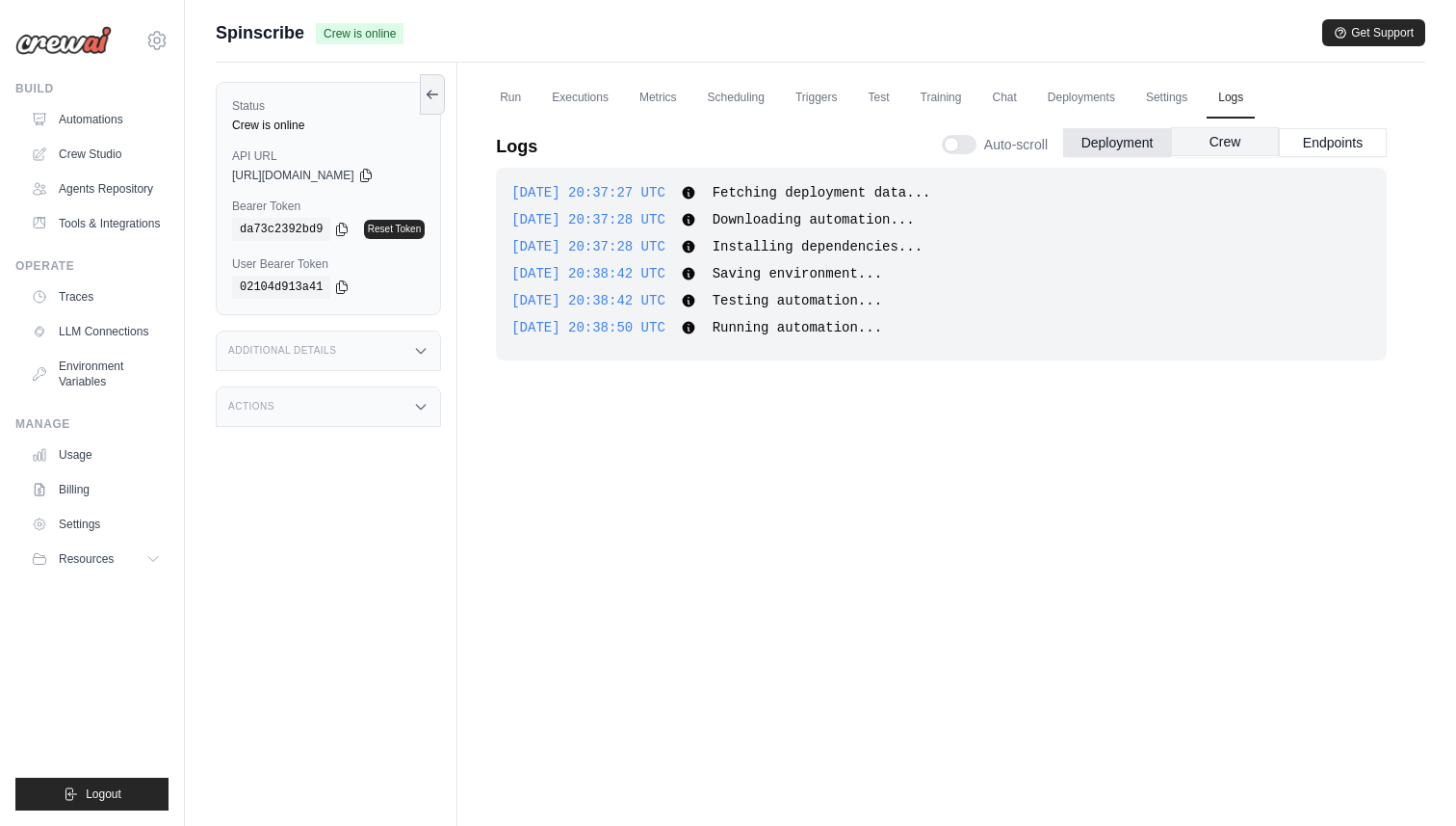
click at [1225, 145] on button "Crew" at bounding box center [1225, 141] width 108 height 29
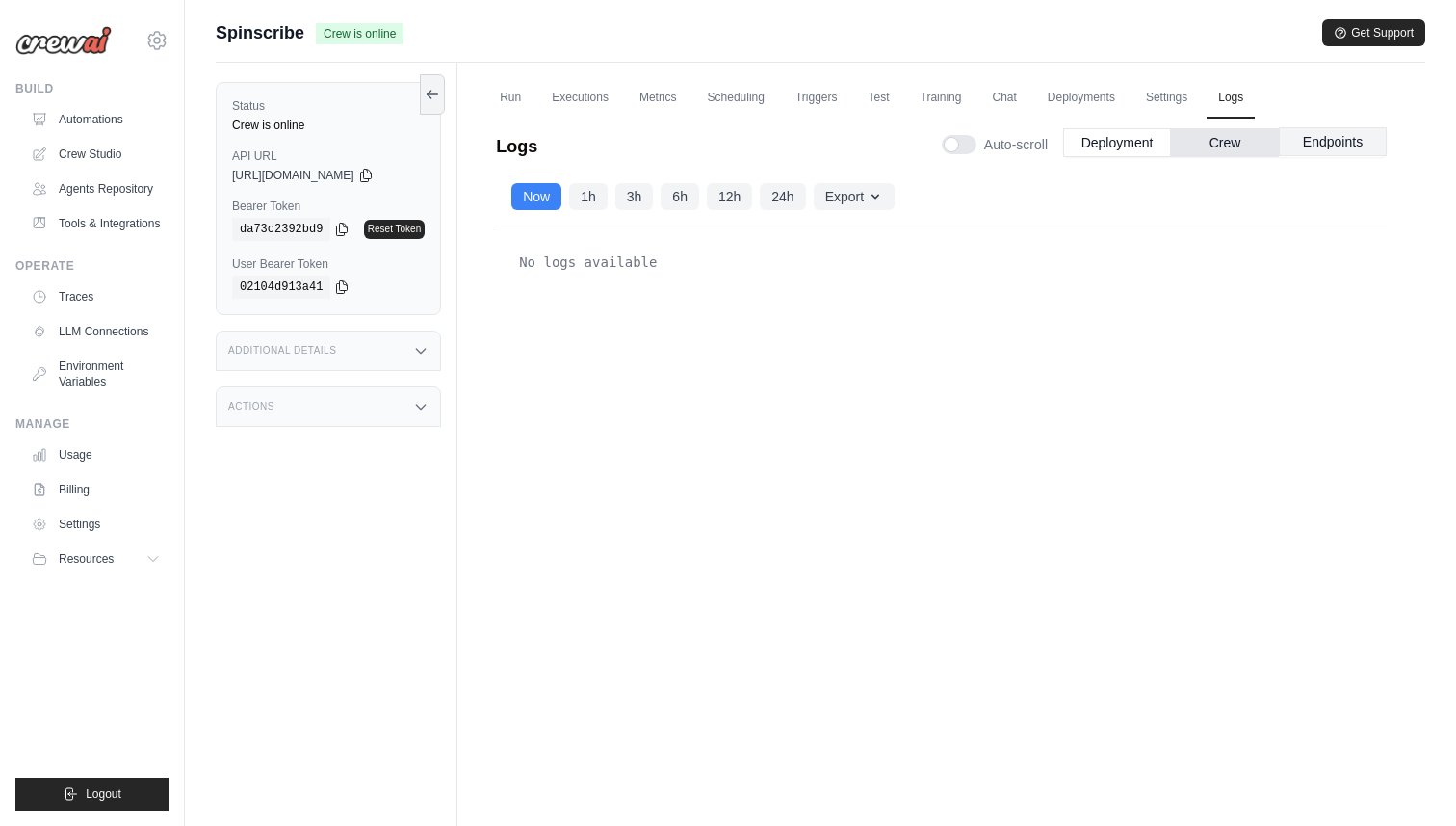
click at [1325, 141] on button "Endpoints" at bounding box center [1333, 141] width 108 height 29
click at [1239, 153] on button "Crew" at bounding box center [1225, 141] width 108 height 29
click at [329, 354] on div "Test Endpoints" at bounding box center [329, 351] width 225 height 41
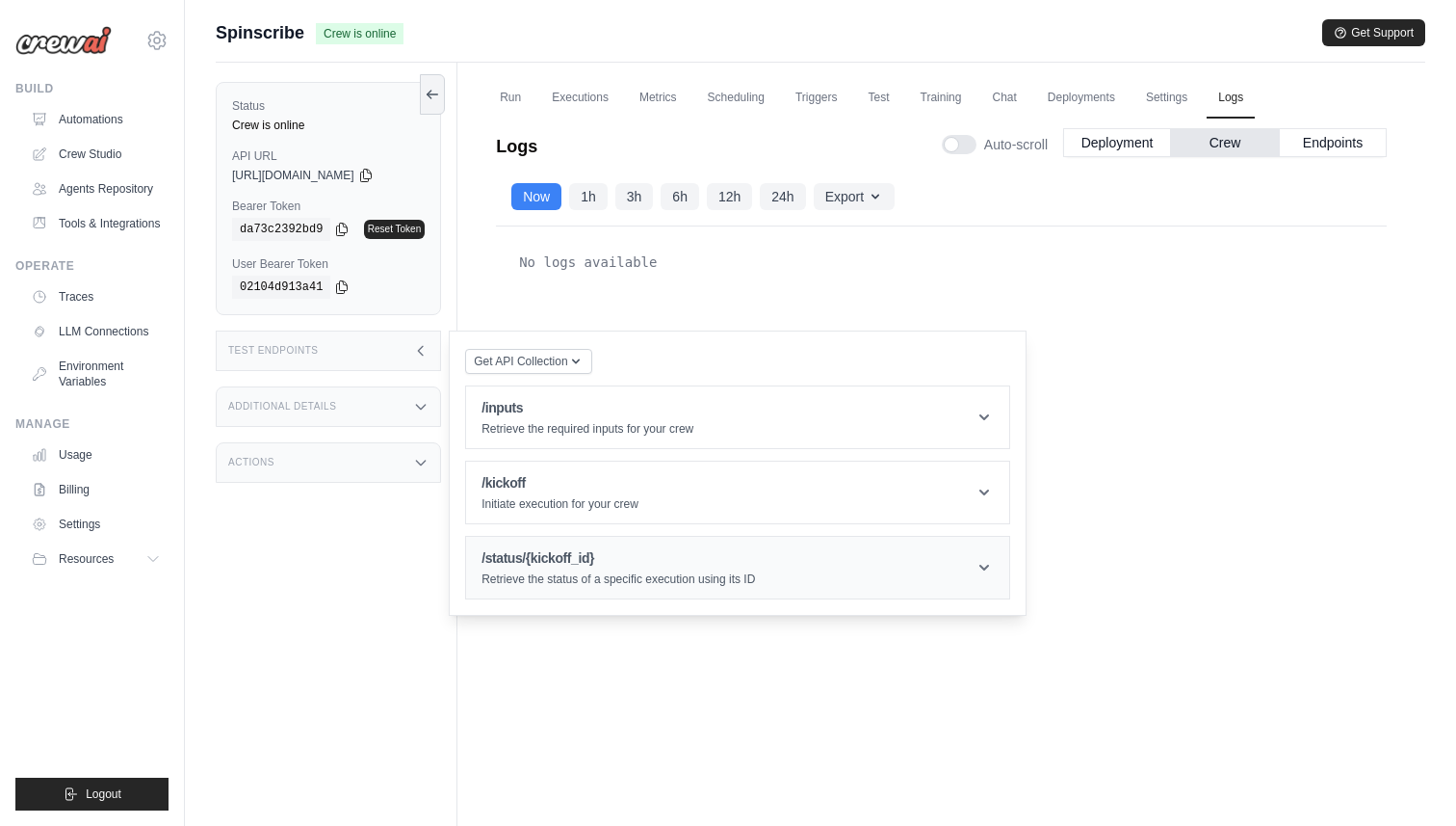
click at [795, 563] on header "/status/{kickoff_id} Retrieve the status of a specific execution using its ID" at bounding box center [737, 568] width 543 height 62
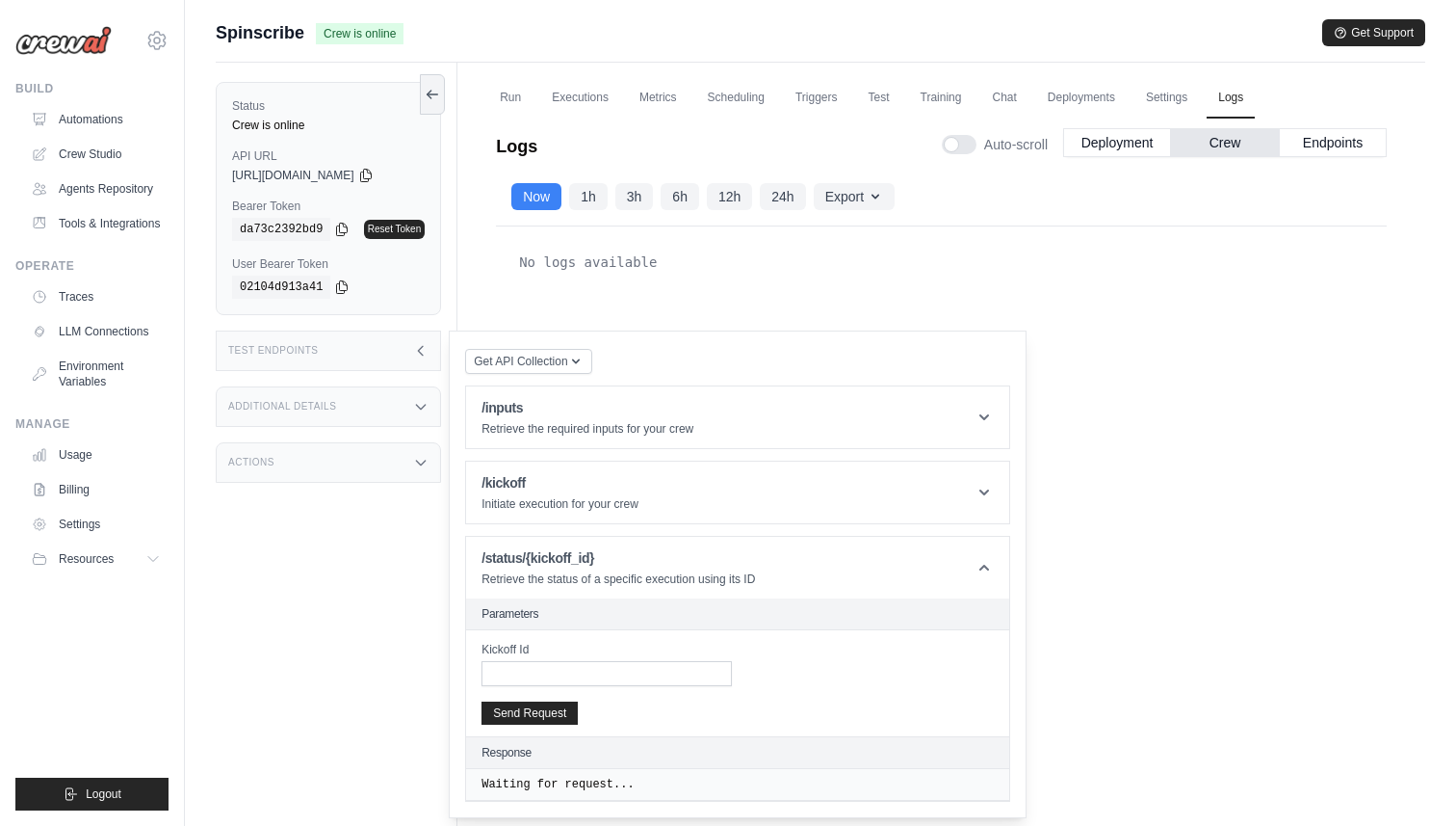
scroll to position [82, 0]
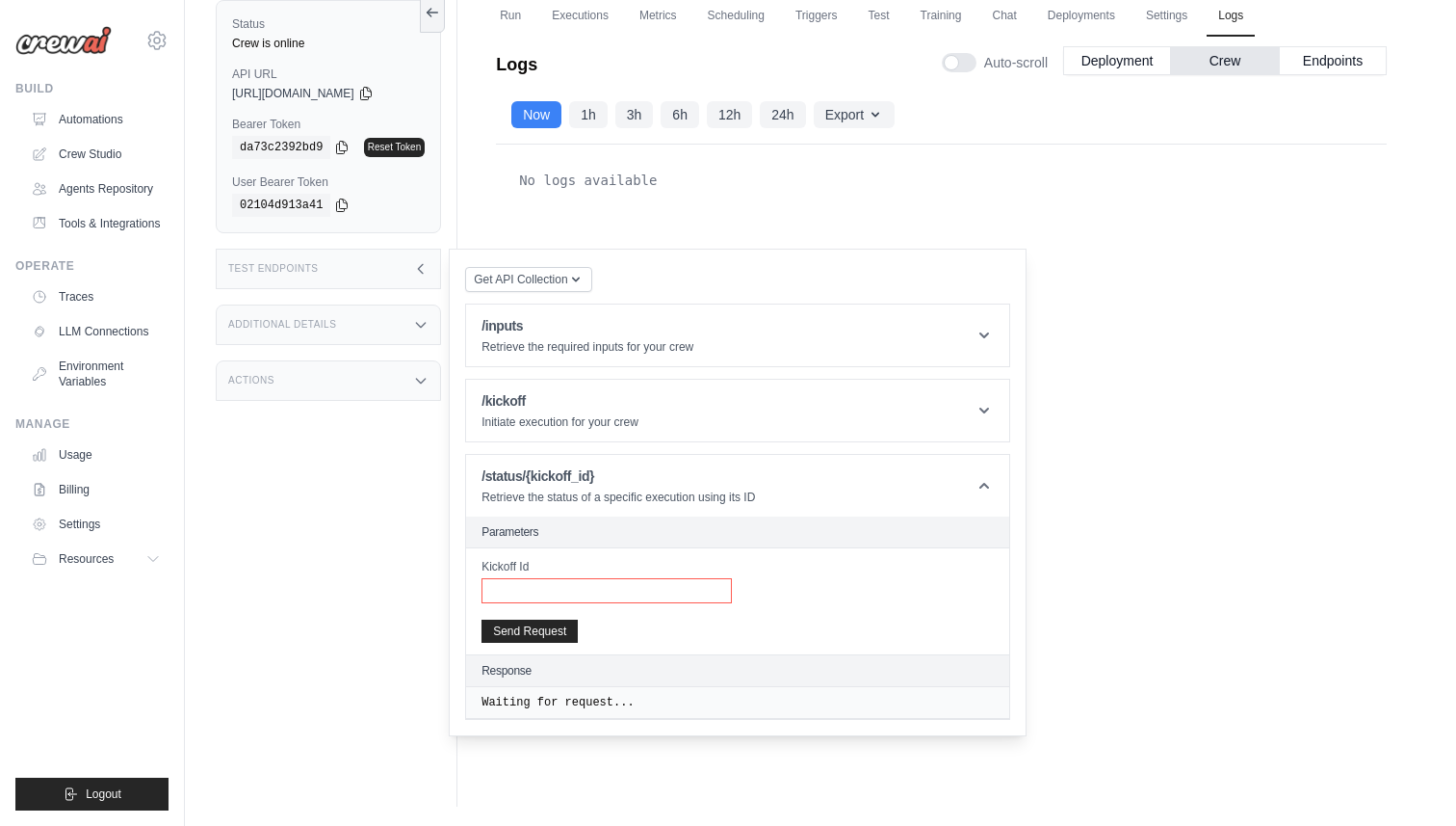
click at [649, 593] on input "Kickoff Id" at bounding box center [606, 590] width 250 height 25
paste input "**********"
type input "**********"
click at [527, 631] on button "Send Request" at bounding box center [529, 630] width 97 height 23
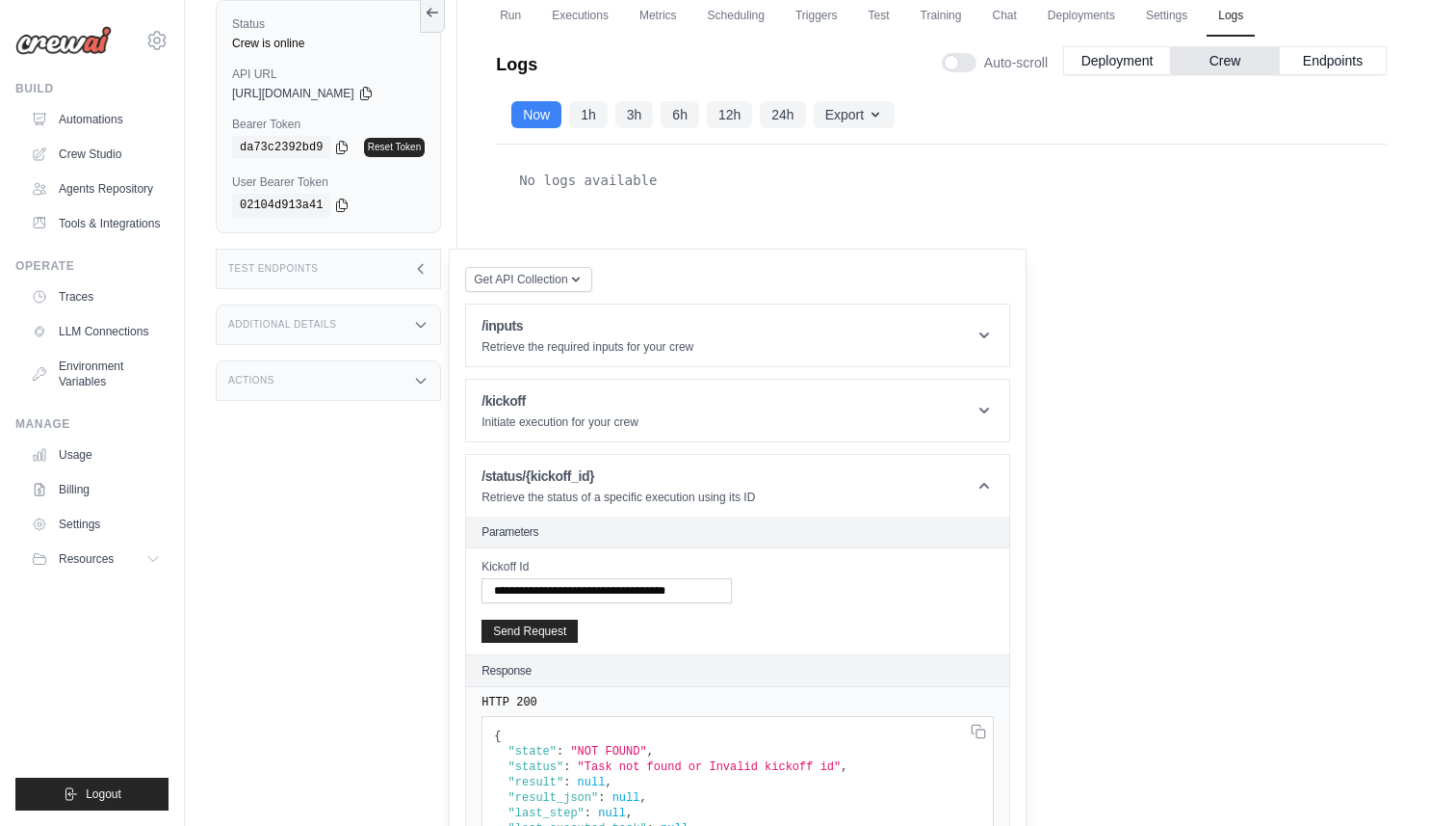
scroll to position [167, 0]
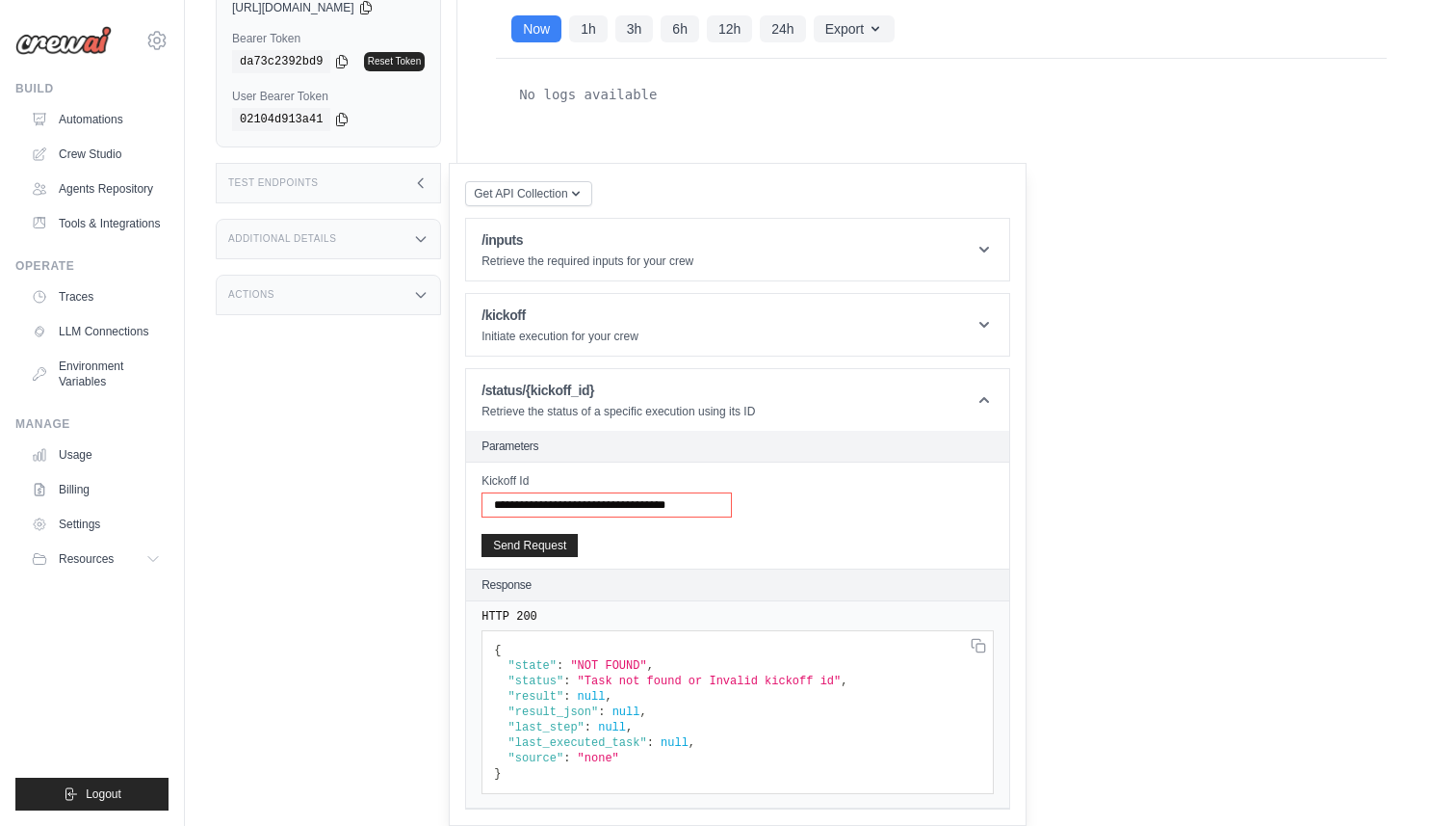
click at [600, 508] on input "**********" at bounding box center [606, 504] width 250 height 25
click at [528, 544] on button "Send Request" at bounding box center [529, 544] width 97 height 23
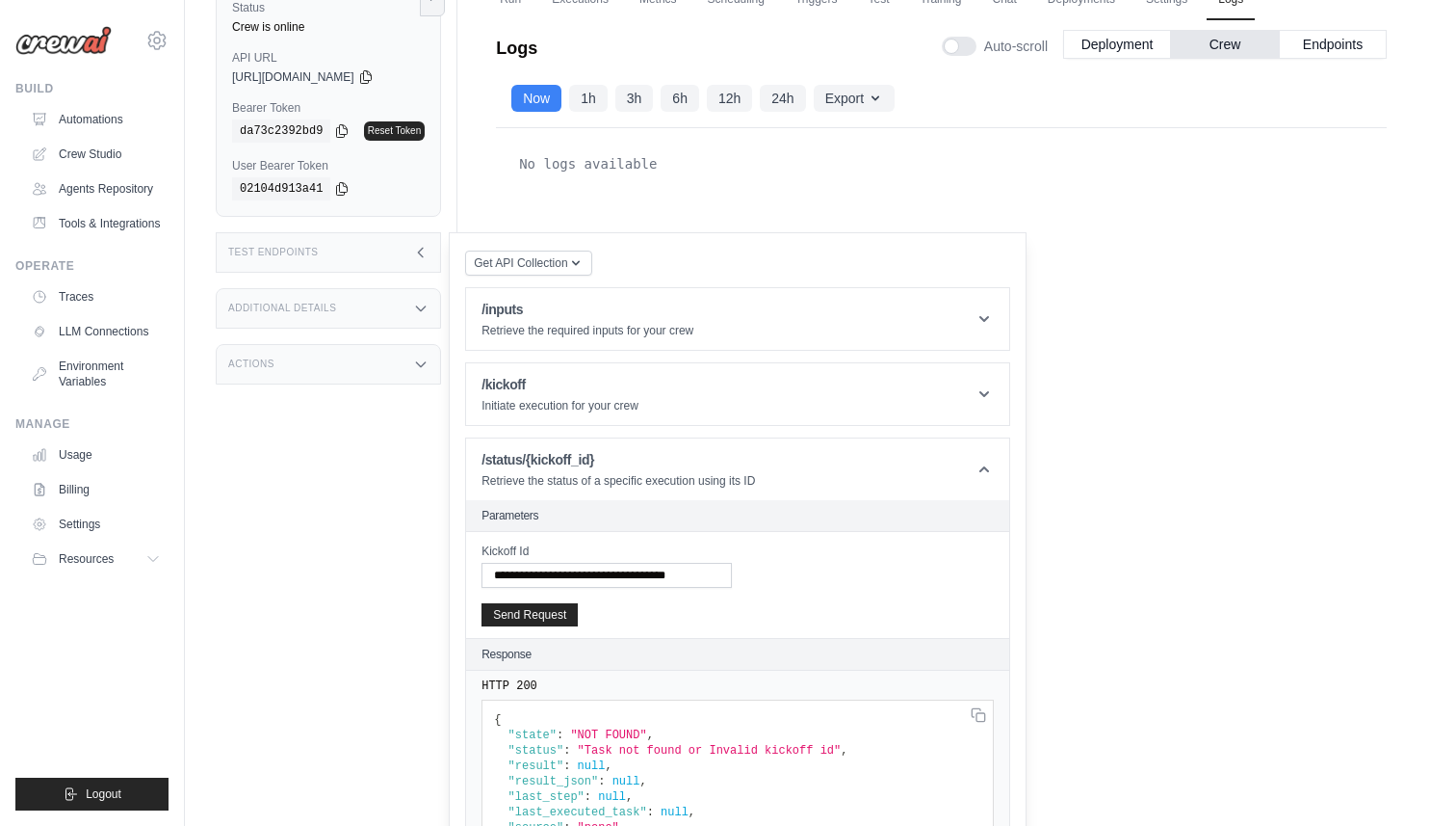
scroll to position [59, 0]
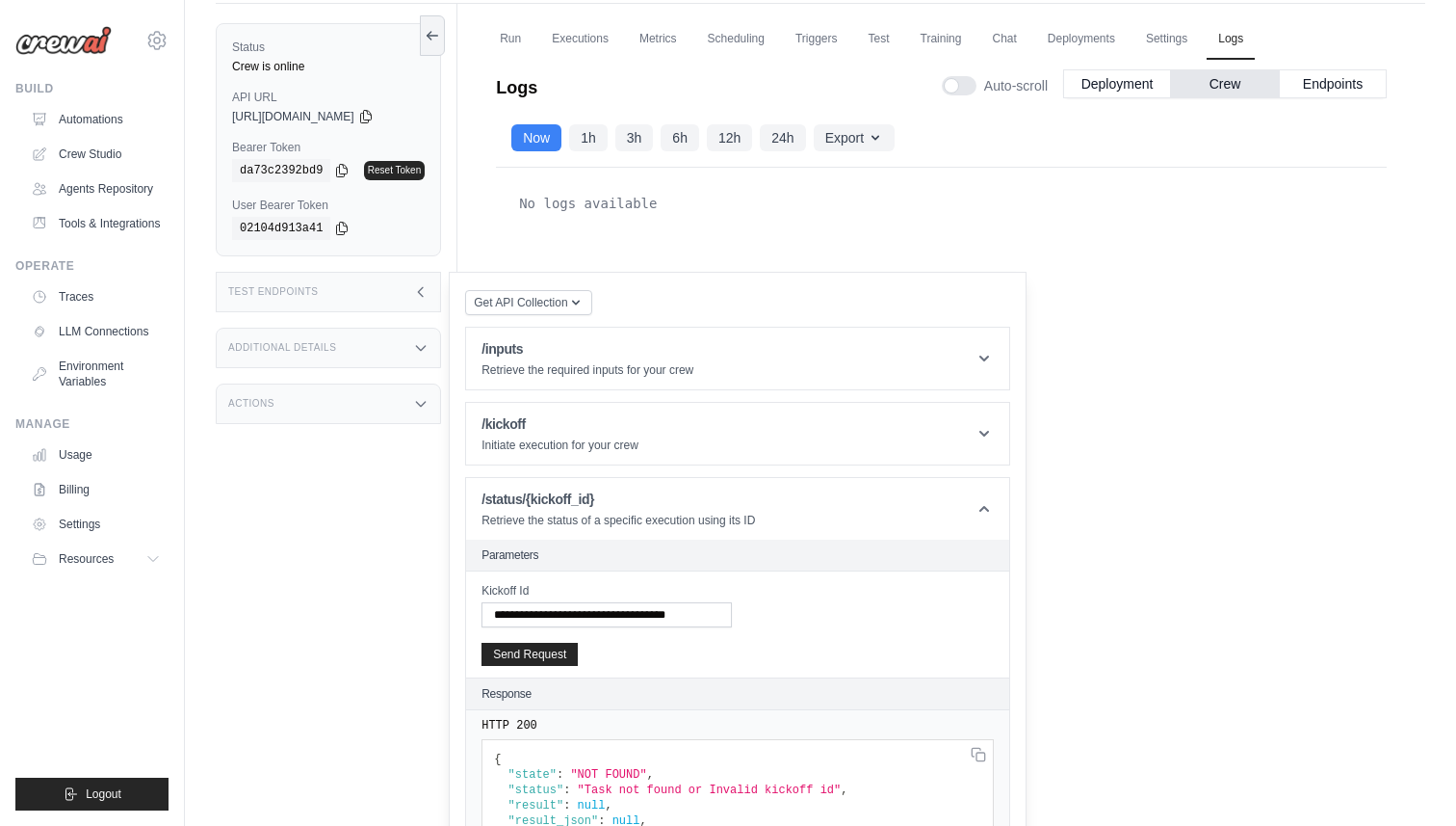
click at [856, 603] on div "**********" at bounding box center [737, 605] width 512 height 44
click at [507, 37] on link "Run" at bounding box center [510, 39] width 44 height 41
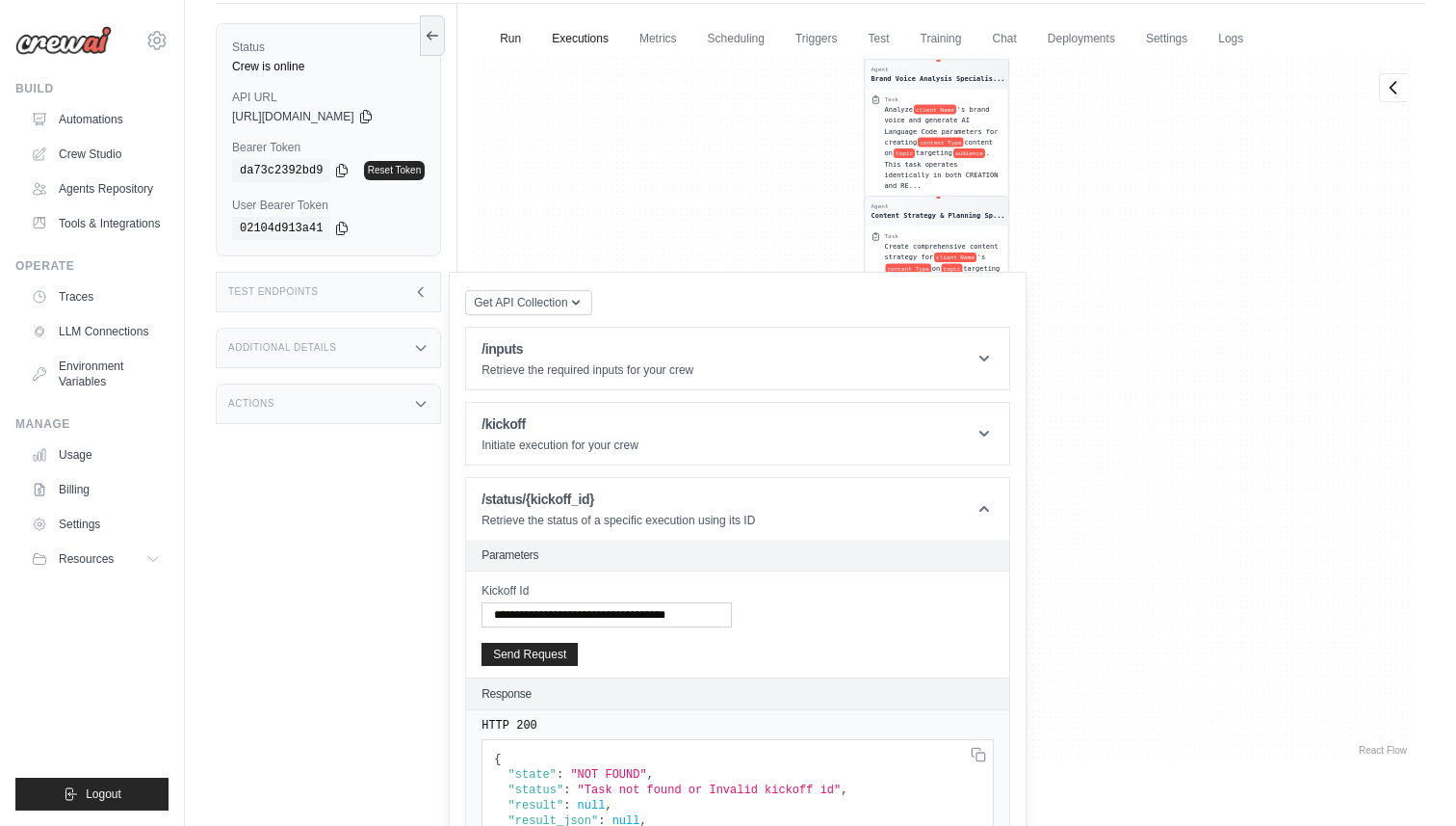
click at [587, 40] on link "Executions" at bounding box center [580, 39] width 80 height 41
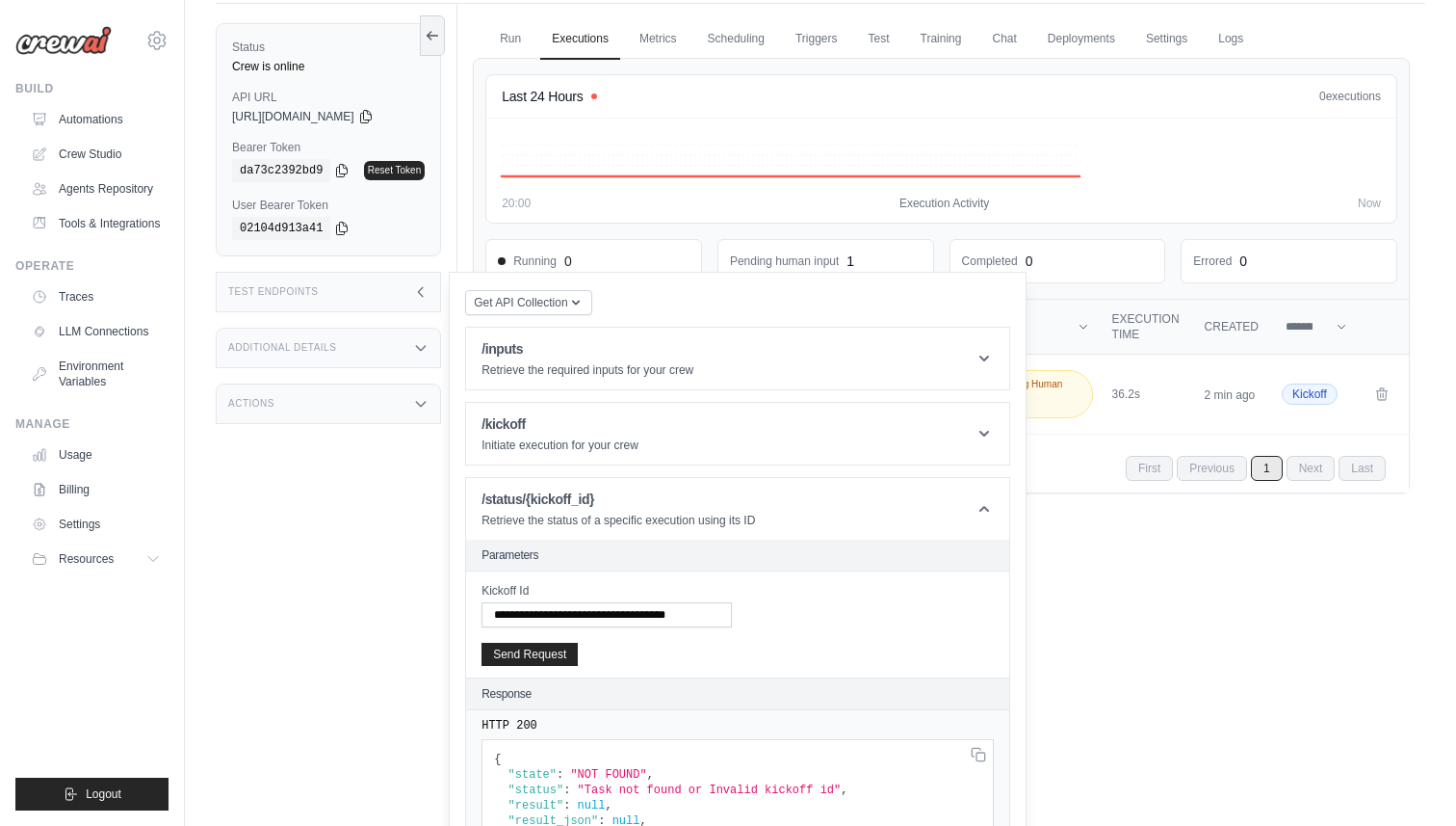
click at [428, 286] on div "Test Endpoints" at bounding box center [329, 292] width 225 height 41
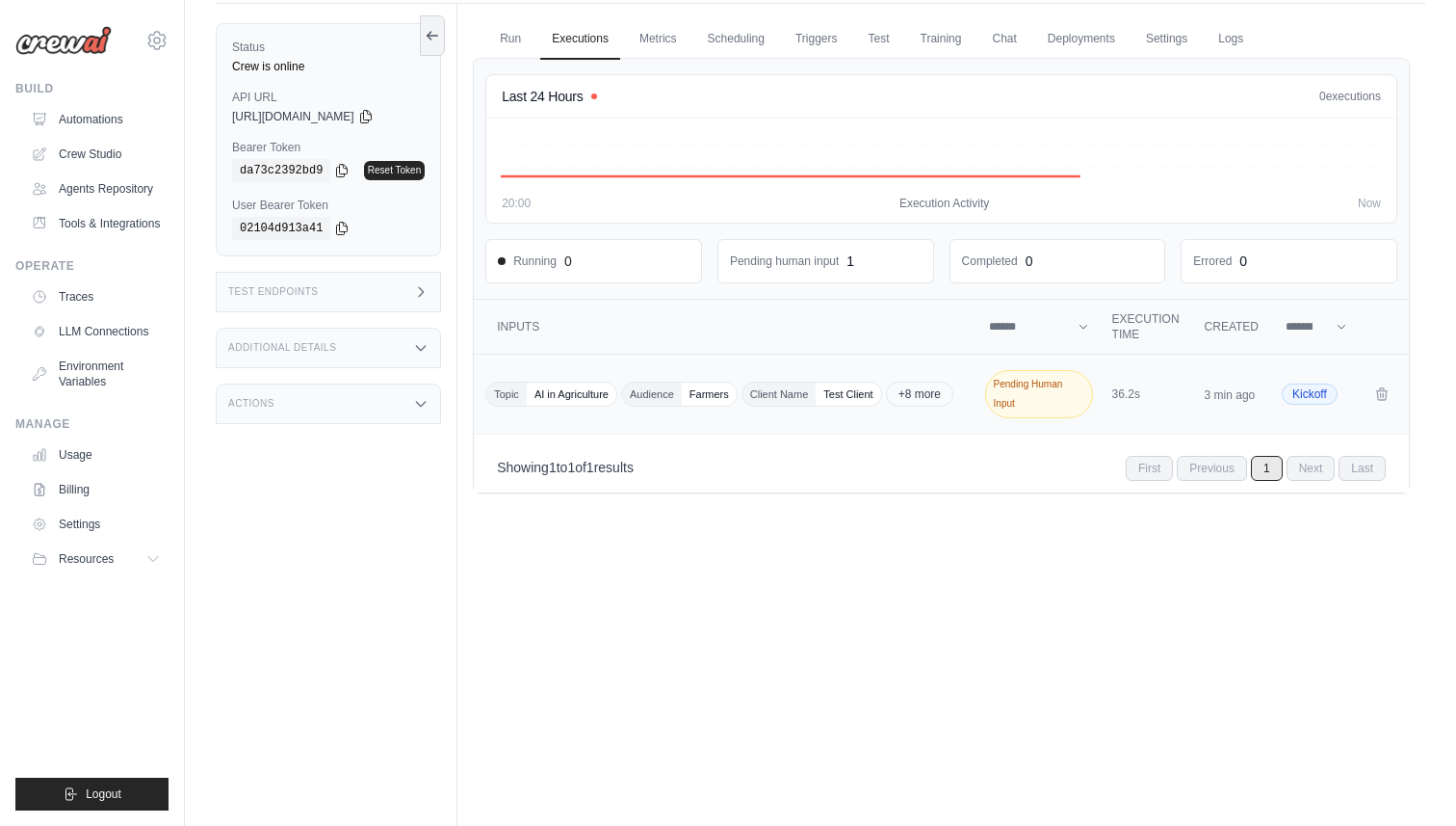
drag, startPoint x: 488, startPoint y: 321, endPoint x: 1332, endPoint y: 397, distance: 847.4
click at [1332, 397] on table "**********" at bounding box center [941, 367] width 935 height 135
copy table "**********"
click at [1081, 325] on select "**********" at bounding box center [1039, 326] width 108 height 23
click at [1075, 326] on select "**********" at bounding box center [1039, 326] width 108 height 23
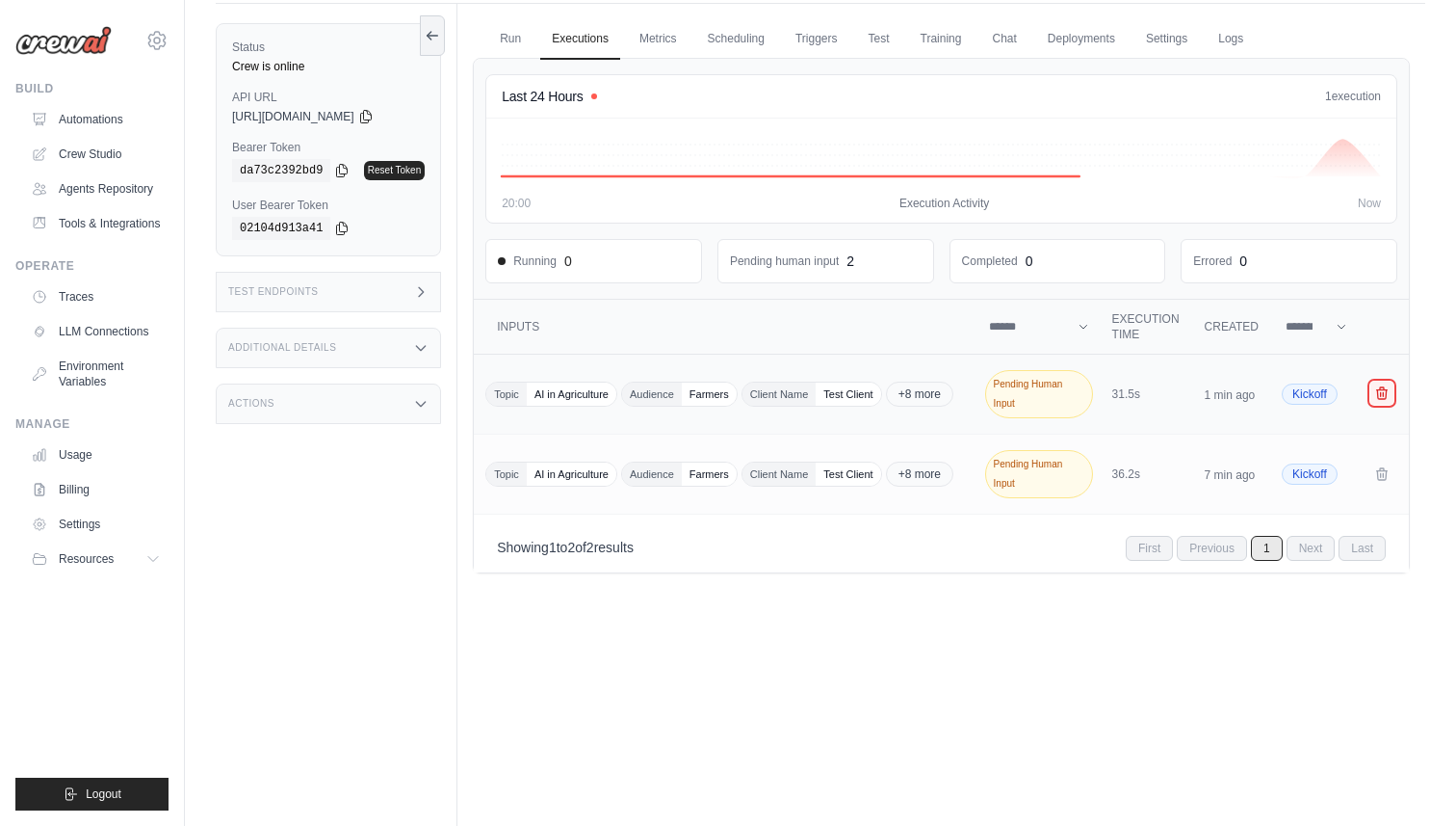
click at [1377, 395] on icon "Crew executions table" at bounding box center [1382, 394] width 11 height 12
click at [1384, 478] on icon "Crew executions table" at bounding box center [1381, 472] width 15 height 15
